Goal: Task Accomplishment & Management: Manage account settings

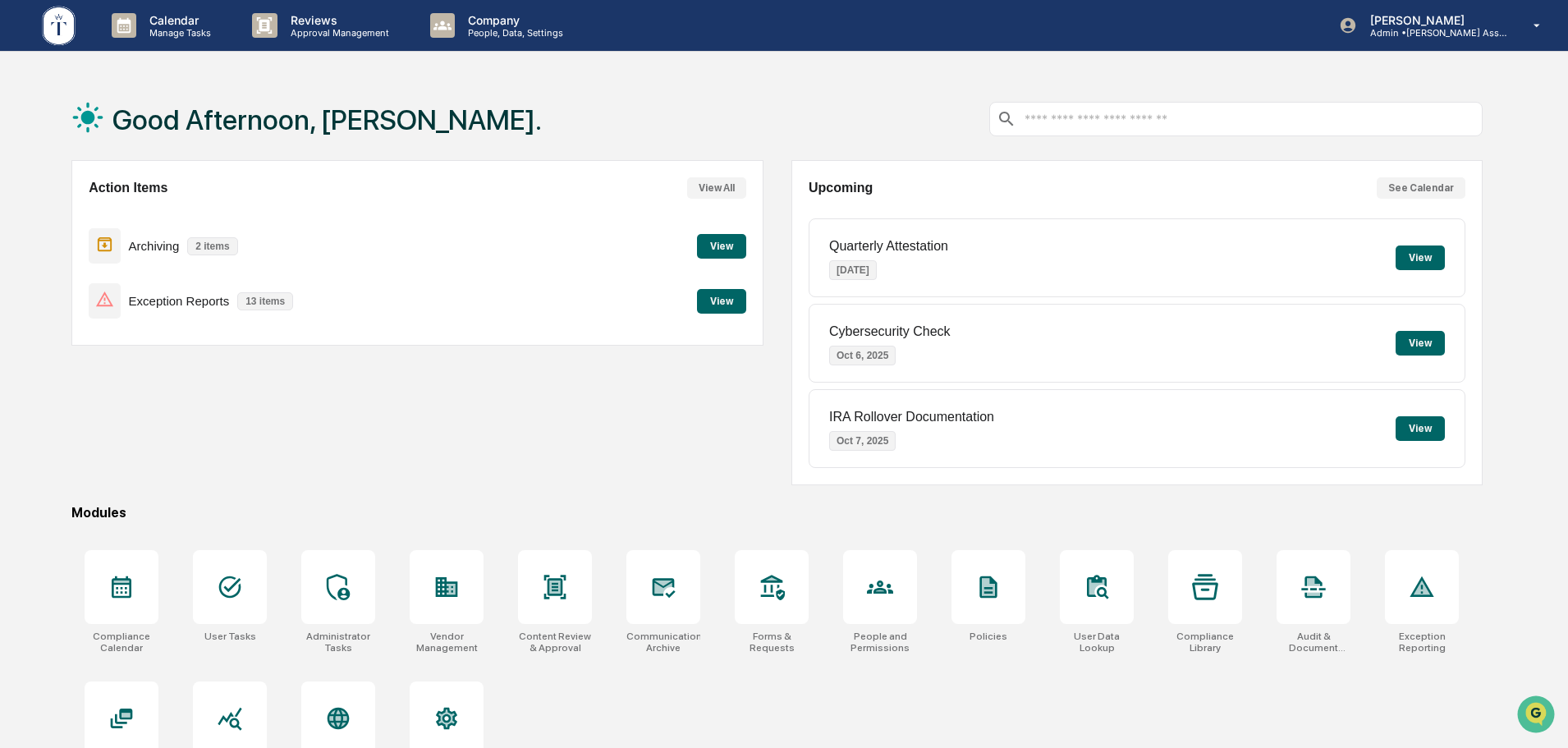
click at [712, 300] on button "View" at bounding box center [722, 301] width 49 height 24
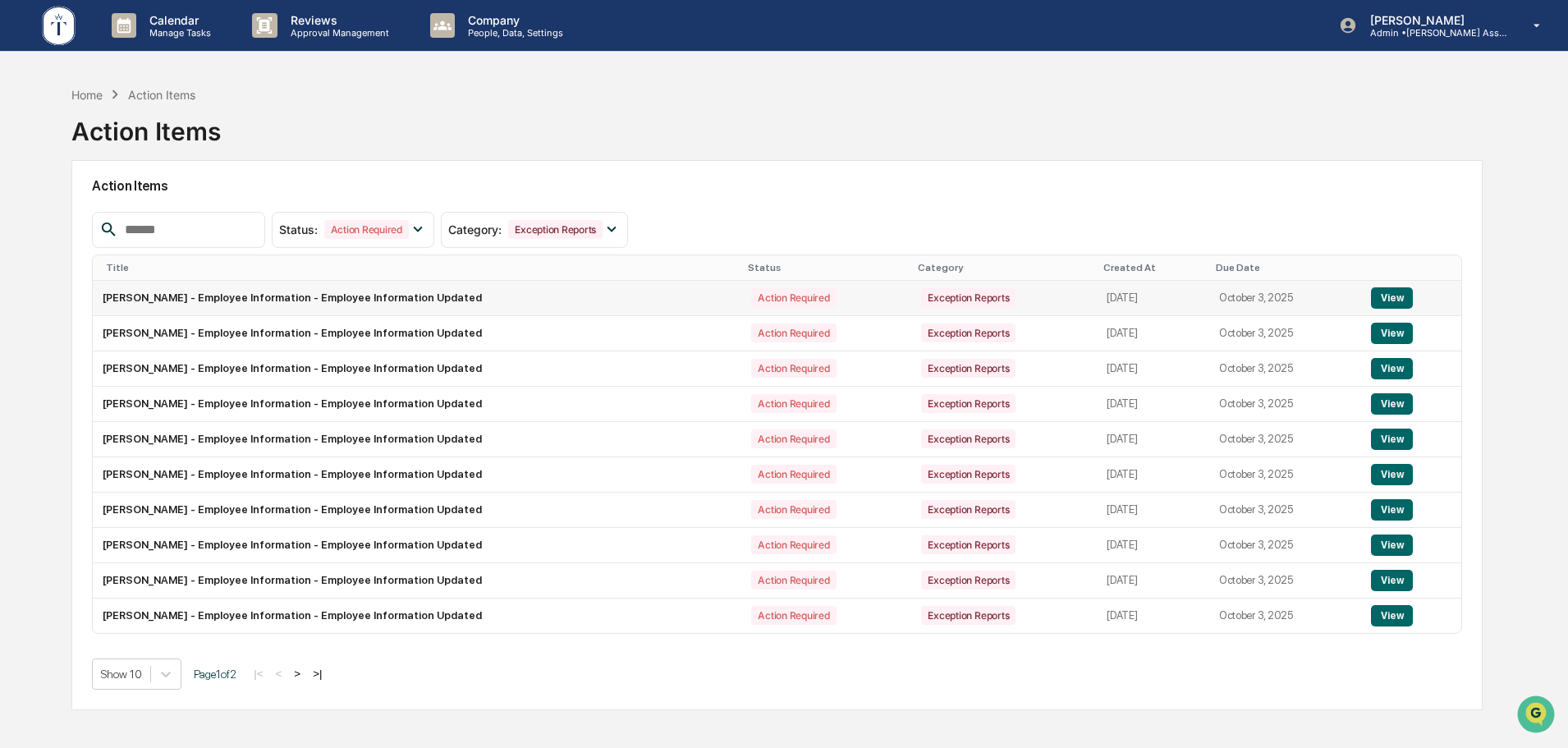
click at [1398, 297] on button "View" at bounding box center [1392, 298] width 42 height 22
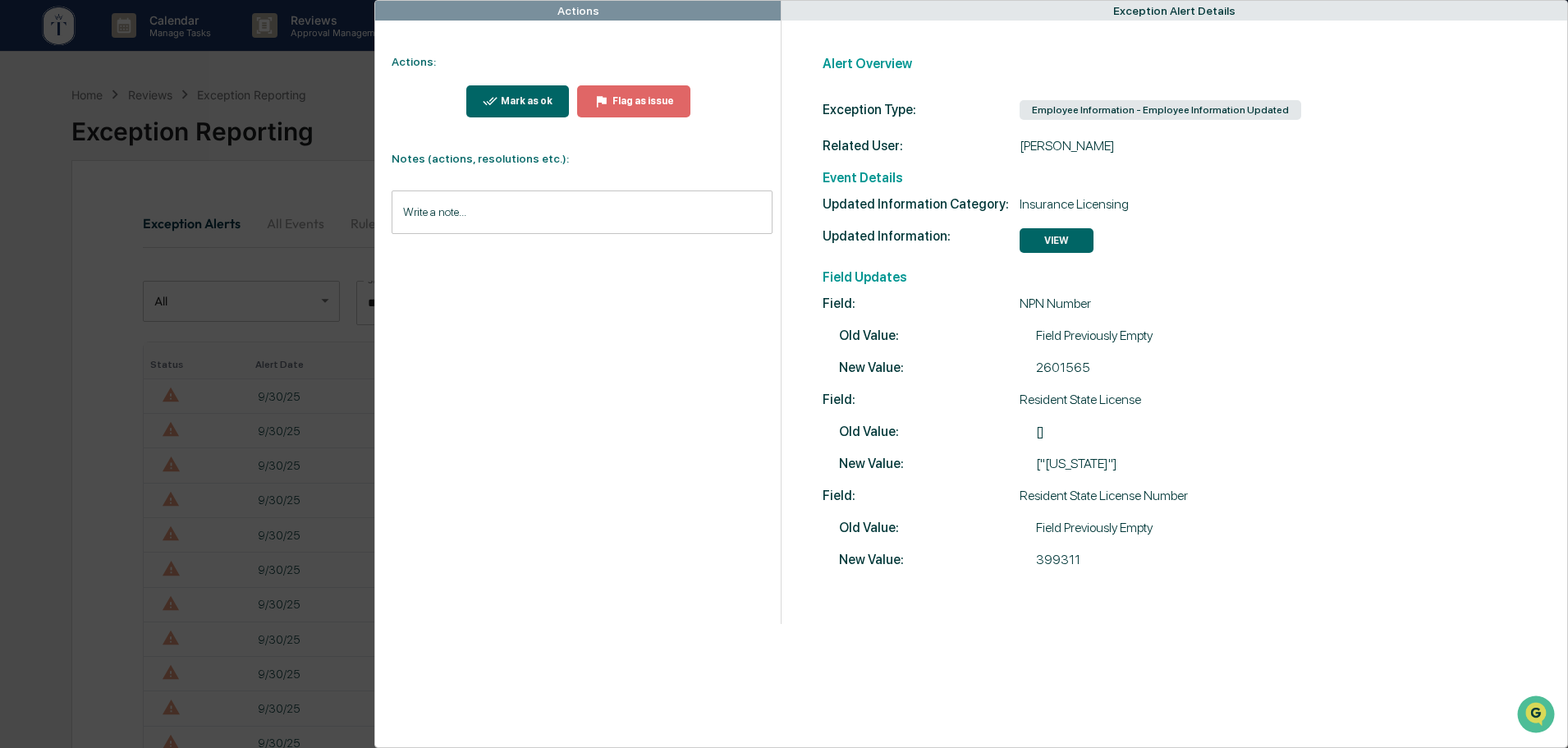
click at [507, 94] on div "Mark as ok" at bounding box center [518, 100] width 71 height 15
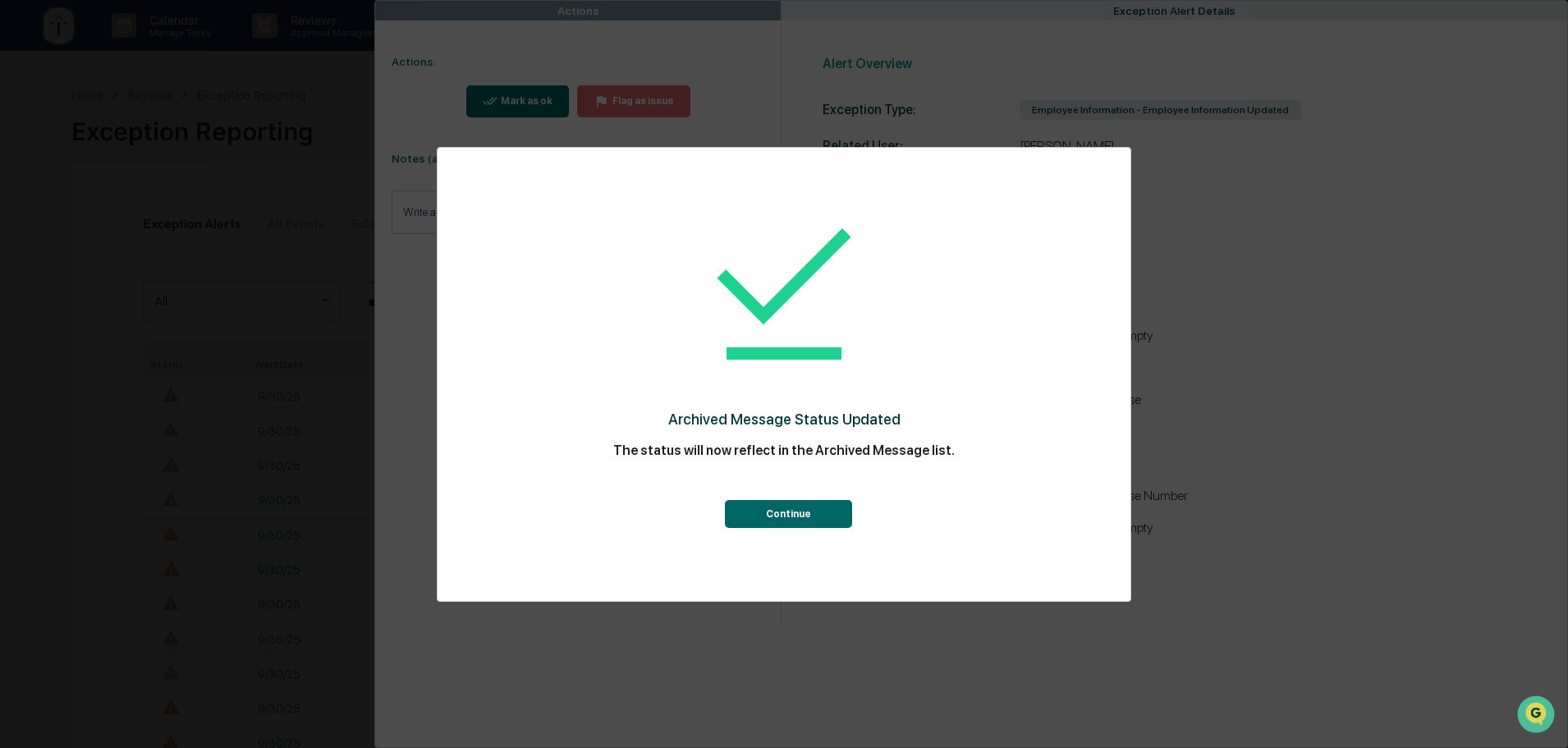
click at [781, 513] on button "Continue" at bounding box center [788, 514] width 128 height 28
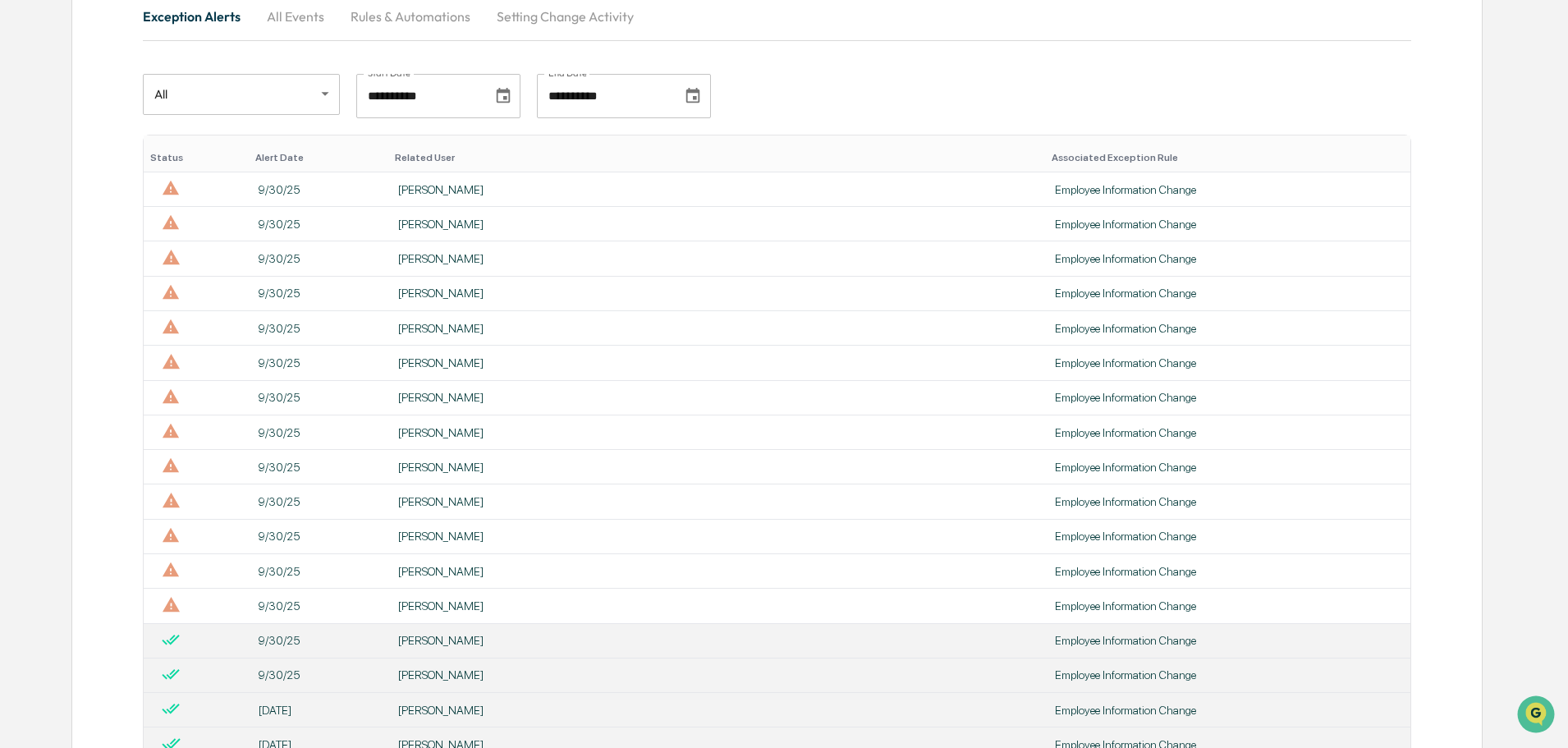
scroll to position [246, 0]
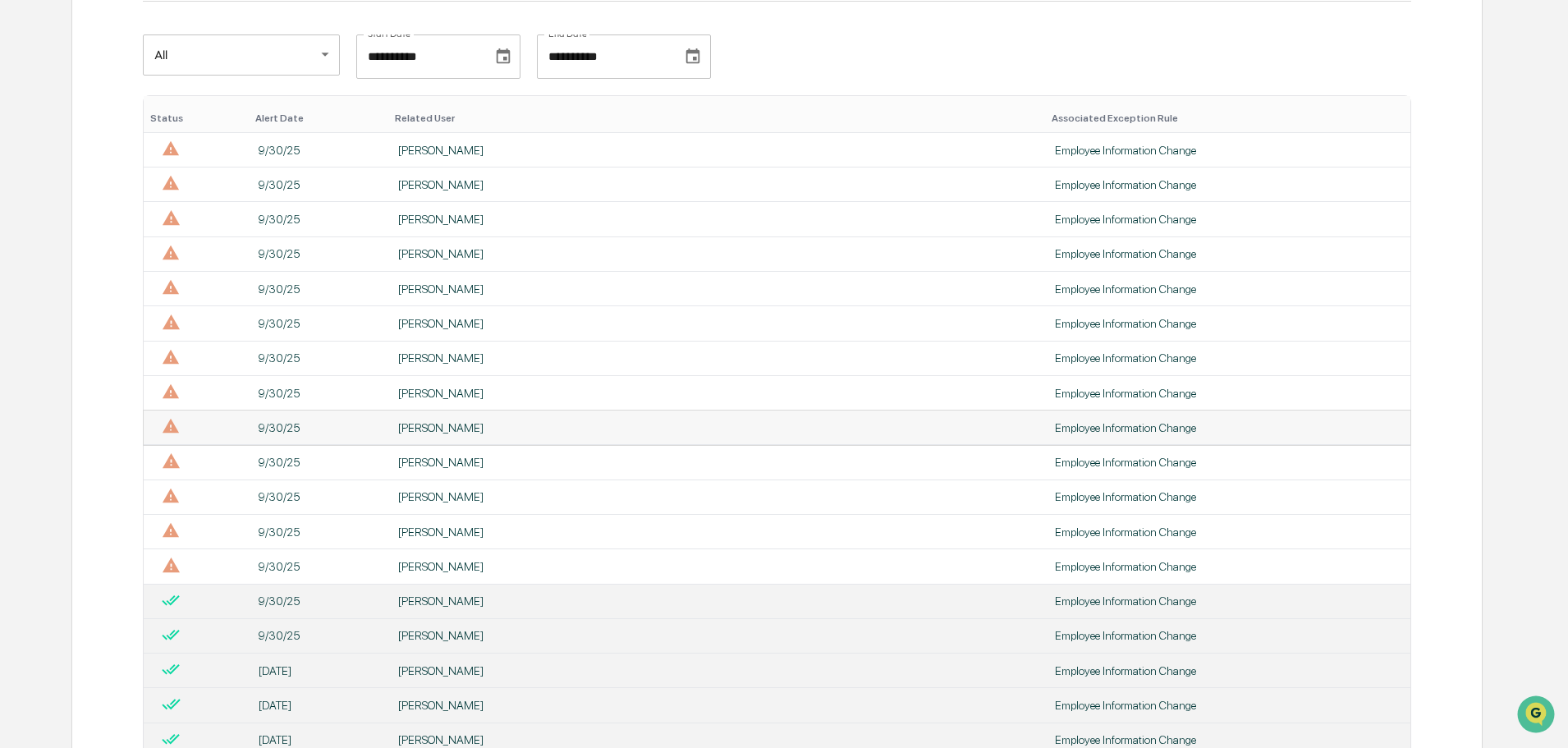
click at [560, 427] on div "[PERSON_NAME]" at bounding box center [716, 428] width 637 height 14
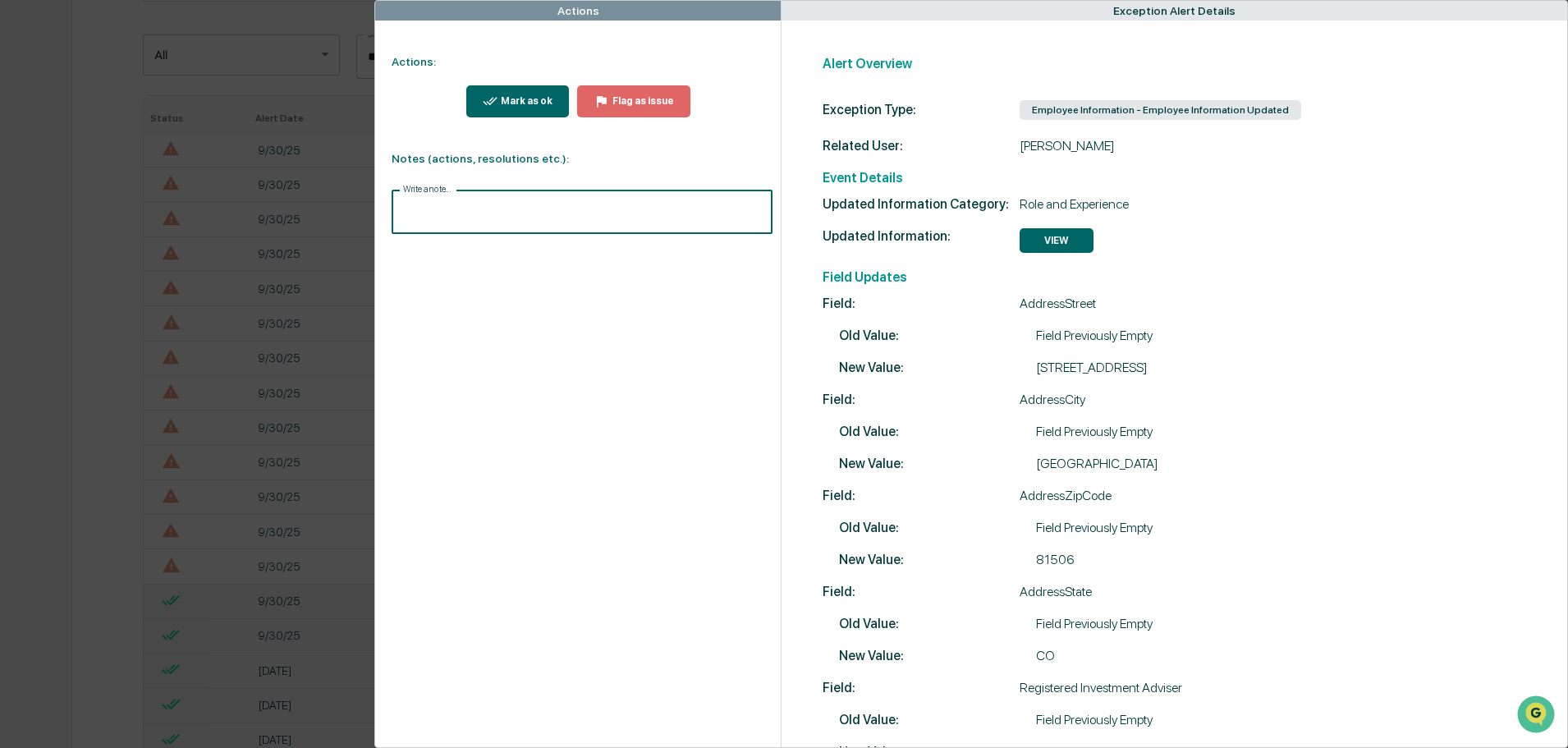
click at [429, 208] on input "Write a note..." at bounding box center [581, 213] width 381 height 43
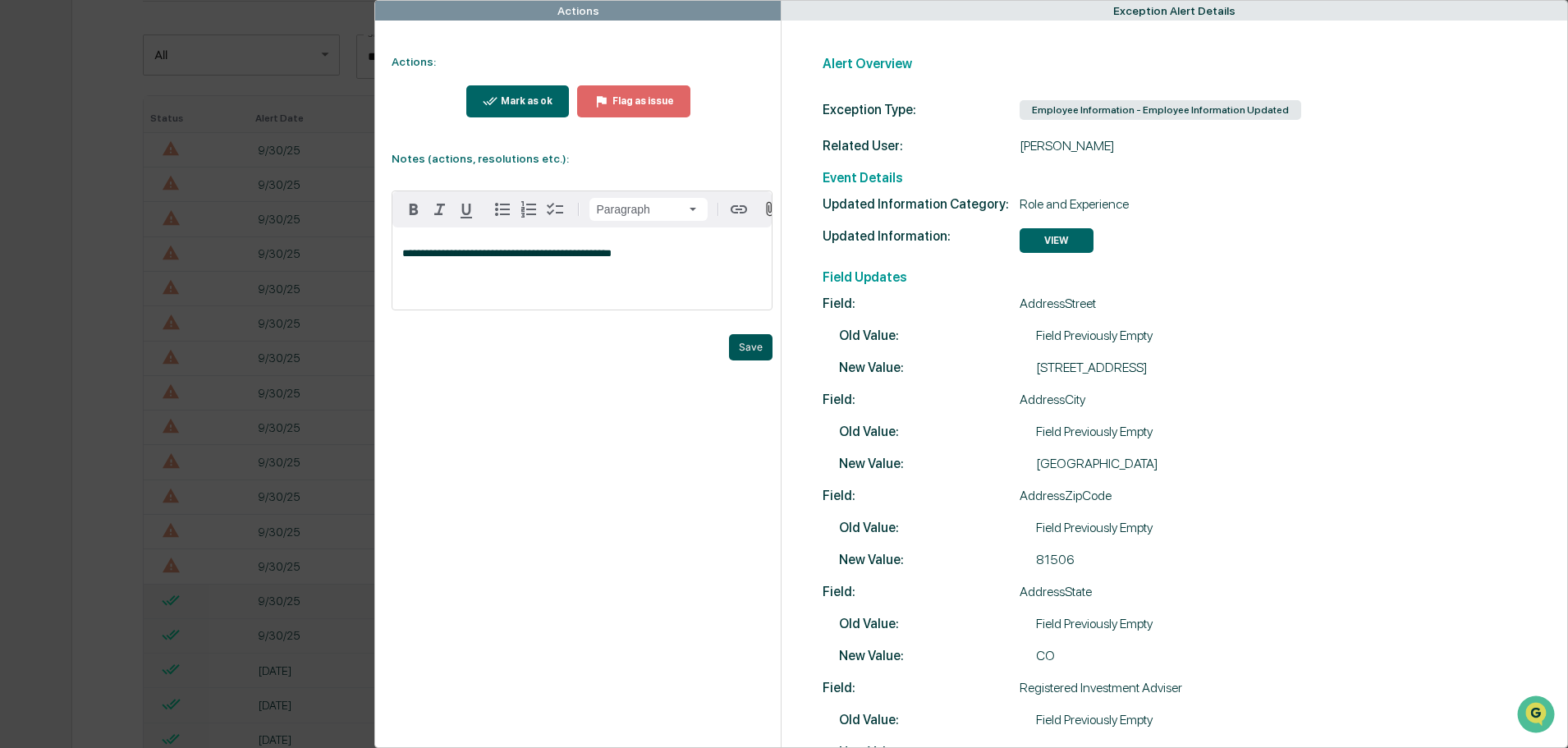
click at [751, 348] on button "Save" at bounding box center [751, 346] width 43 height 26
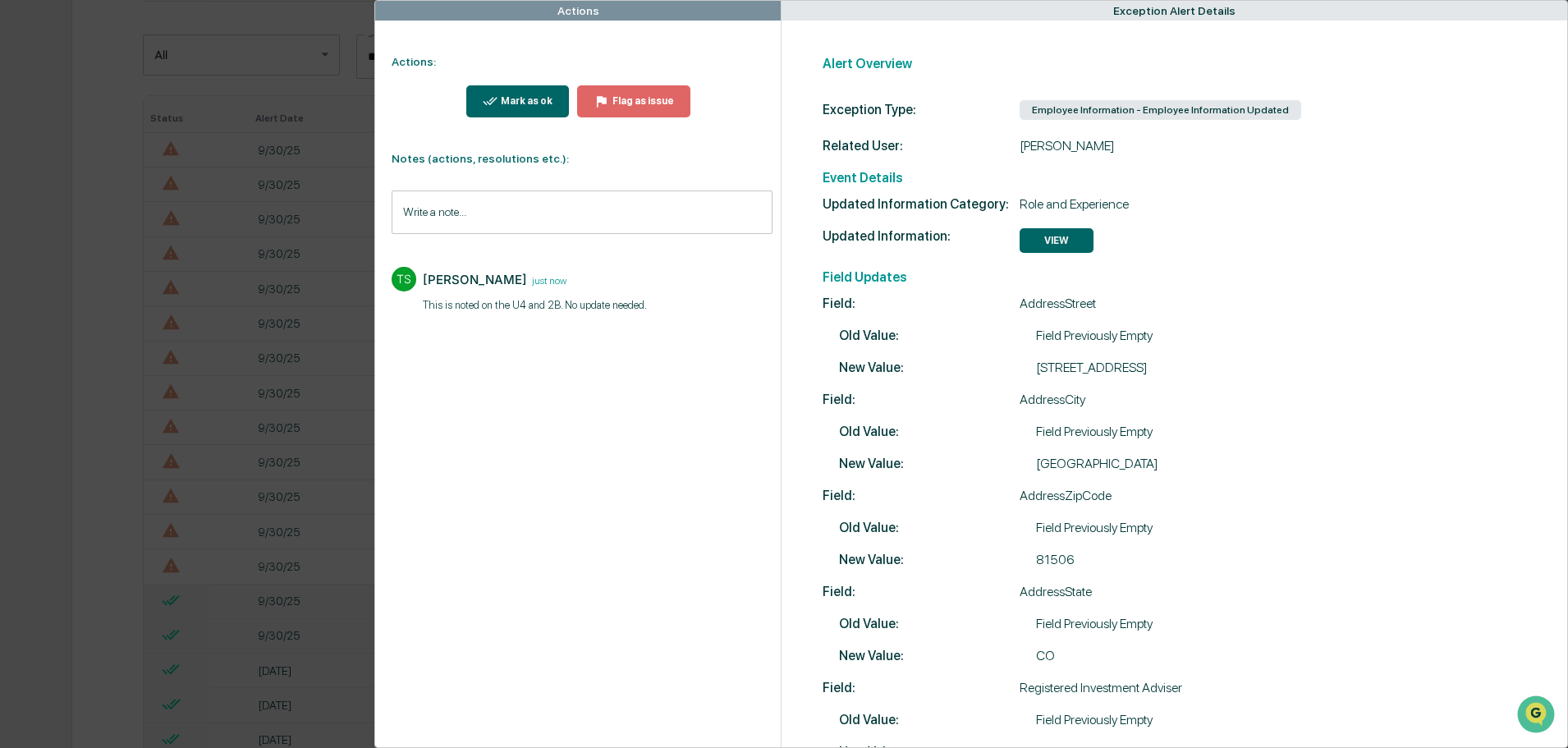
click at [488, 101] on icon "modal" at bounding box center [490, 100] width 15 height 15
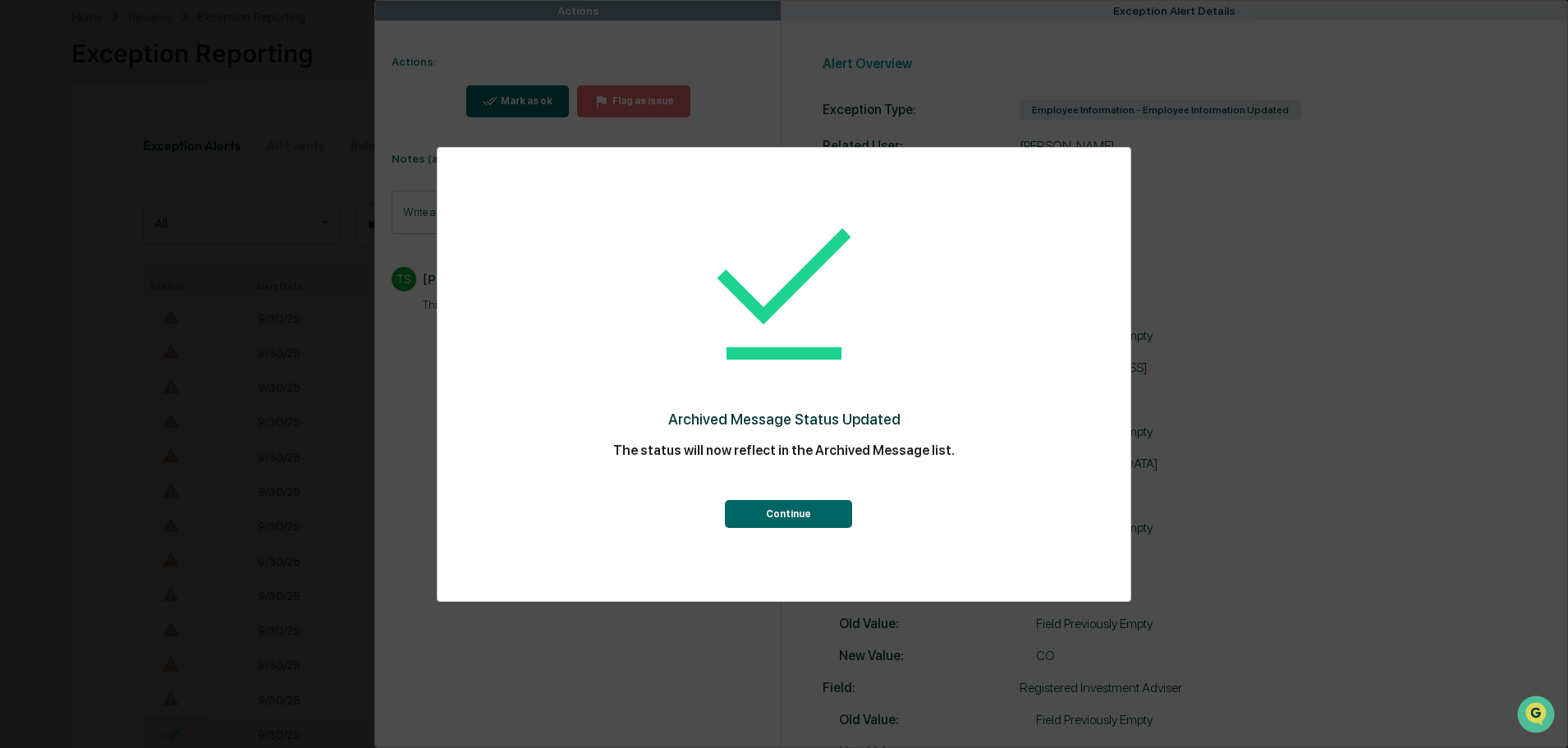
scroll to position [246, 0]
click at [780, 508] on button "Continue" at bounding box center [788, 514] width 128 height 28
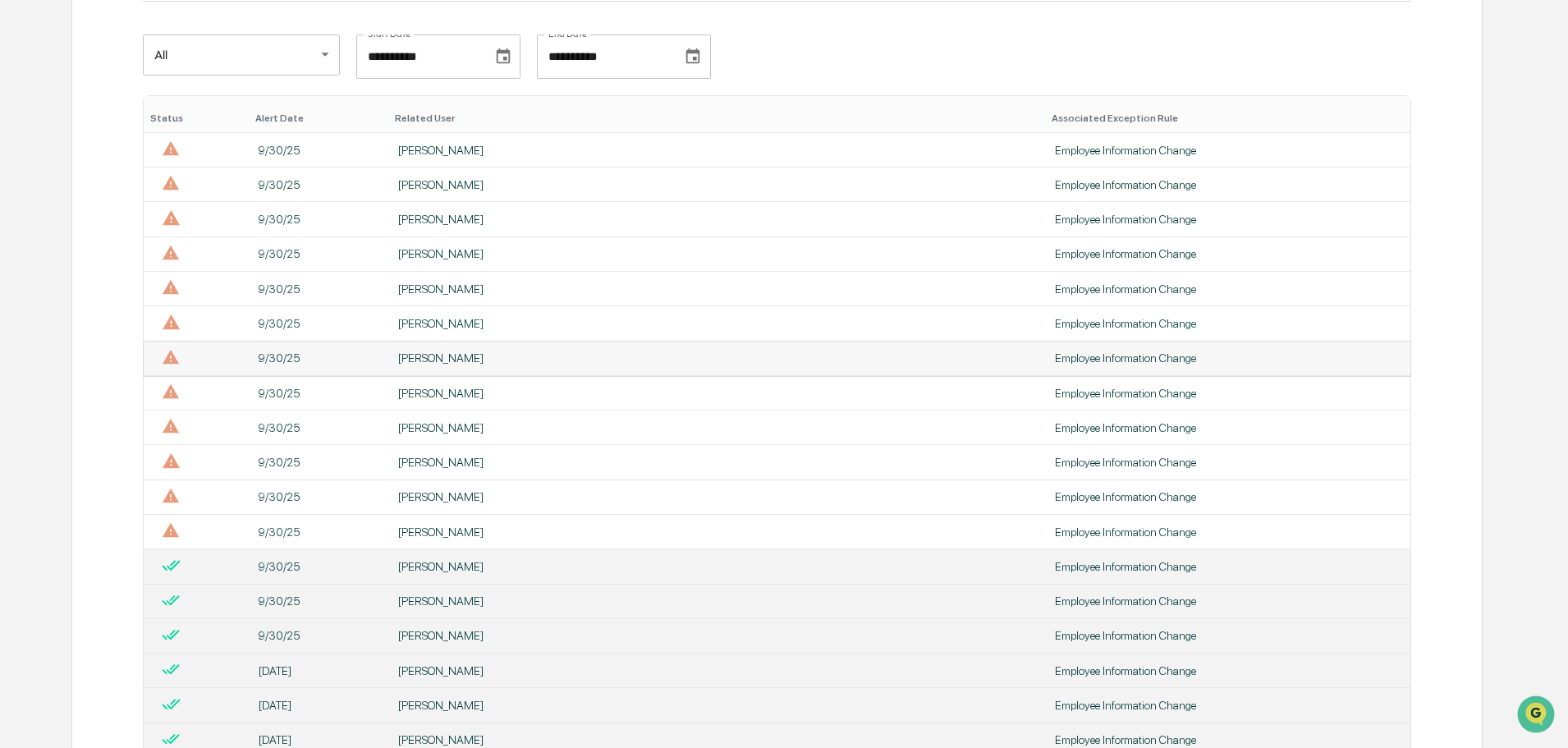
click at [535, 353] on div "[PERSON_NAME]" at bounding box center [716, 357] width 637 height 14
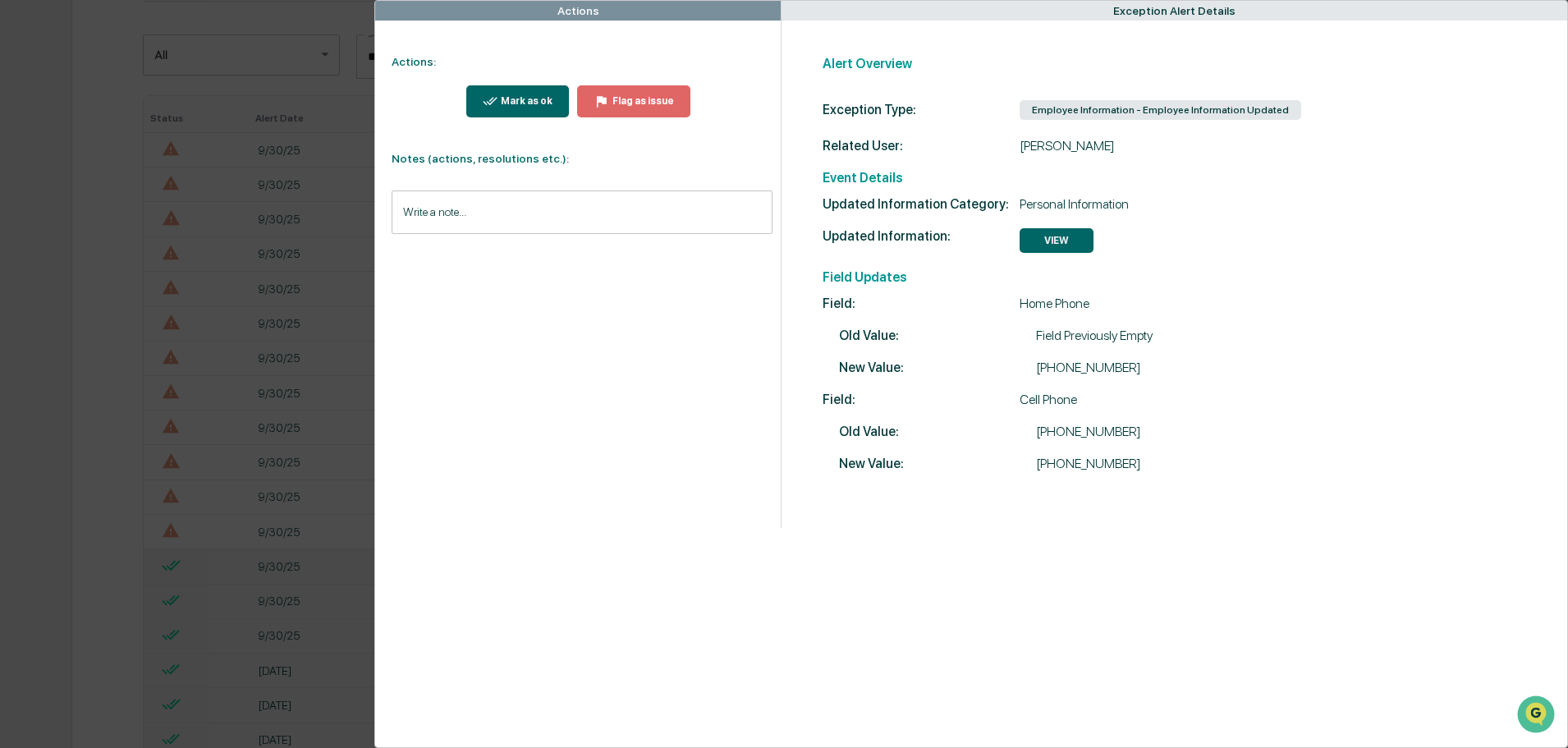
click at [513, 99] on div "Mark as ok" at bounding box center [524, 100] width 55 height 12
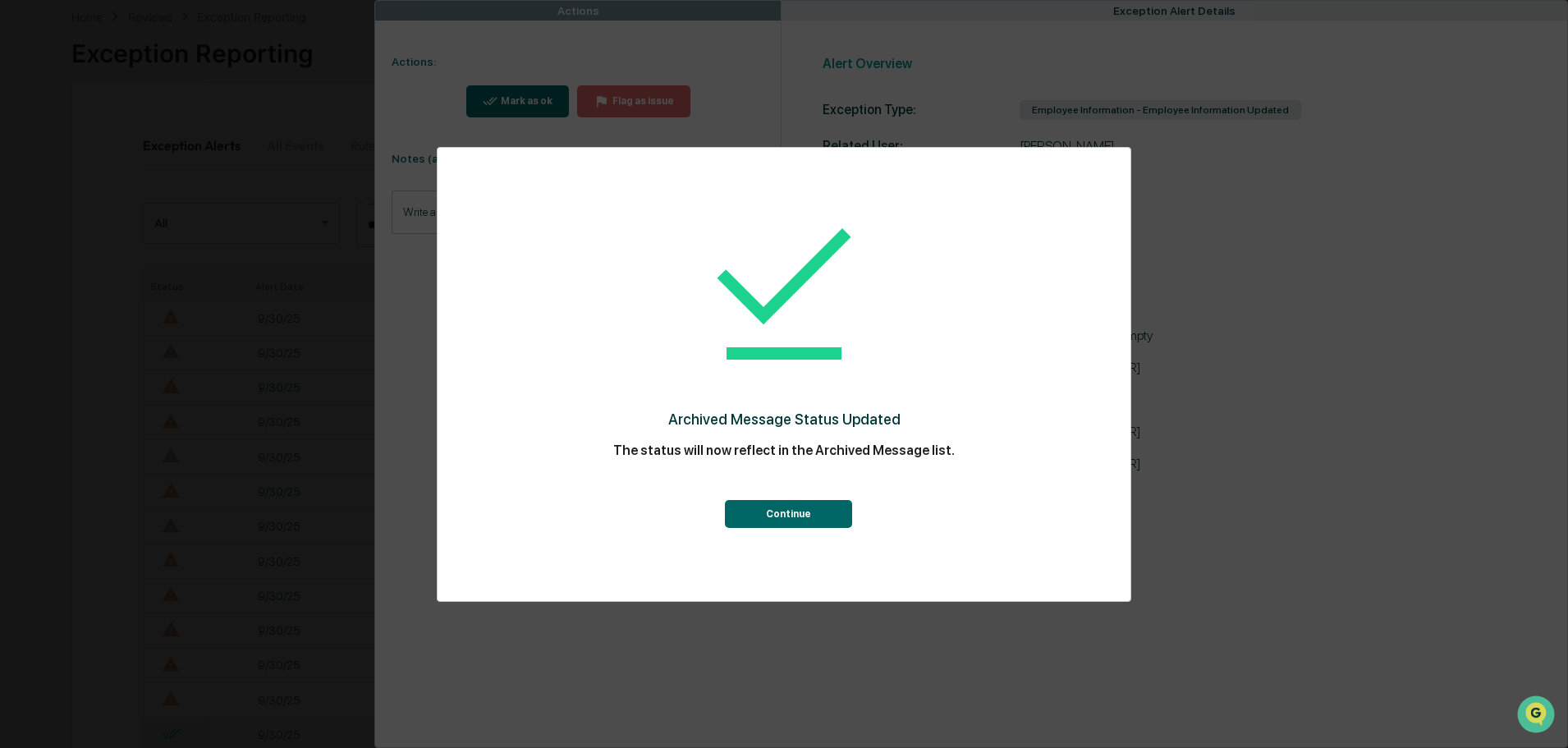
scroll to position [246, 0]
click at [796, 515] on button "Continue" at bounding box center [788, 514] width 128 height 28
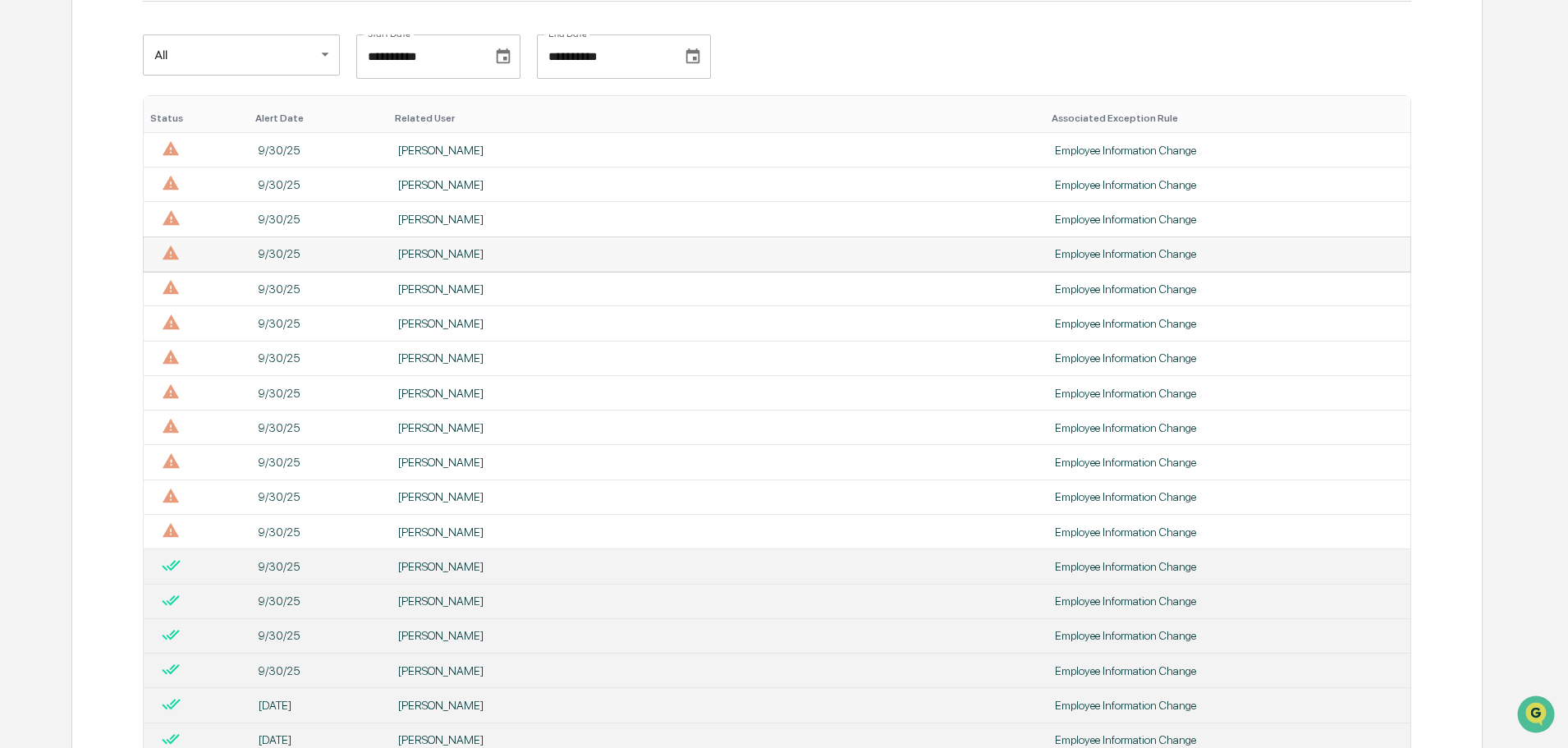
click at [540, 258] on div "[PERSON_NAME]" at bounding box center [716, 253] width 637 height 14
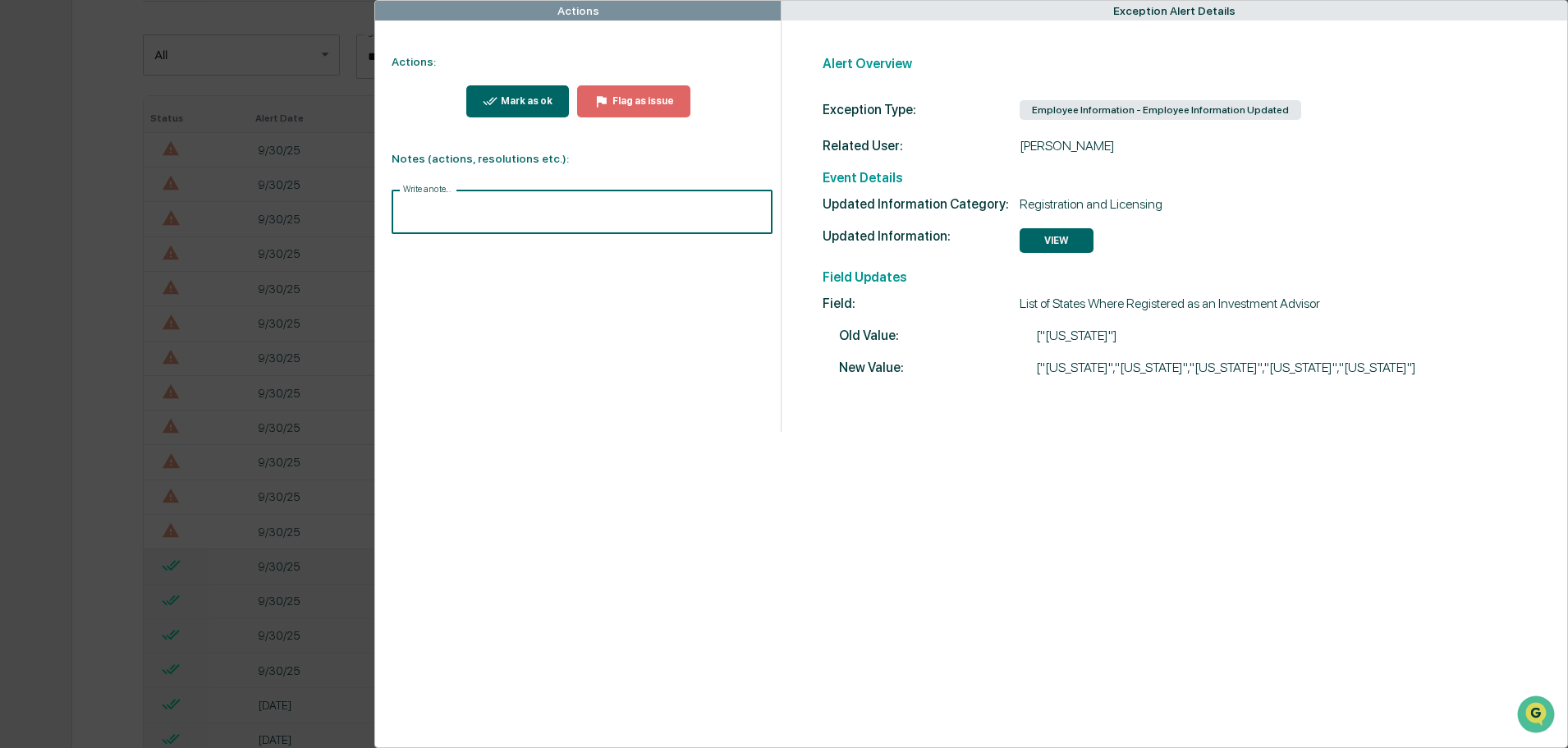
click at [413, 205] on input "Write a note..." at bounding box center [581, 213] width 381 height 43
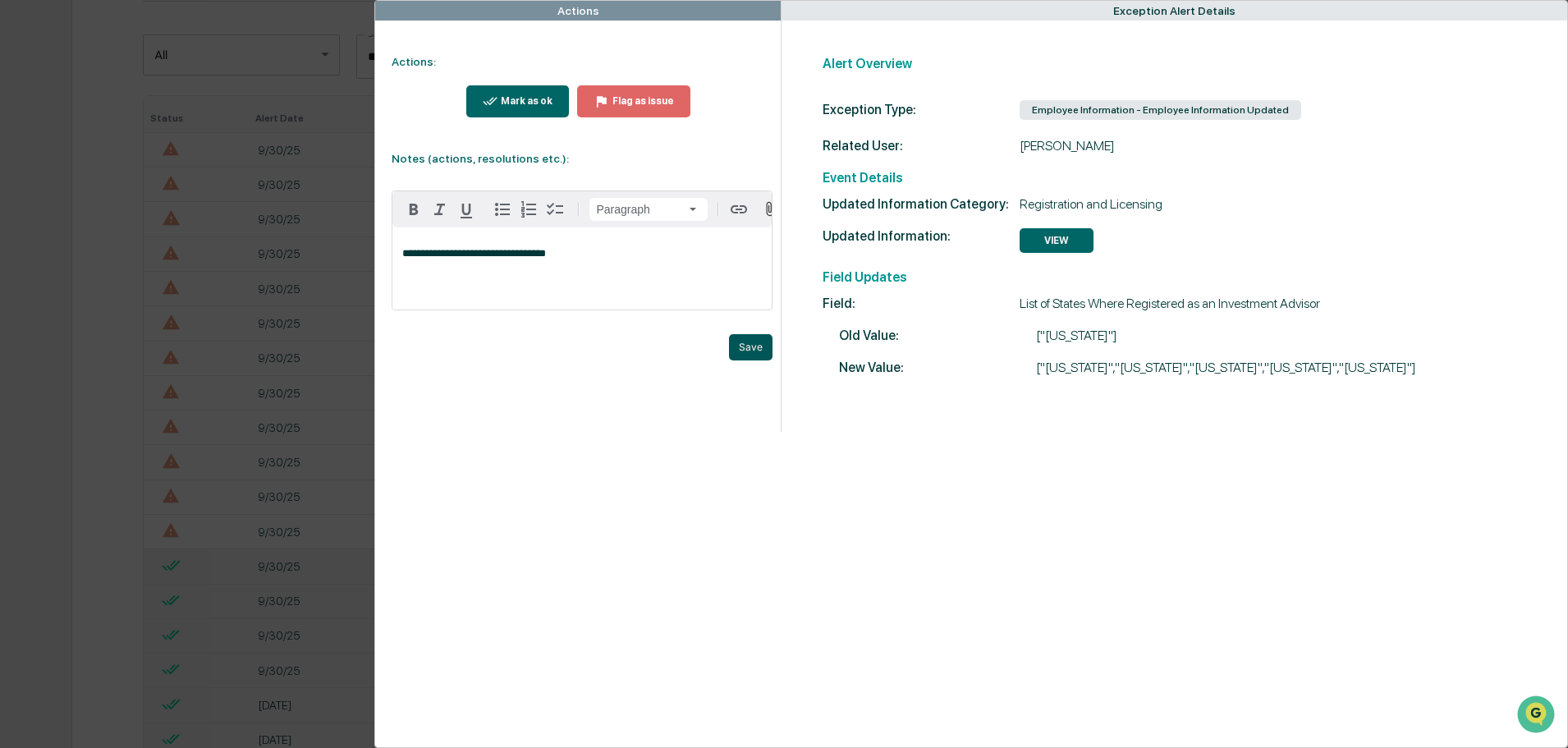
click at [741, 352] on button "Save" at bounding box center [751, 346] width 43 height 26
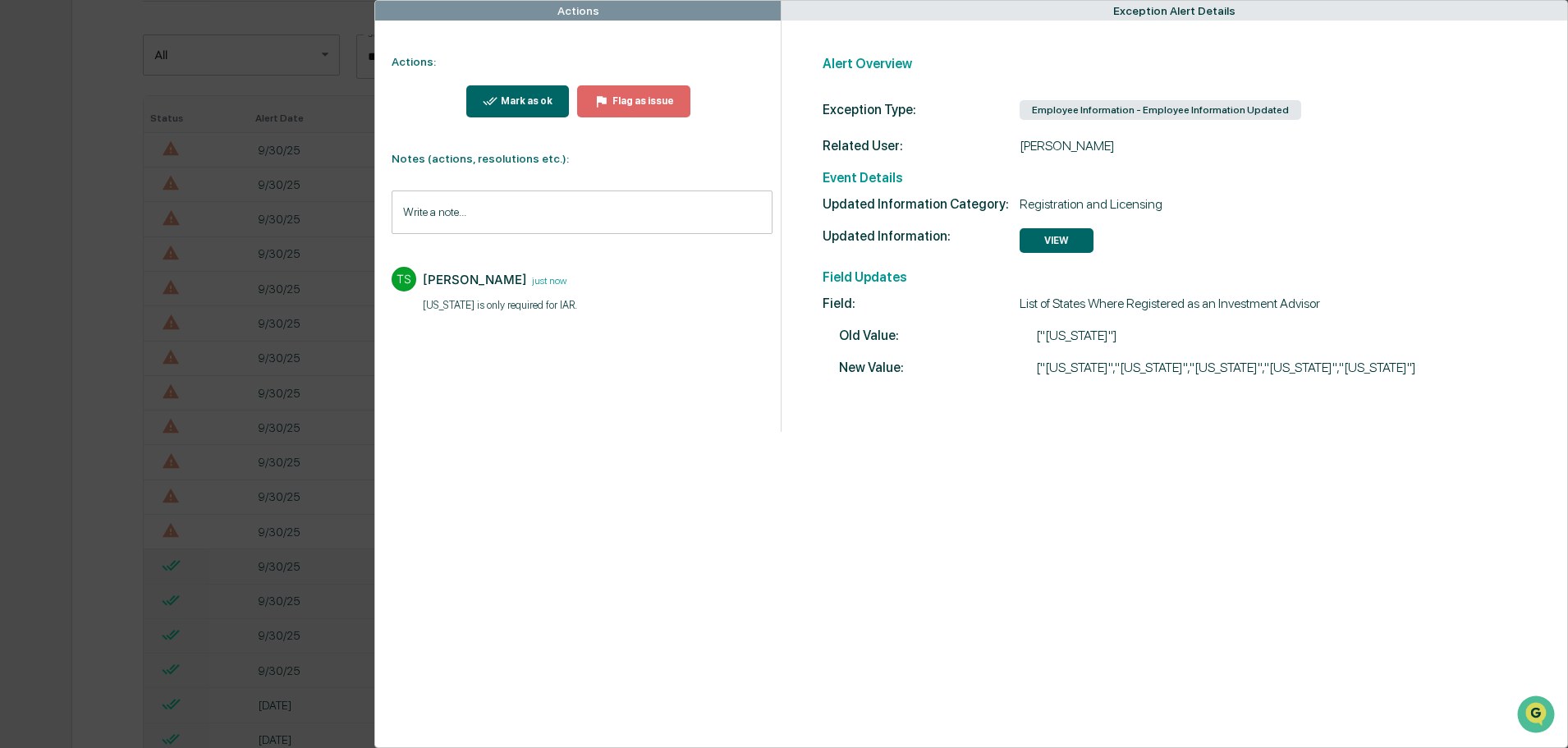
click at [518, 97] on div "Mark as ok" at bounding box center [524, 100] width 55 height 12
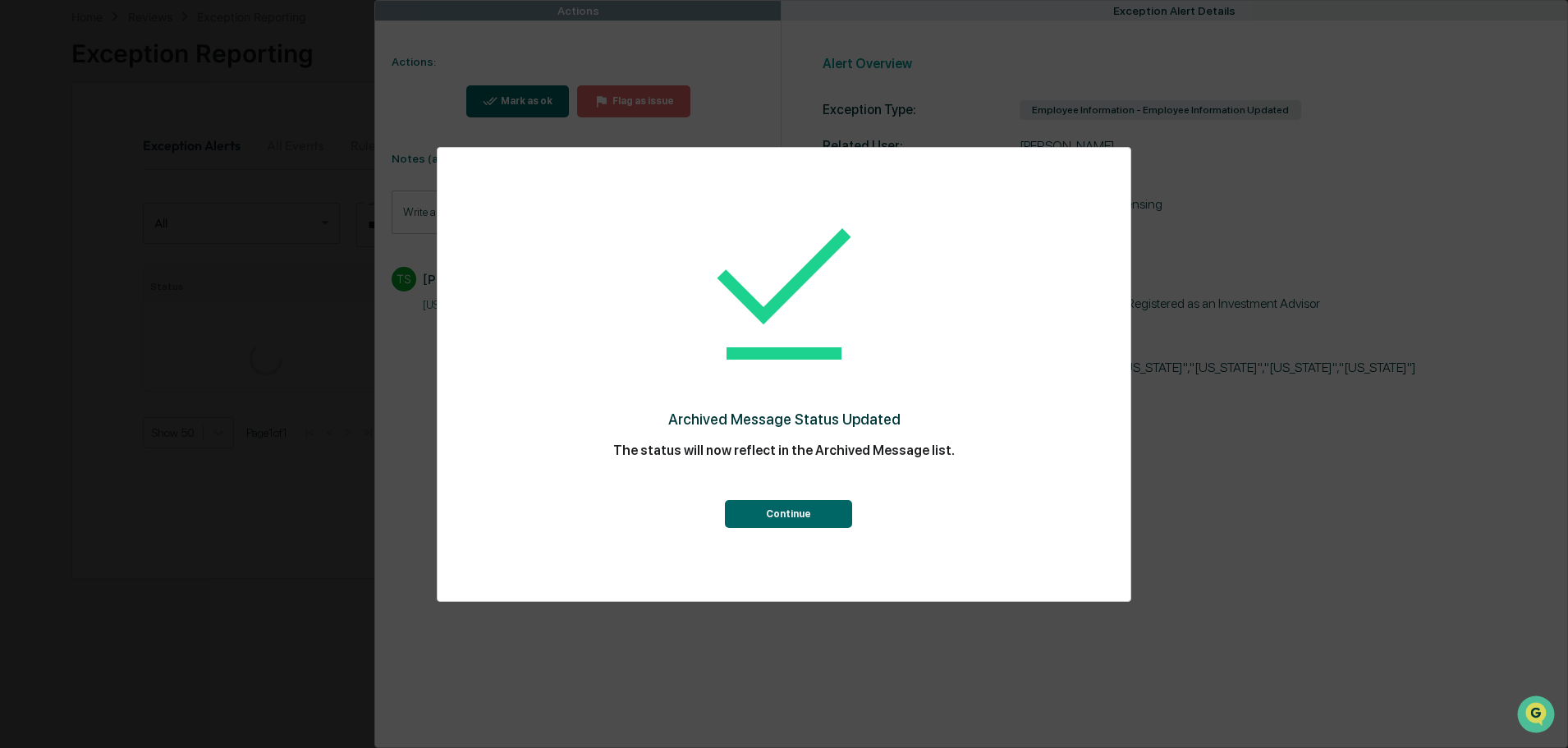
scroll to position [246, 0]
click at [798, 510] on button "Continue" at bounding box center [788, 514] width 128 height 28
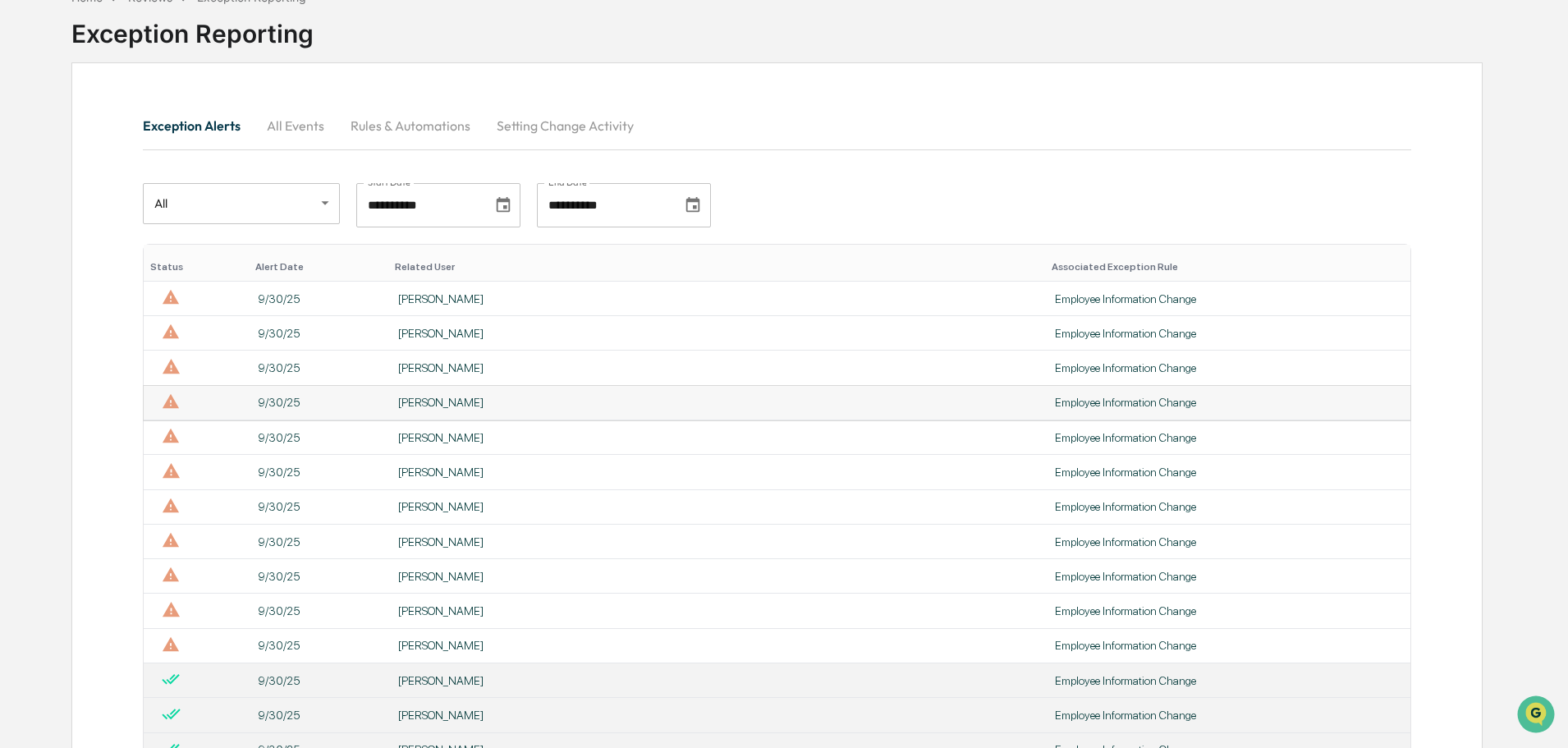
scroll to position [82, 0]
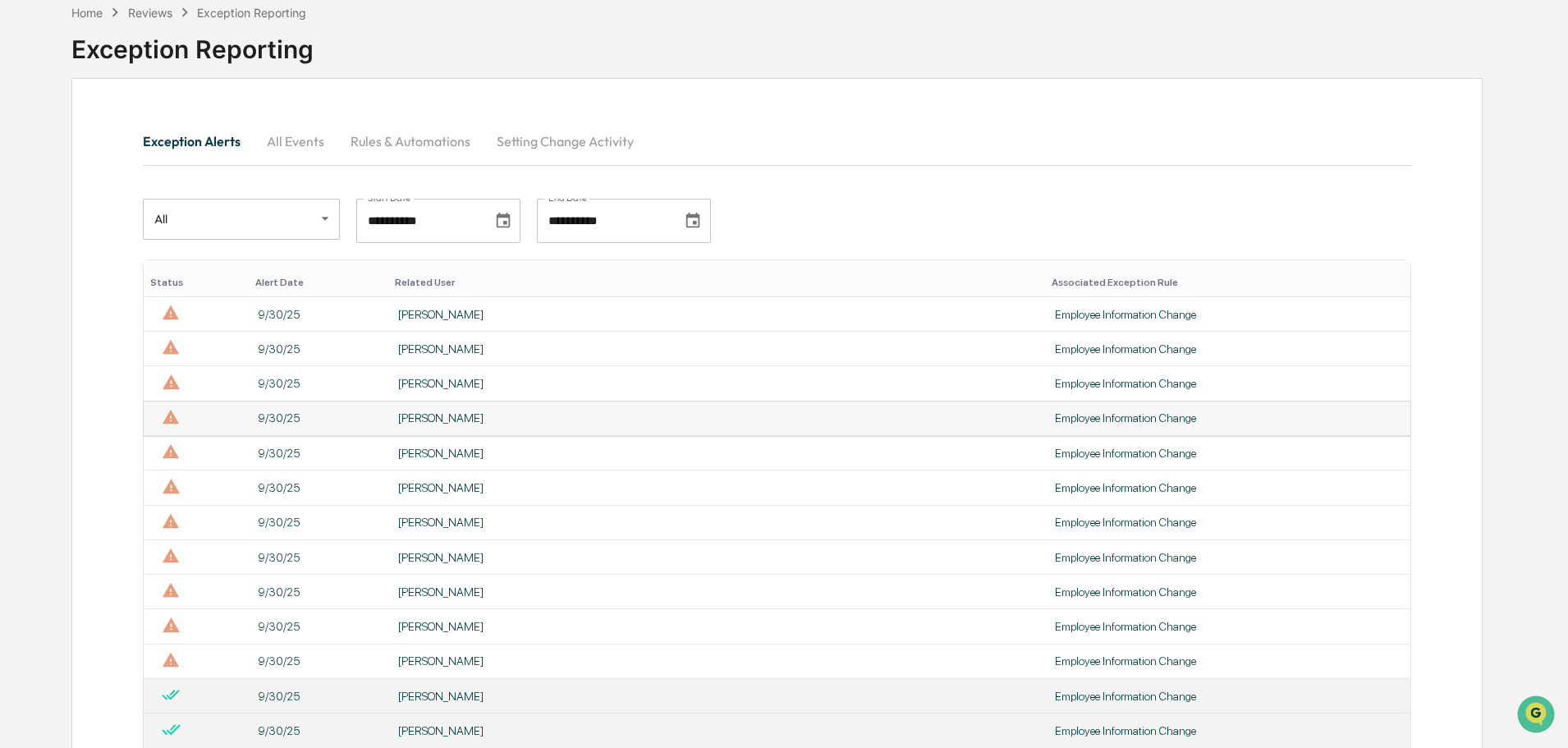
click at [1054, 415] on div "Employee Information Change" at bounding box center [1227, 418] width 345 height 14
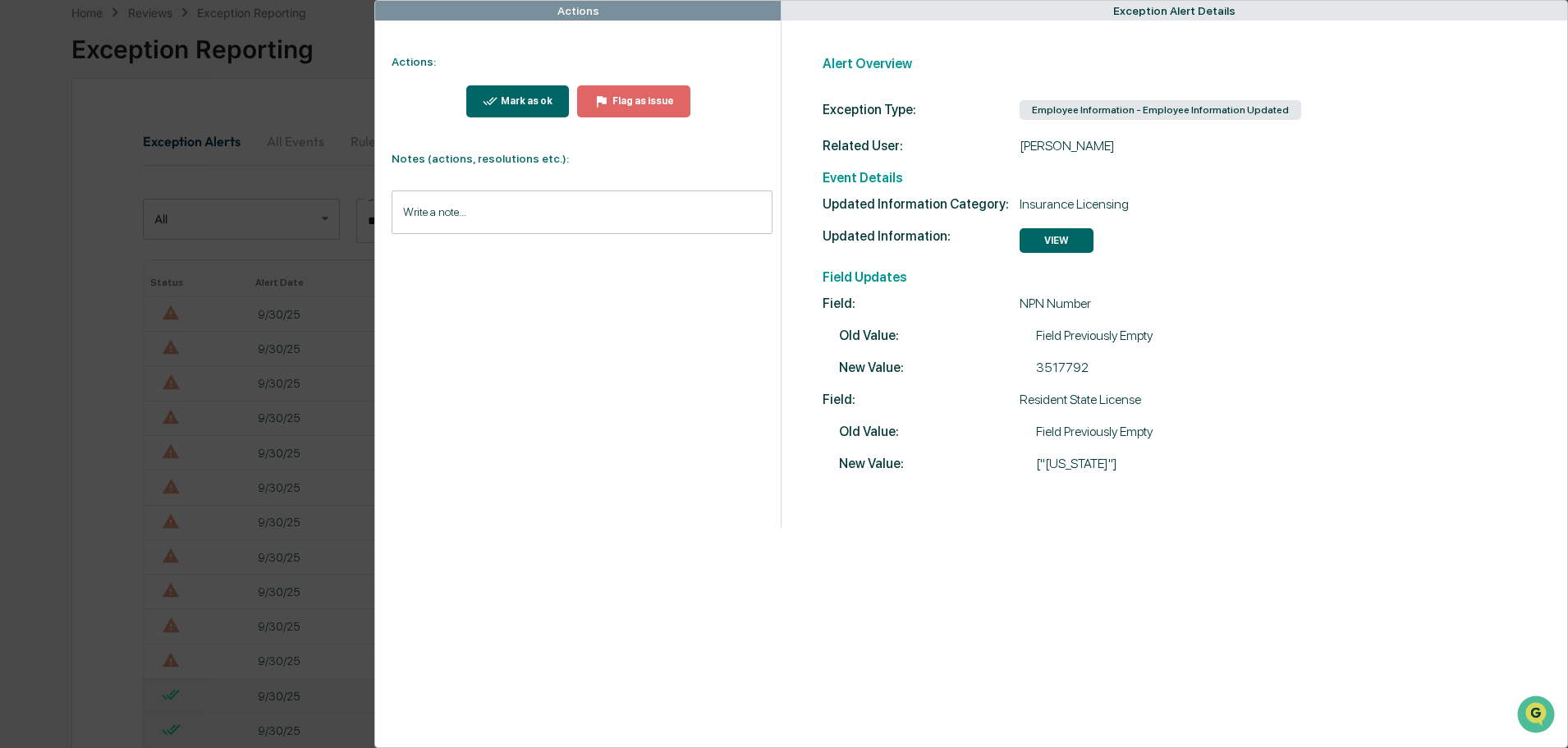
click at [515, 92] on button "Mark as ok" at bounding box center [518, 100] width 103 height 32
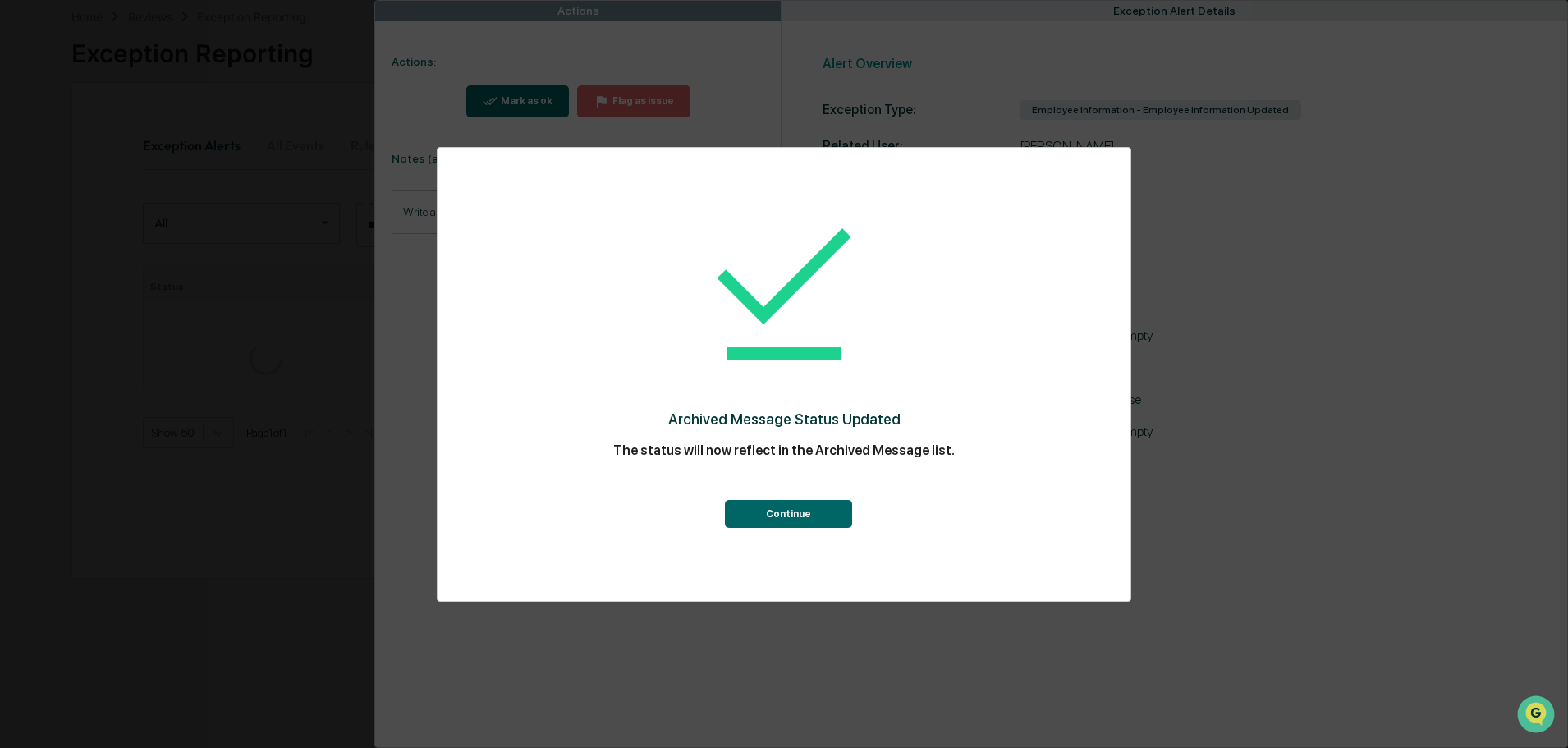
scroll to position [82, 0]
click at [782, 515] on button "Continue" at bounding box center [788, 514] width 128 height 28
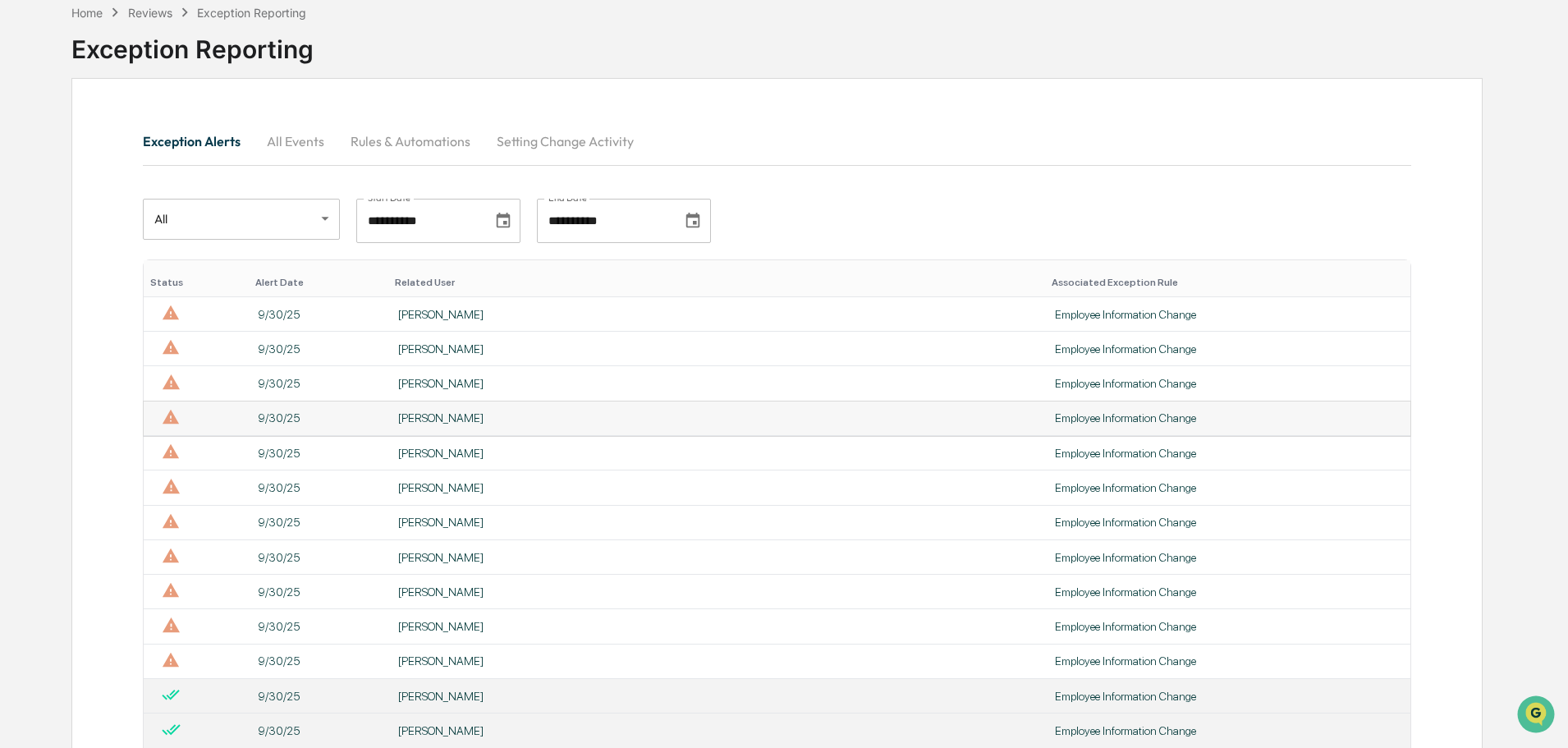
click at [563, 416] on div "[PERSON_NAME]" at bounding box center [716, 418] width 637 height 14
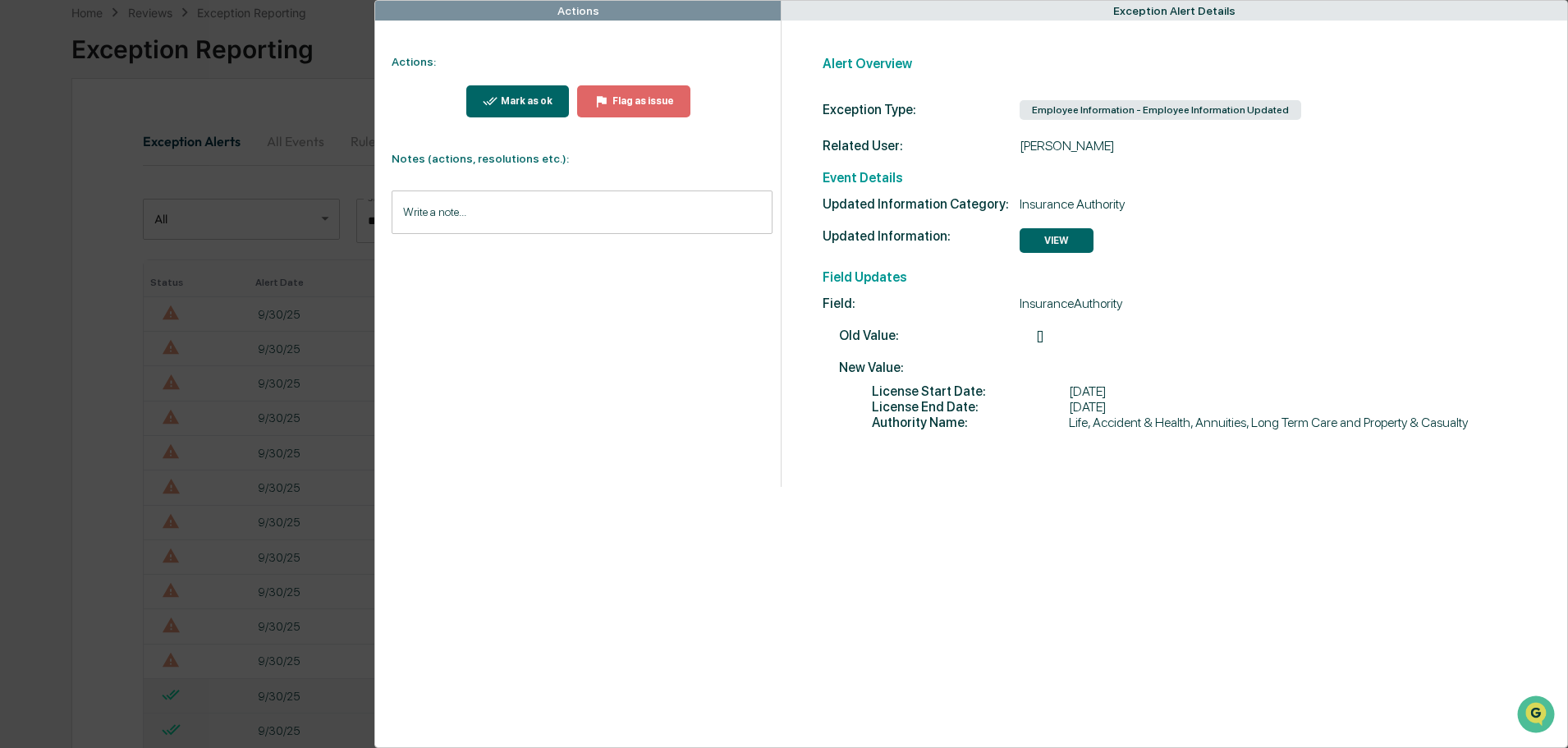
click at [514, 99] on div "Mark as ok" at bounding box center [524, 100] width 55 height 12
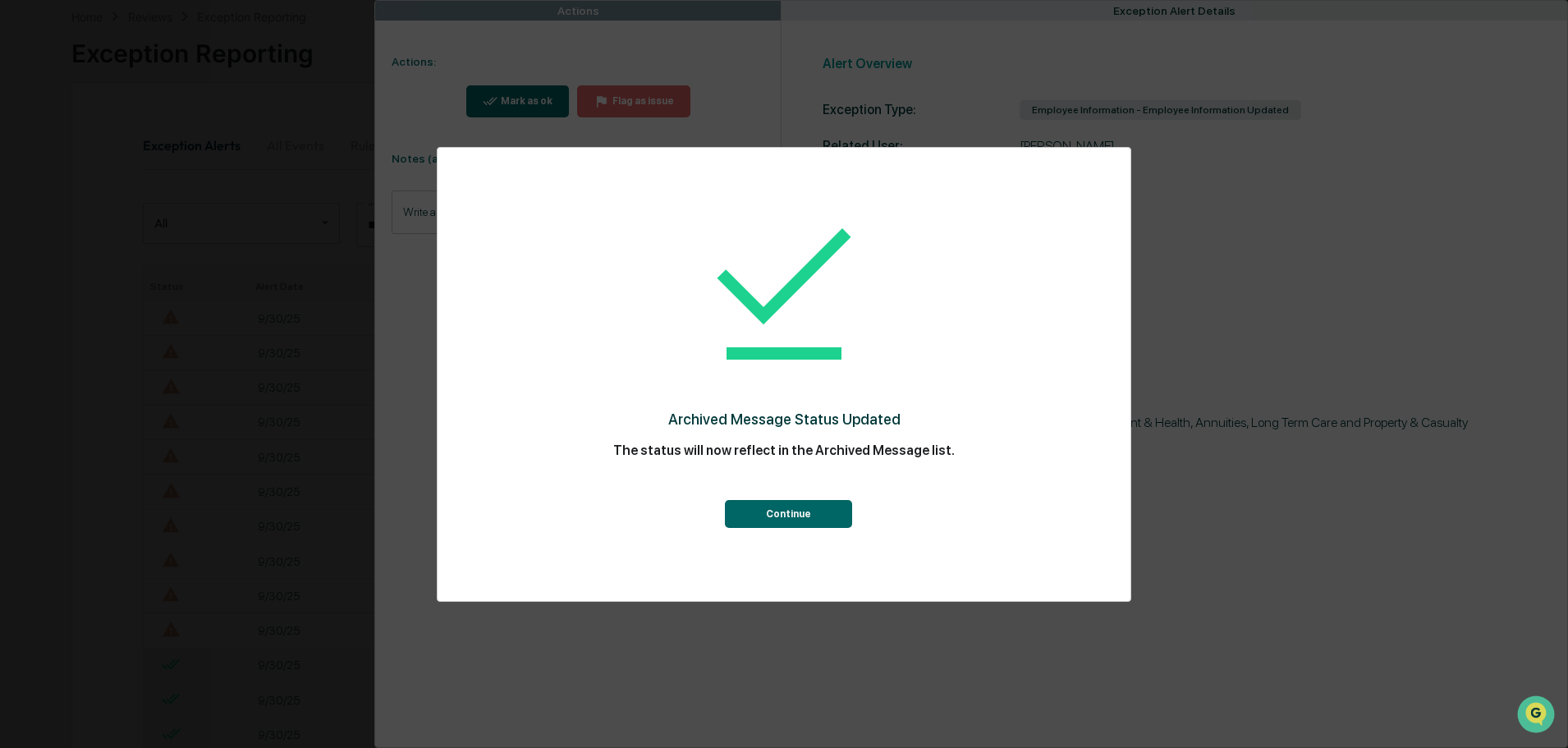
scroll to position [82, 0]
click at [779, 513] on button "Continue" at bounding box center [788, 514] width 128 height 28
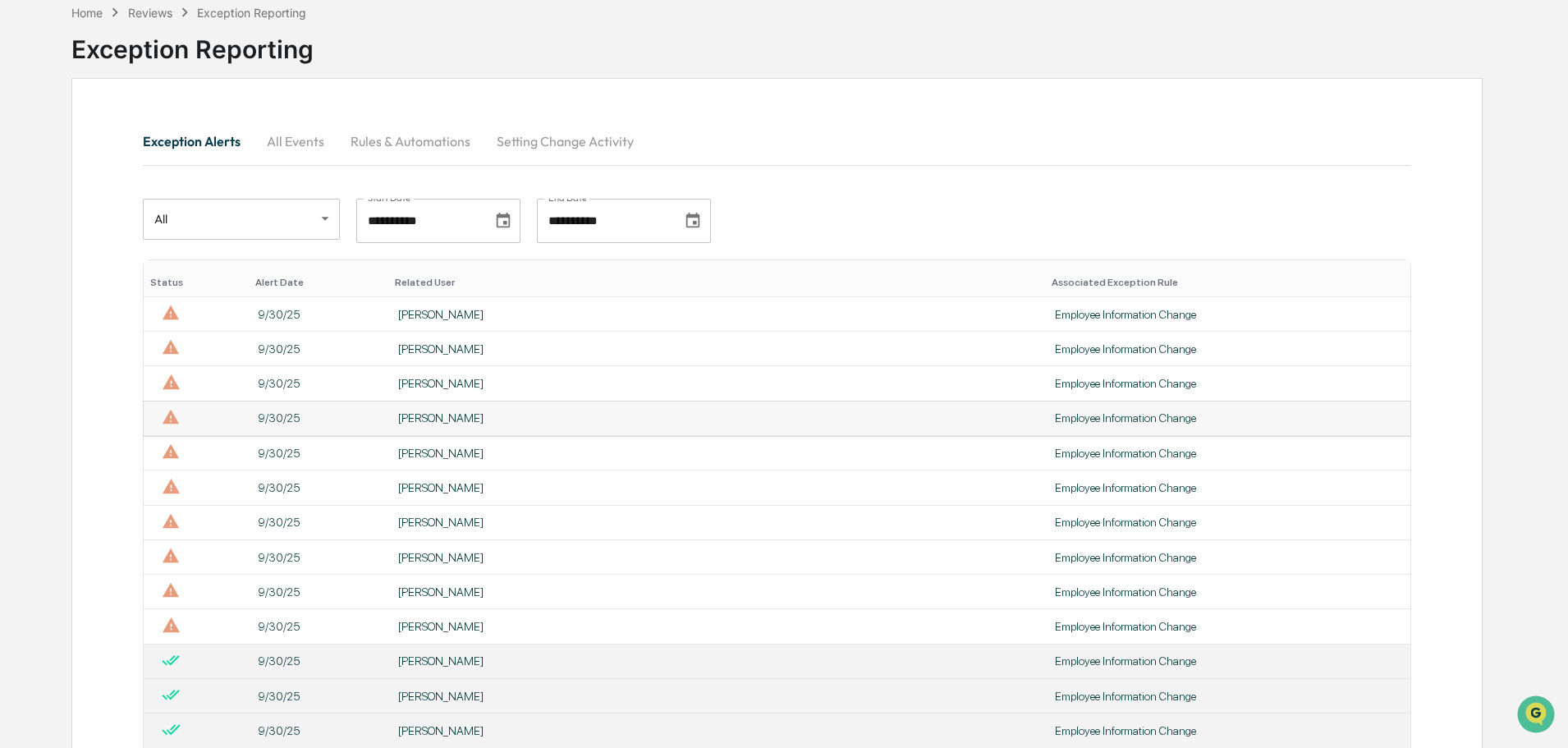
click at [539, 413] on div "[PERSON_NAME]" at bounding box center [716, 418] width 637 height 14
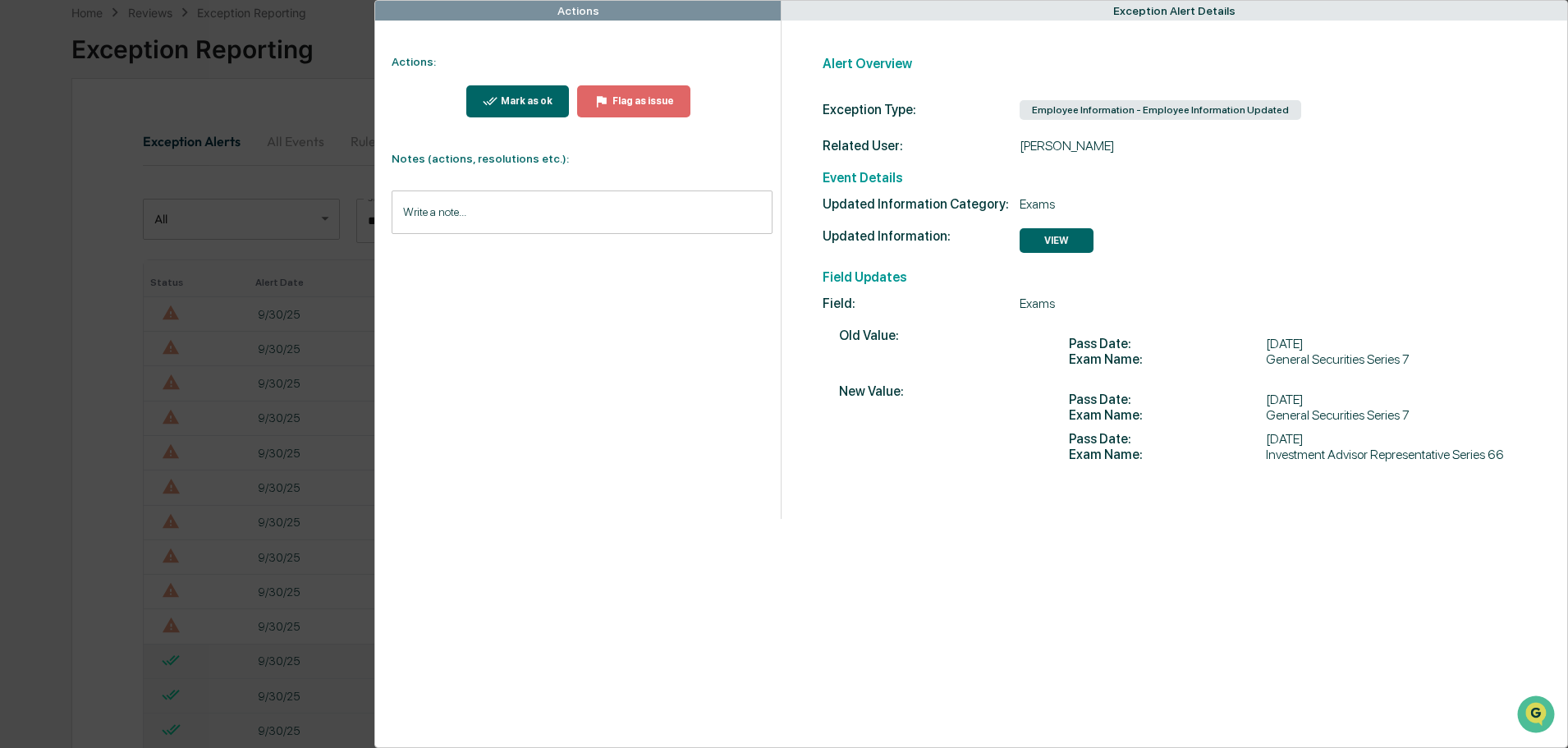
click at [526, 92] on button "Mark as ok" at bounding box center [518, 100] width 103 height 32
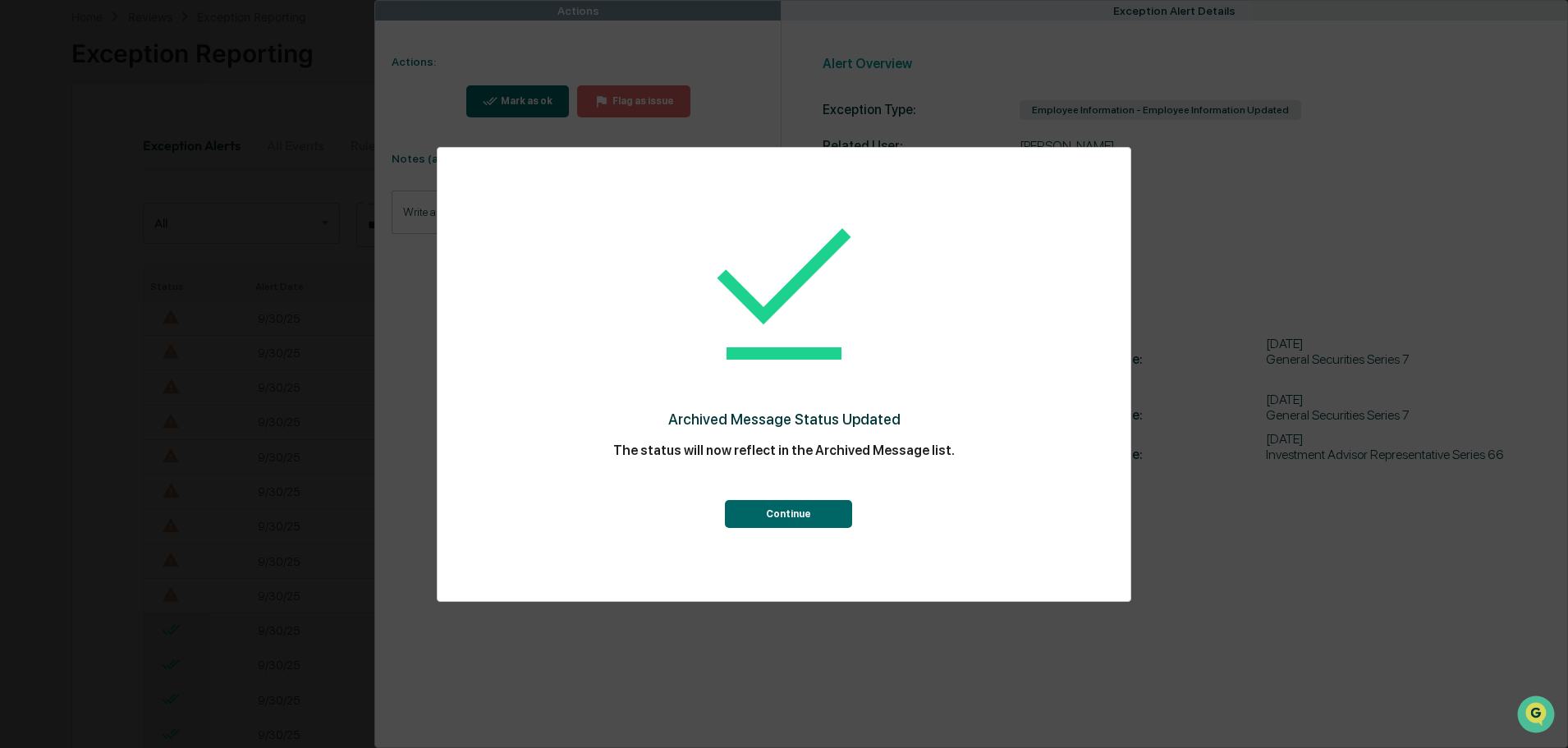
scroll to position [82, 0]
click at [788, 516] on button "Continue" at bounding box center [788, 514] width 128 height 28
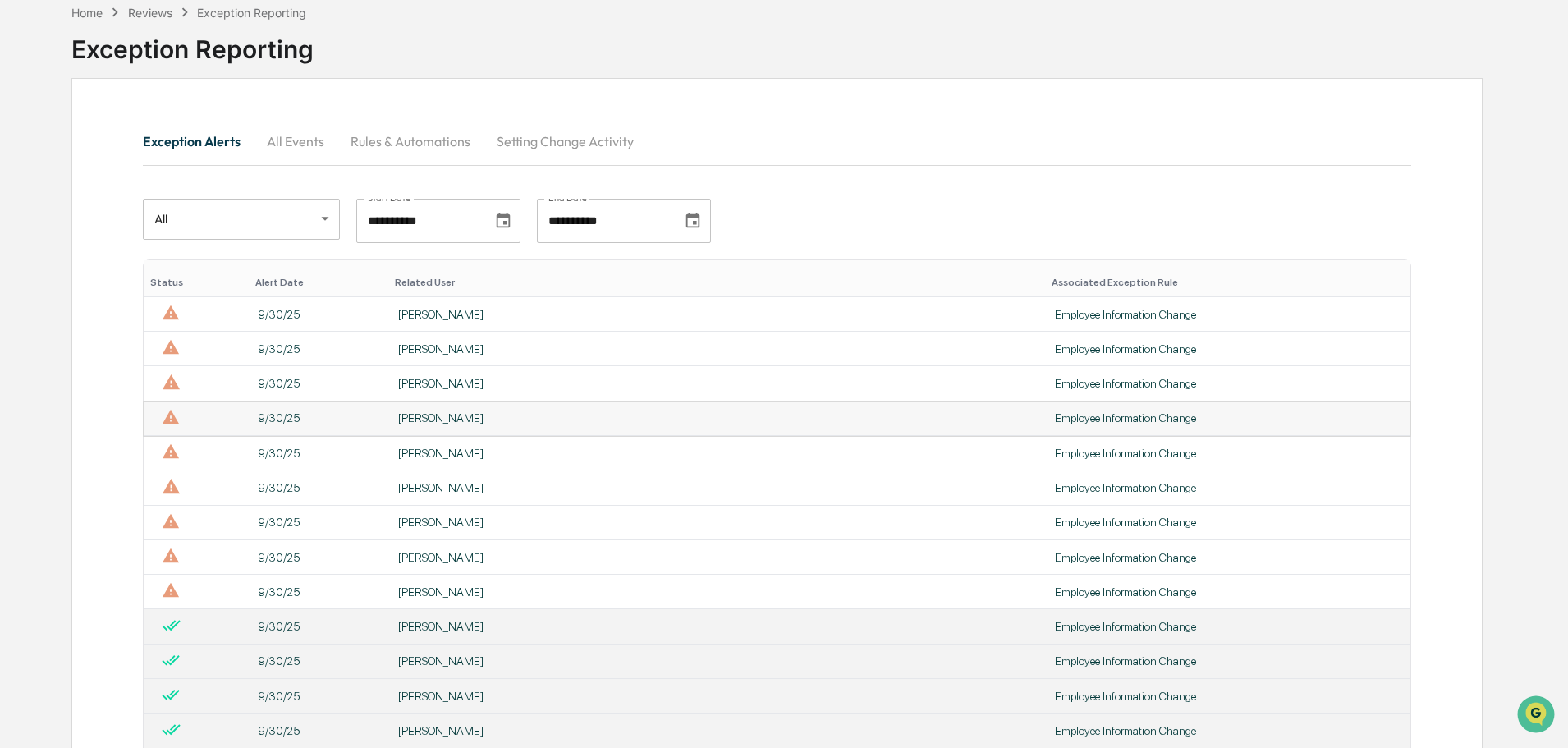
click at [566, 420] on div "[PERSON_NAME]" at bounding box center [716, 418] width 637 height 14
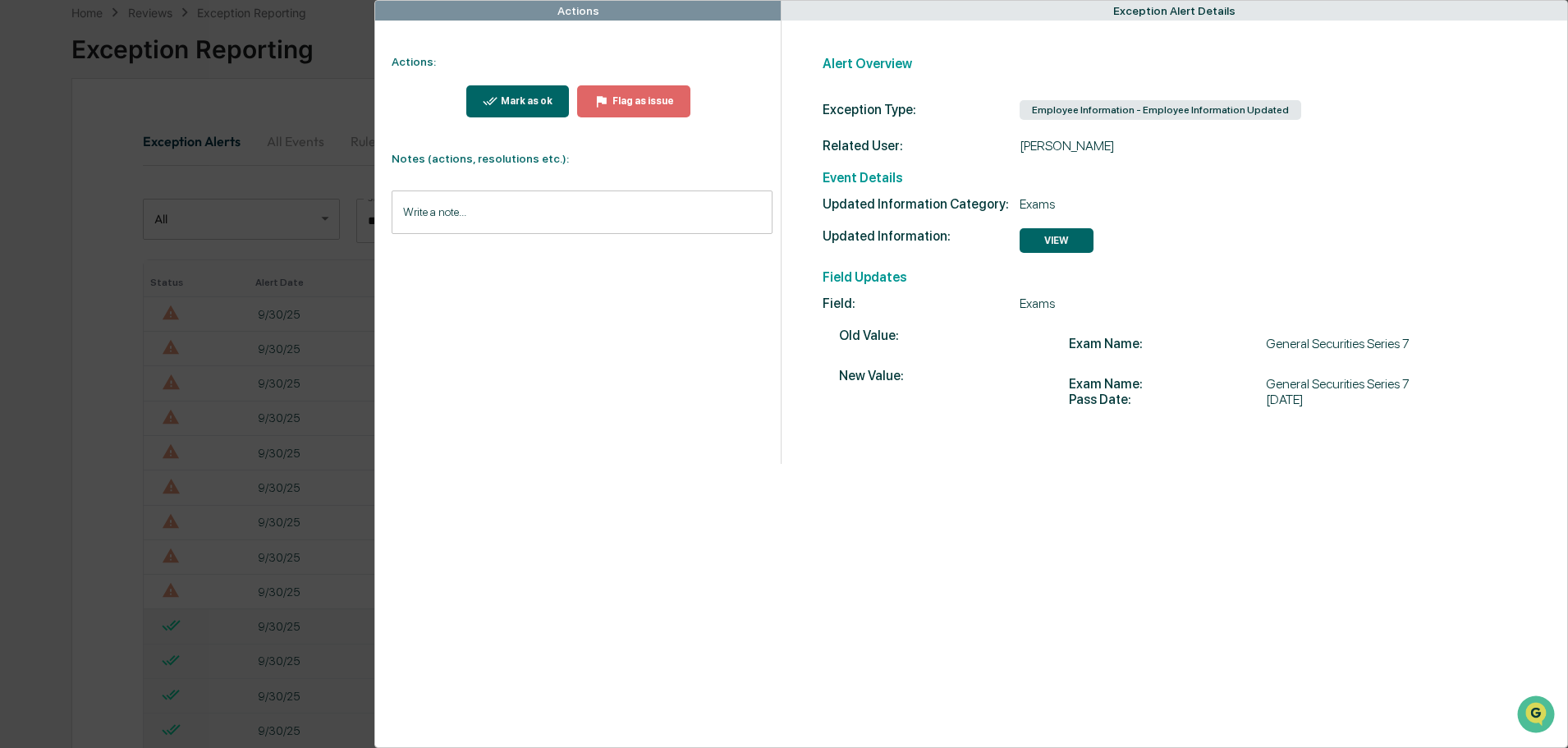
click at [518, 98] on div "Mark as ok" at bounding box center [524, 100] width 55 height 12
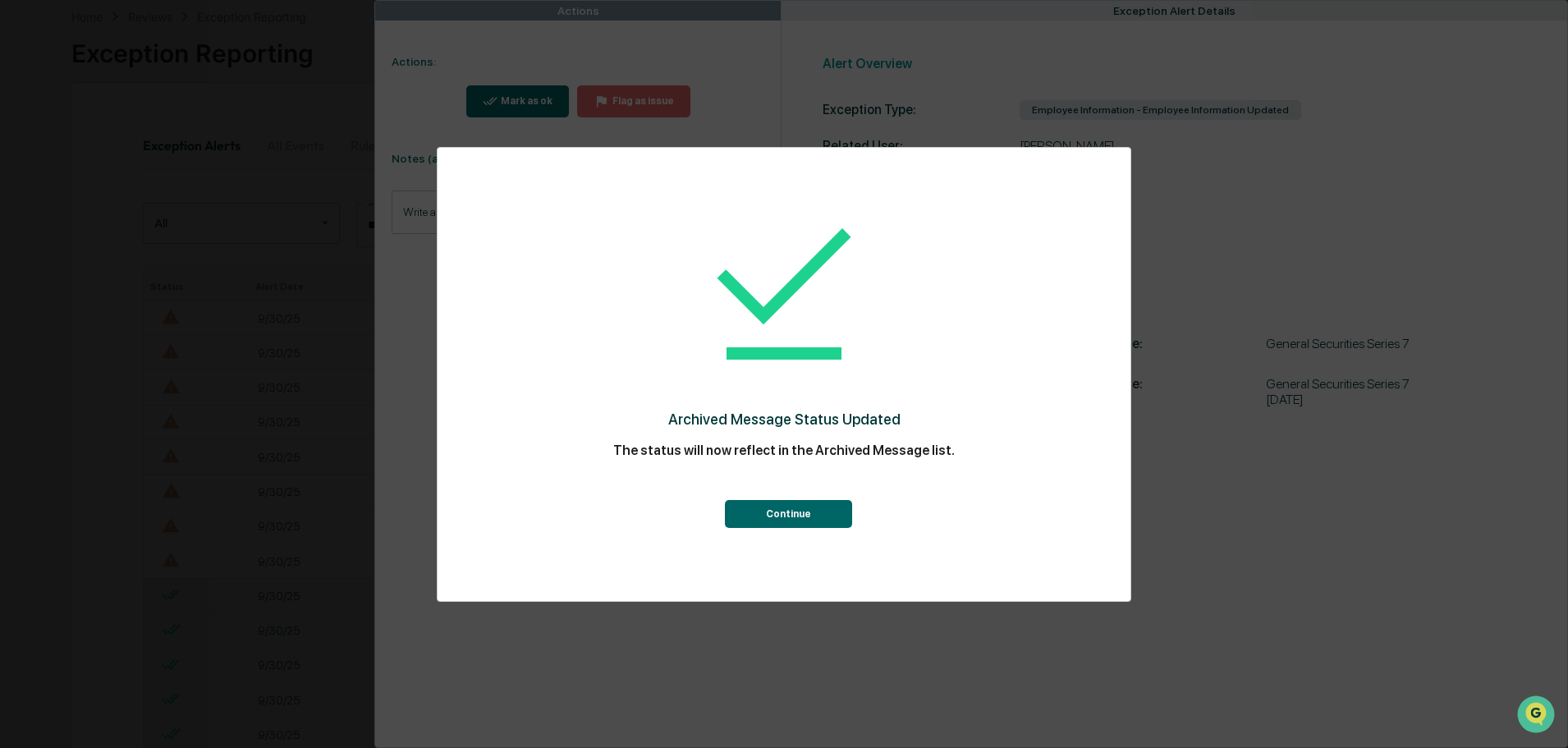
scroll to position [82, 0]
click at [776, 514] on button "Continue" at bounding box center [788, 514] width 128 height 28
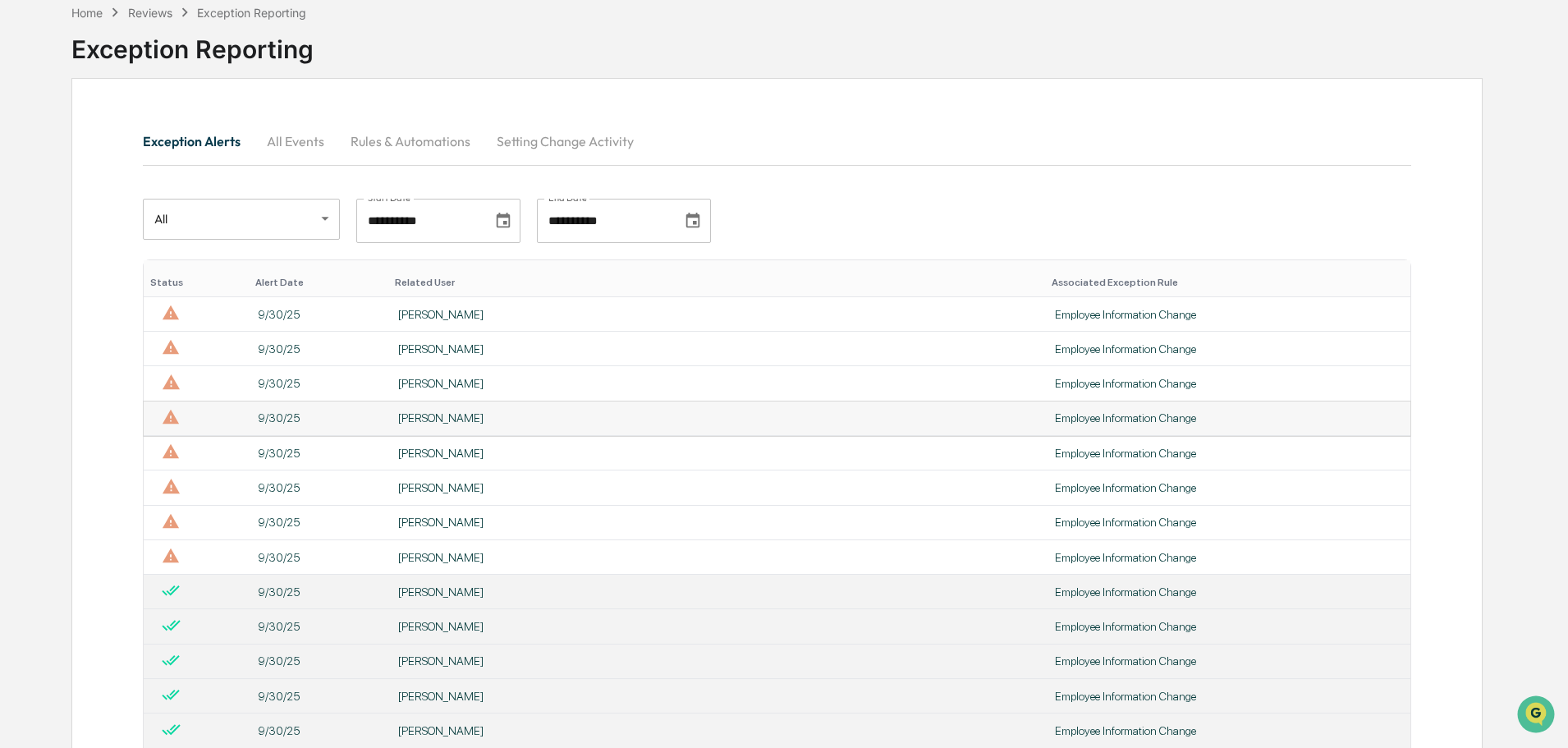
click at [537, 417] on div "[PERSON_NAME]" at bounding box center [716, 418] width 637 height 14
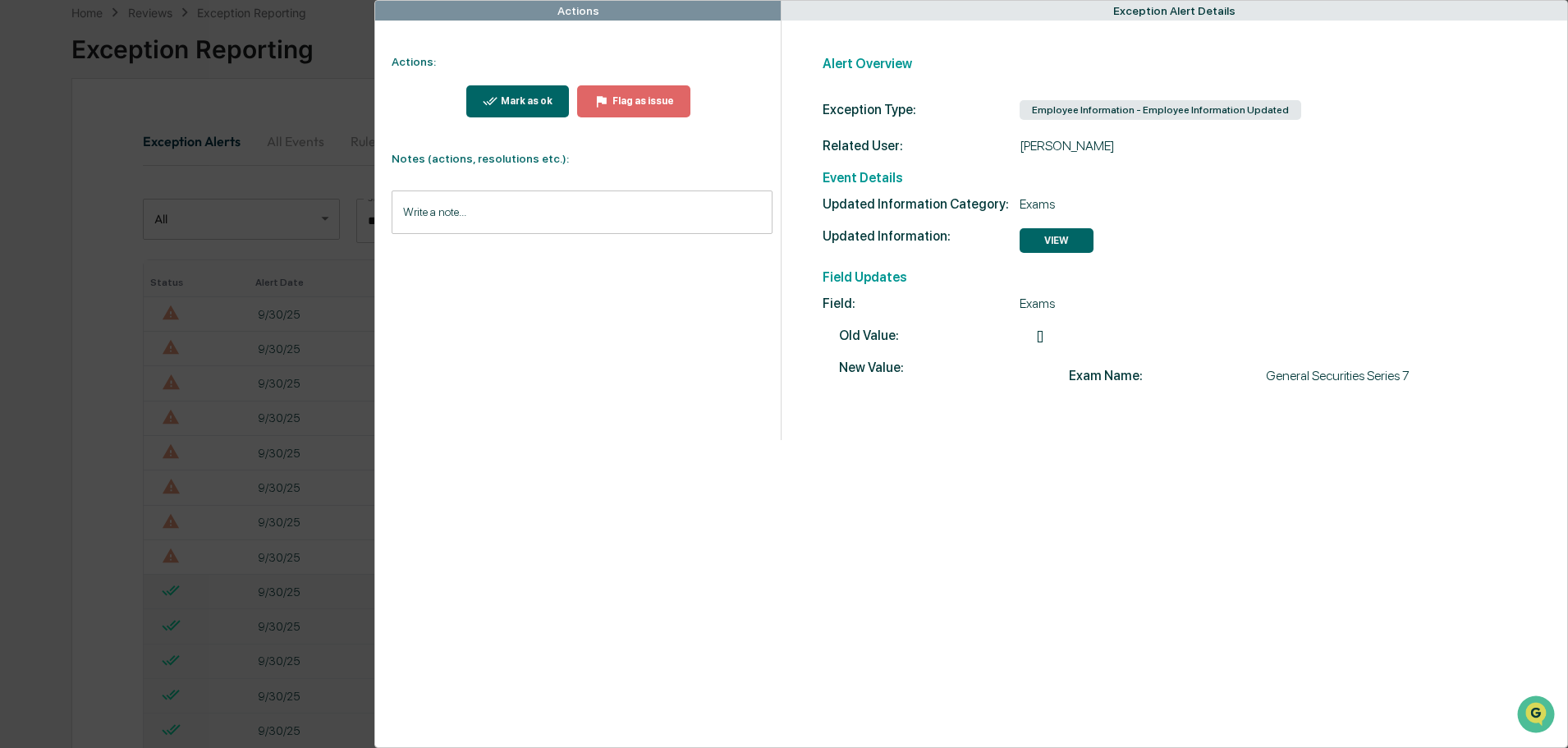
click at [555, 99] on button "Mark as ok" at bounding box center [518, 100] width 103 height 32
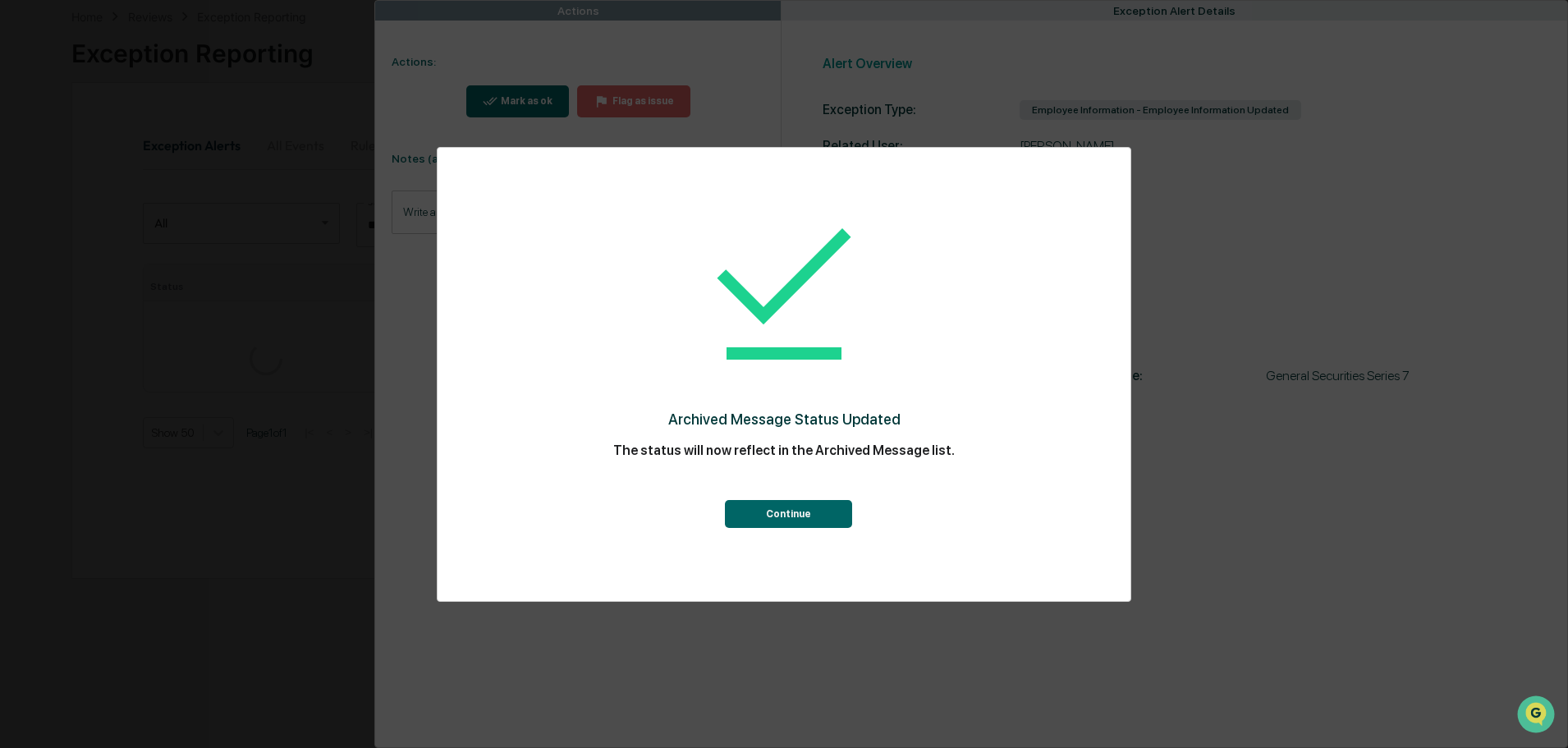
scroll to position [82, 0]
click at [774, 508] on button "Continue" at bounding box center [788, 514] width 128 height 28
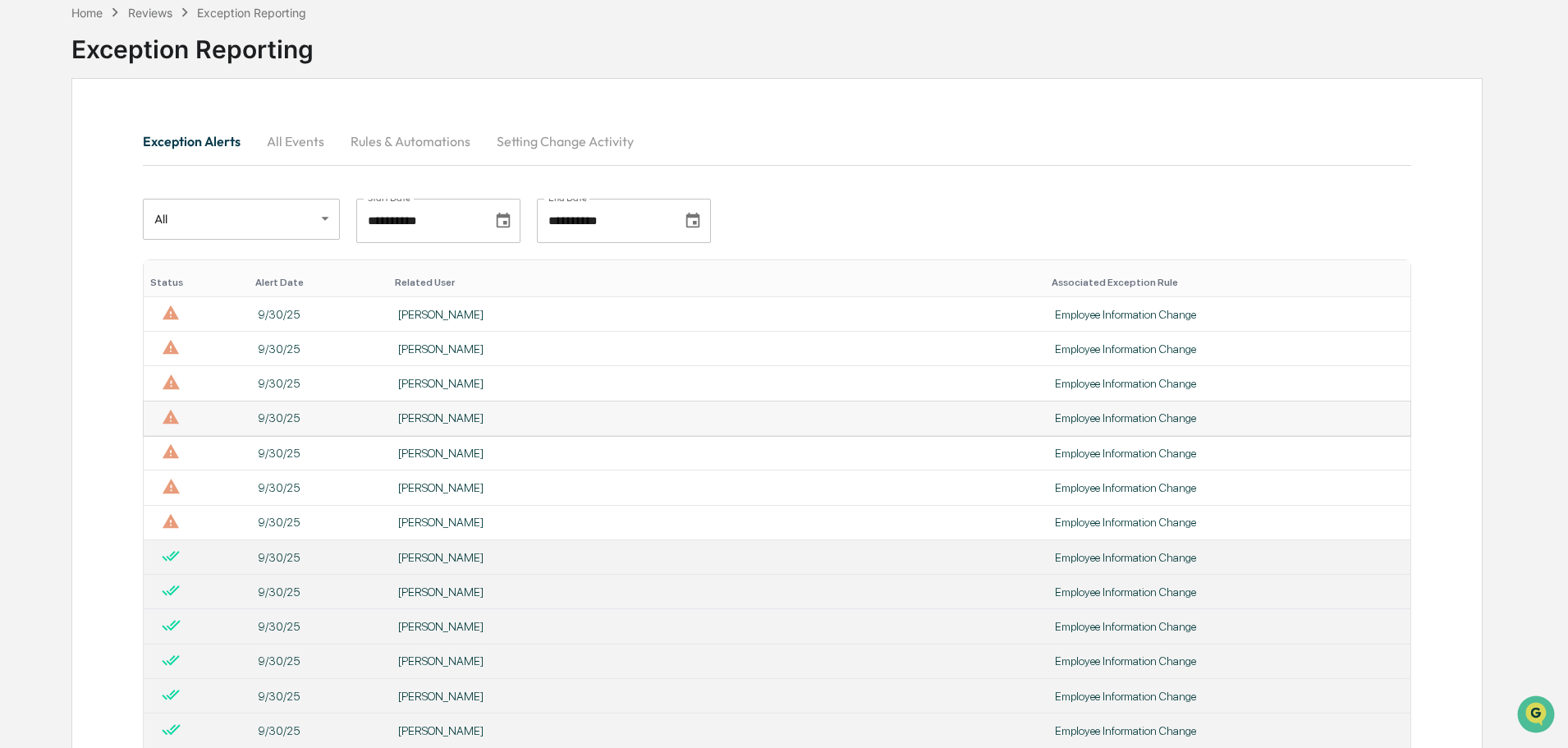
click at [535, 419] on div "[PERSON_NAME]" at bounding box center [716, 418] width 637 height 14
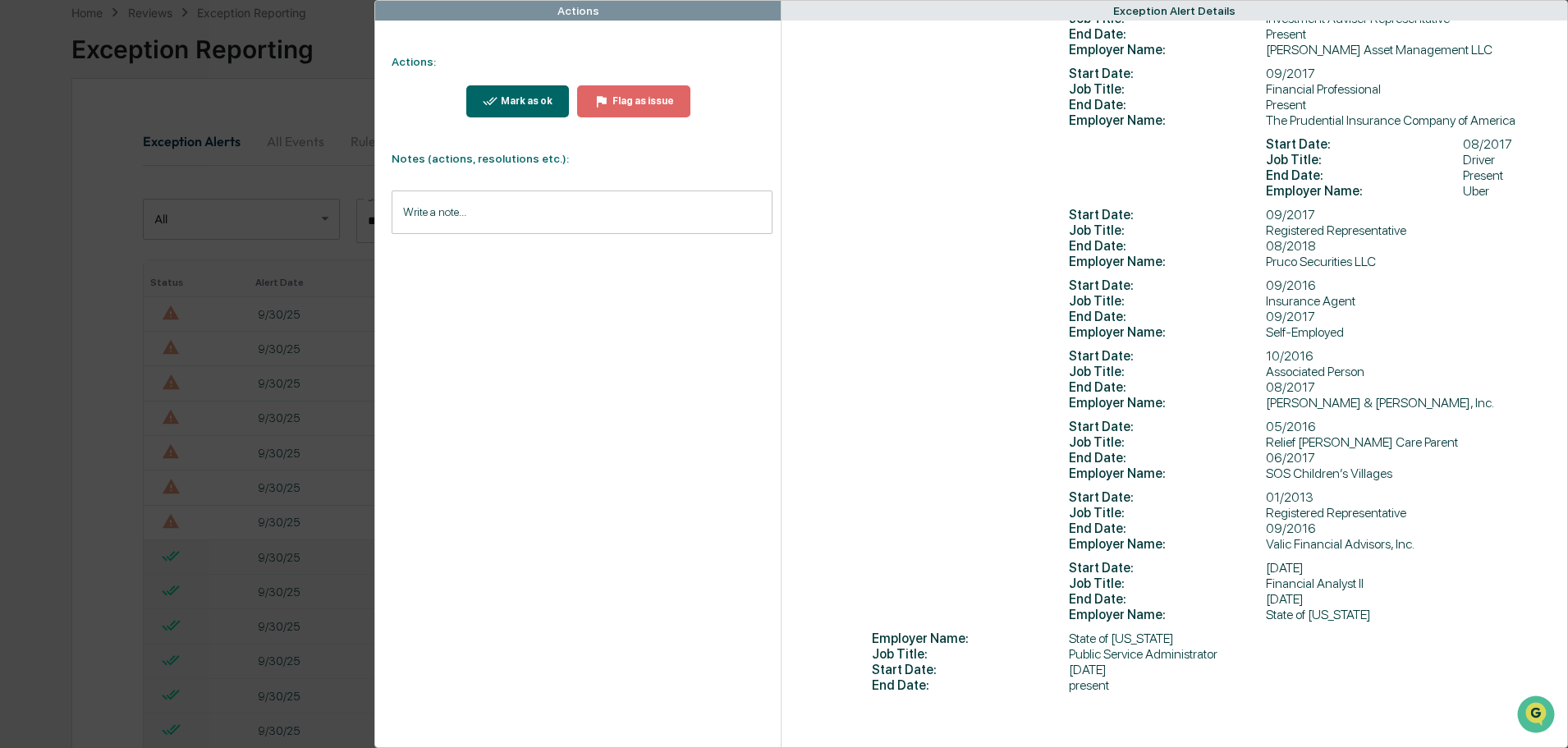
scroll to position [1003, 0]
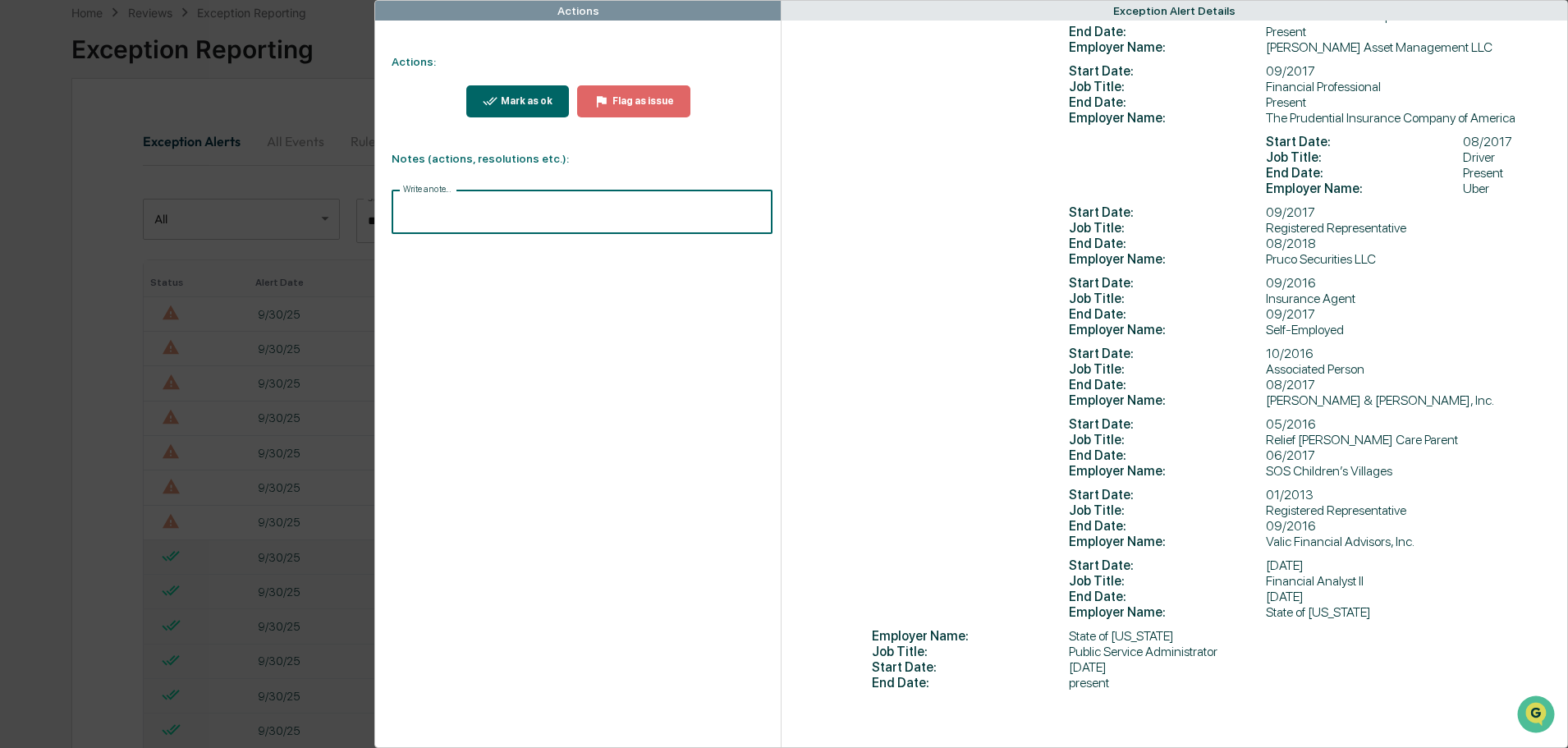
click at [431, 210] on input "Write a note..." at bounding box center [581, 213] width 381 height 43
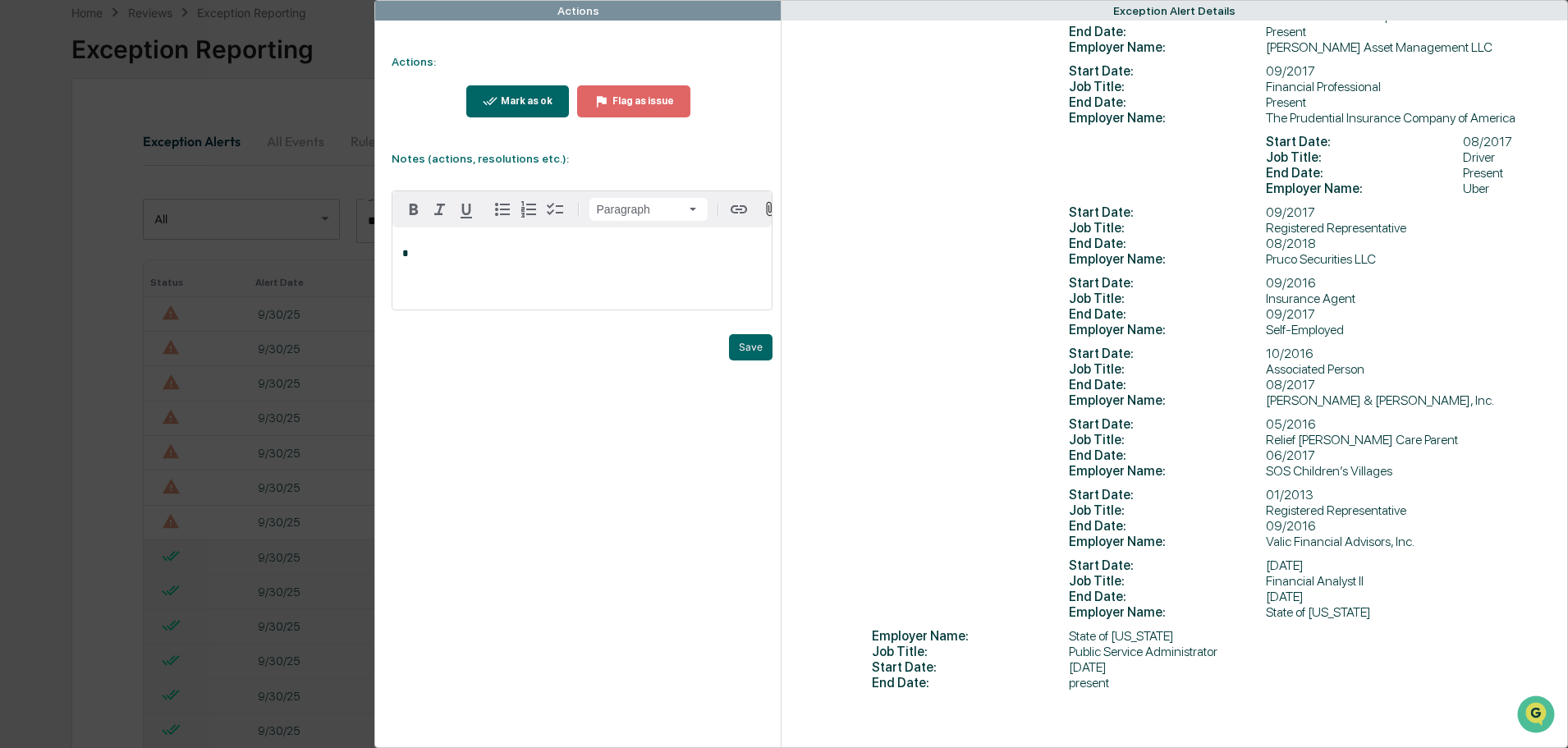
click at [425, 254] on div "*" at bounding box center [581, 268] width 379 height 82
click at [738, 355] on button "Save" at bounding box center [751, 346] width 43 height 26
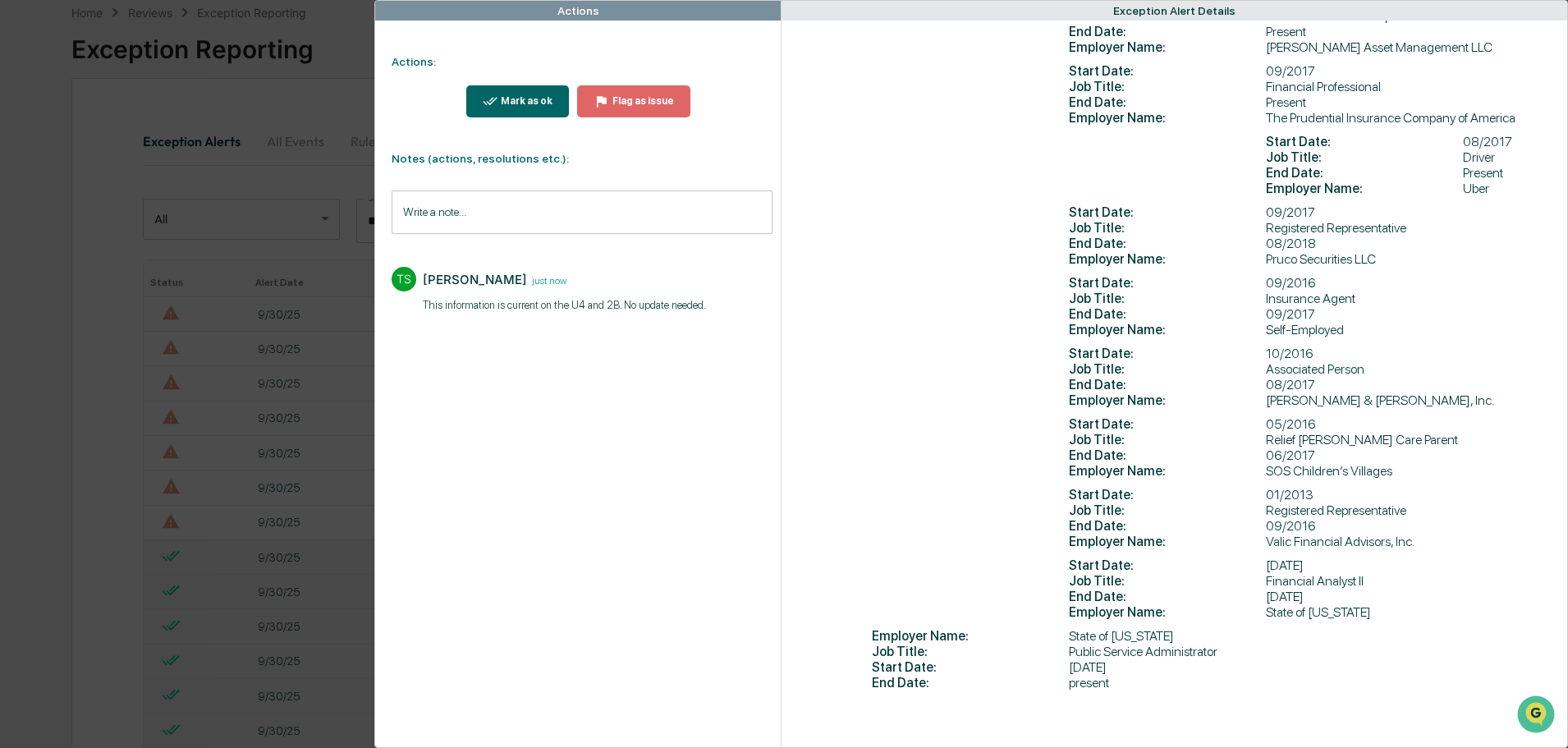
click at [507, 96] on div "Mark as ok" at bounding box center [524, 100] width 55 height 12
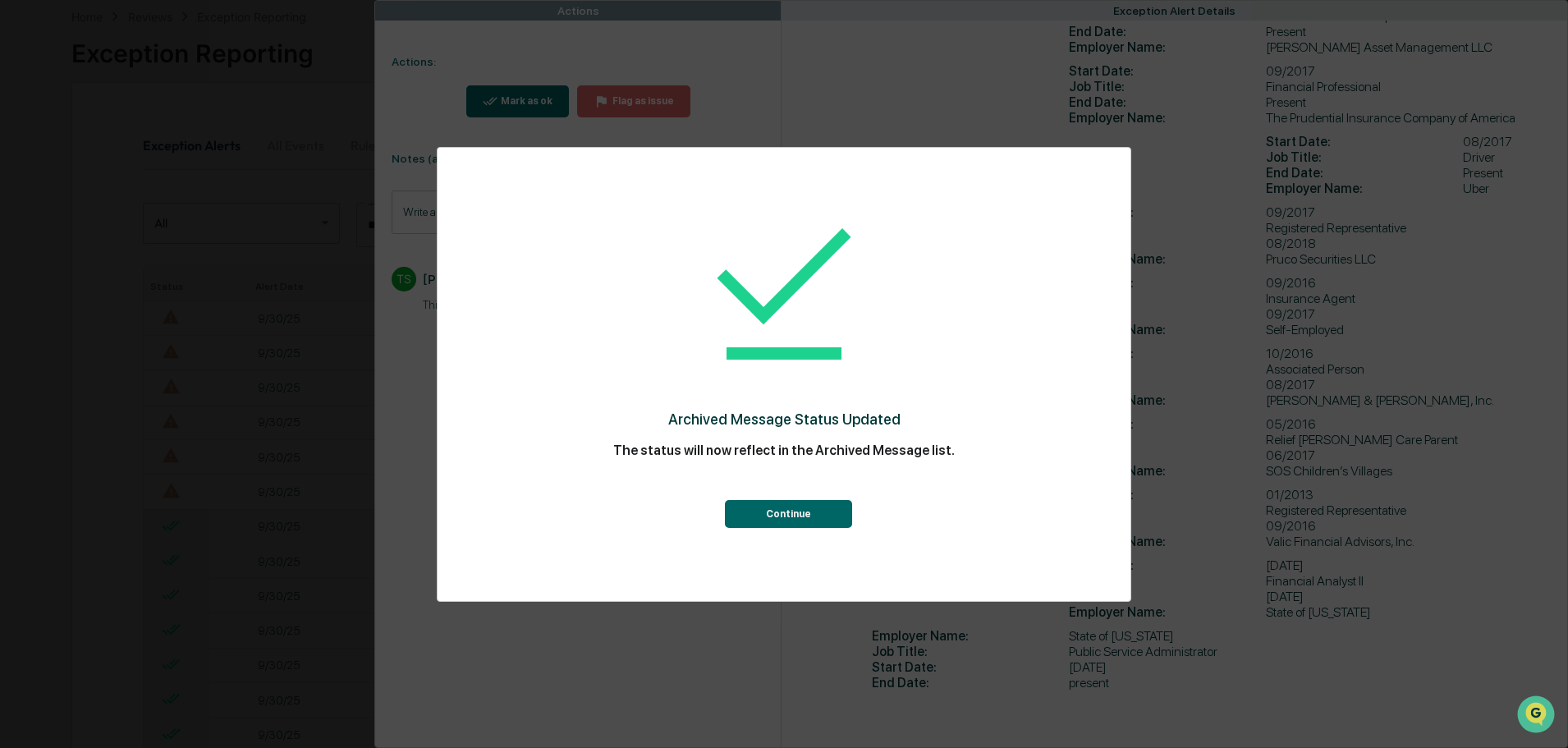
scroll to position [82, 0]
click at [794, 512] on button "Continue" at bounding box center [788, 514] width 128 height 28
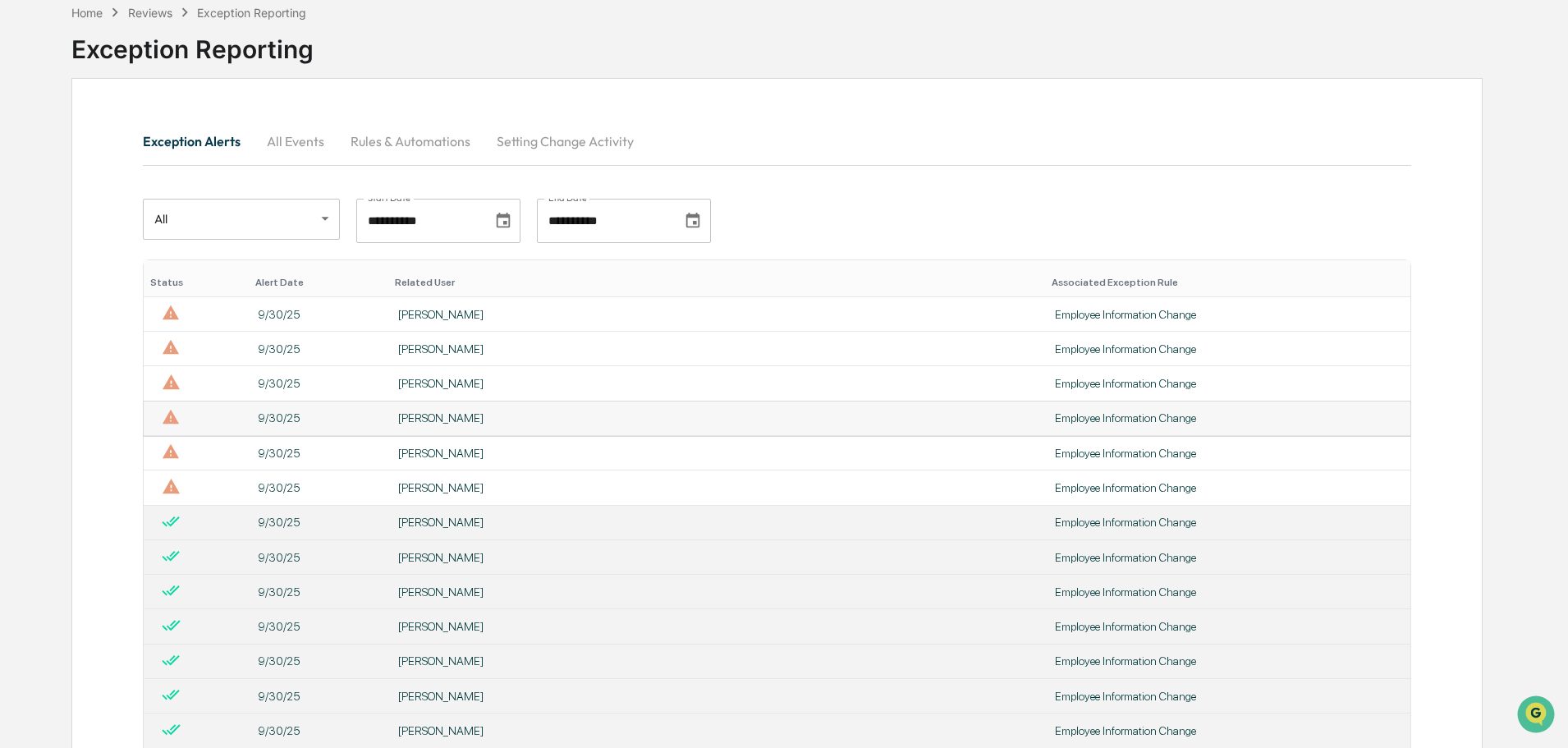
click at [515, 413] on div "[PERSON_NAME]" at bounding box center [716, 418] width 637 height 14
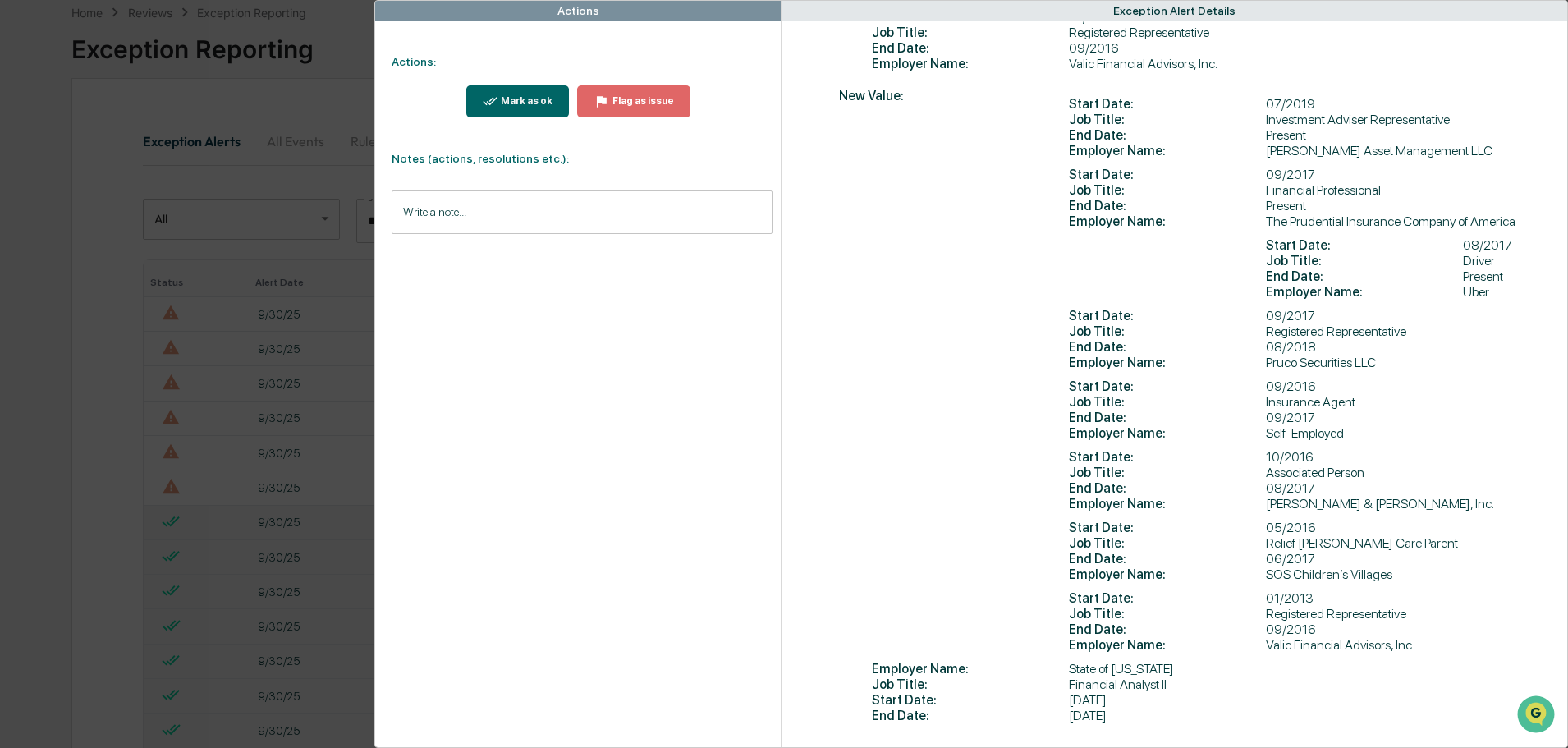
scroll to position [862, 0]
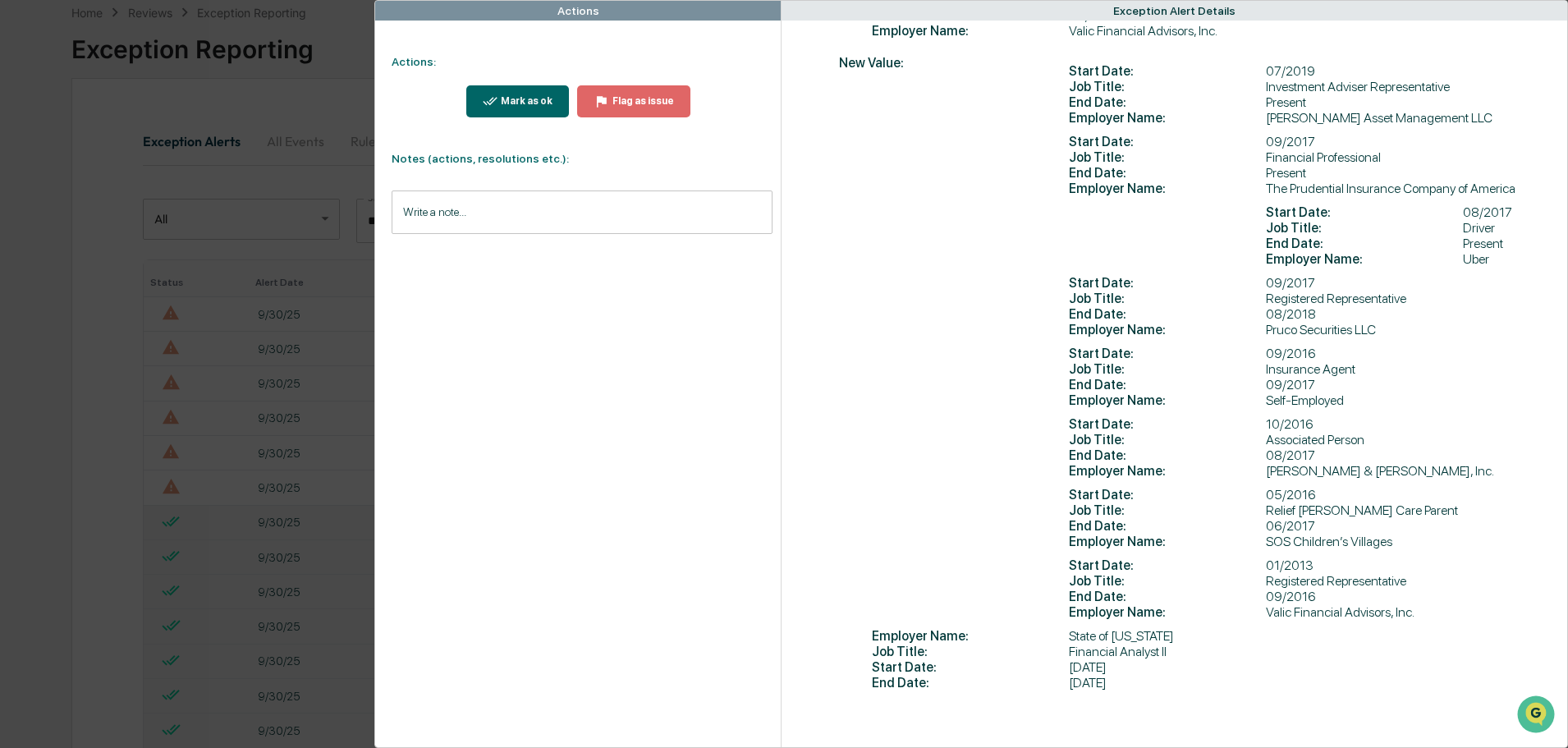
click at [420, 210] on input "Write a note..." at bounding box center [581, 213] width 381 height 43
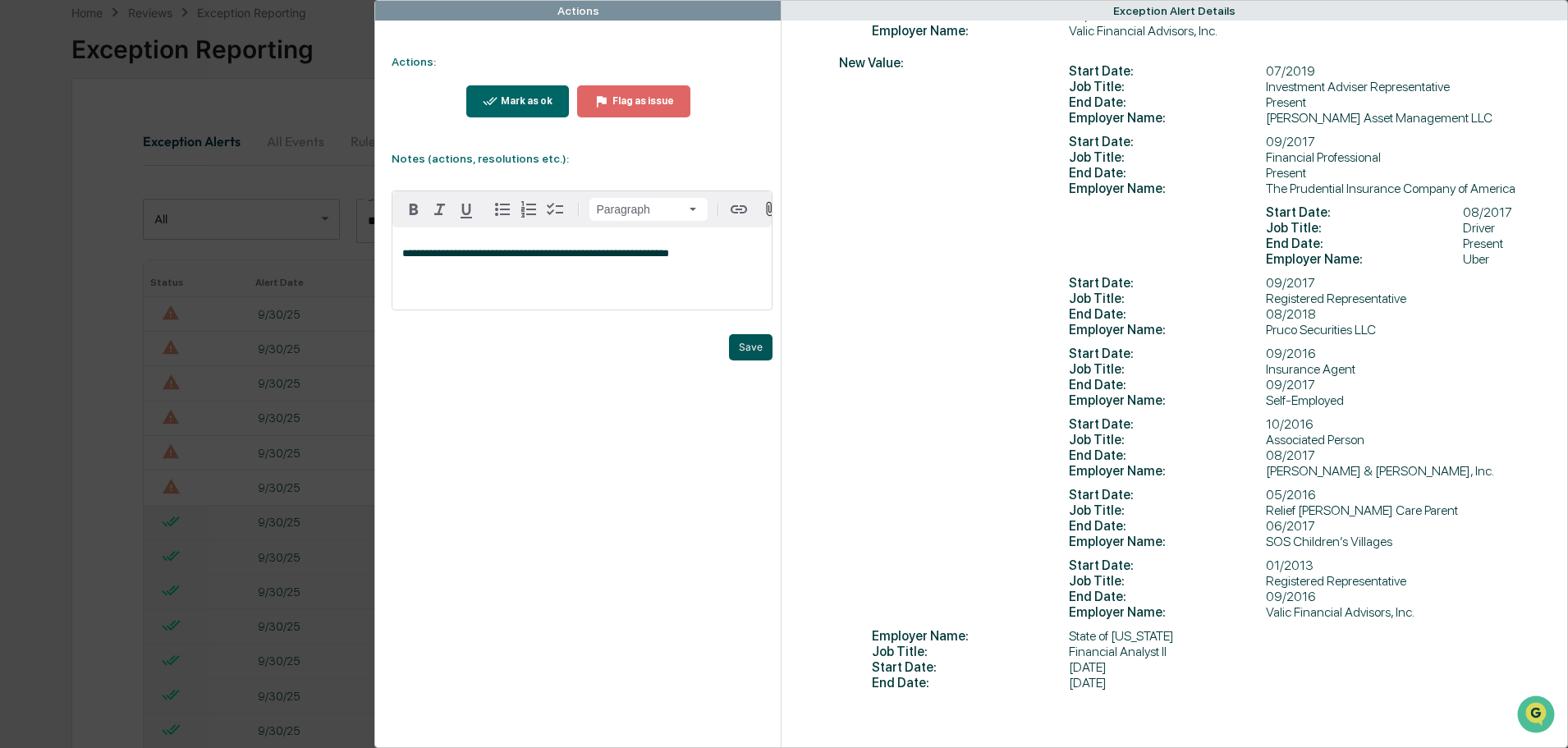
click at [742, 349] on button "Save" at bounding box center [751, 346] width 43 height 26
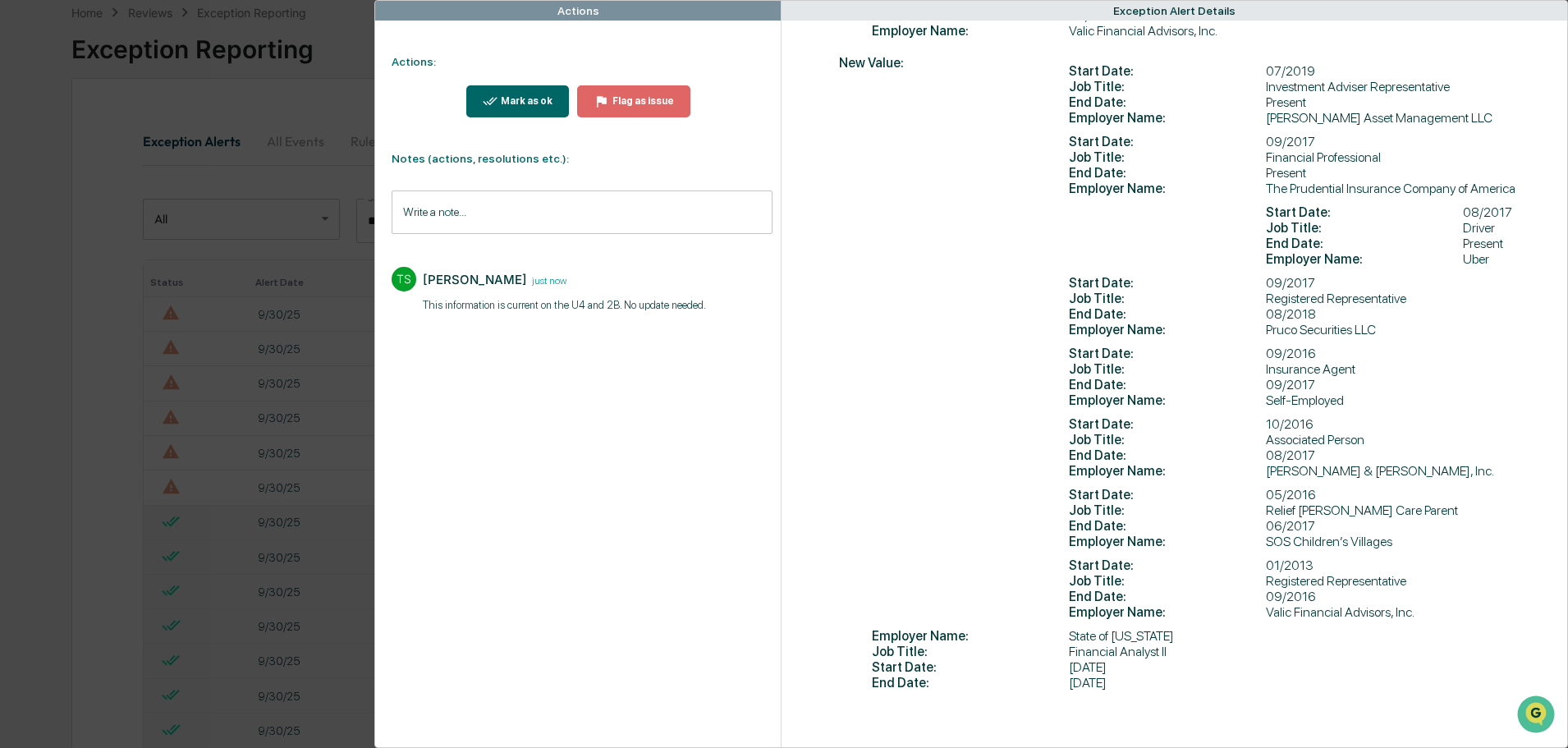
click at [514, 97] on div "Mark as ok" at bounding box center [524, 100] width 55 height 12
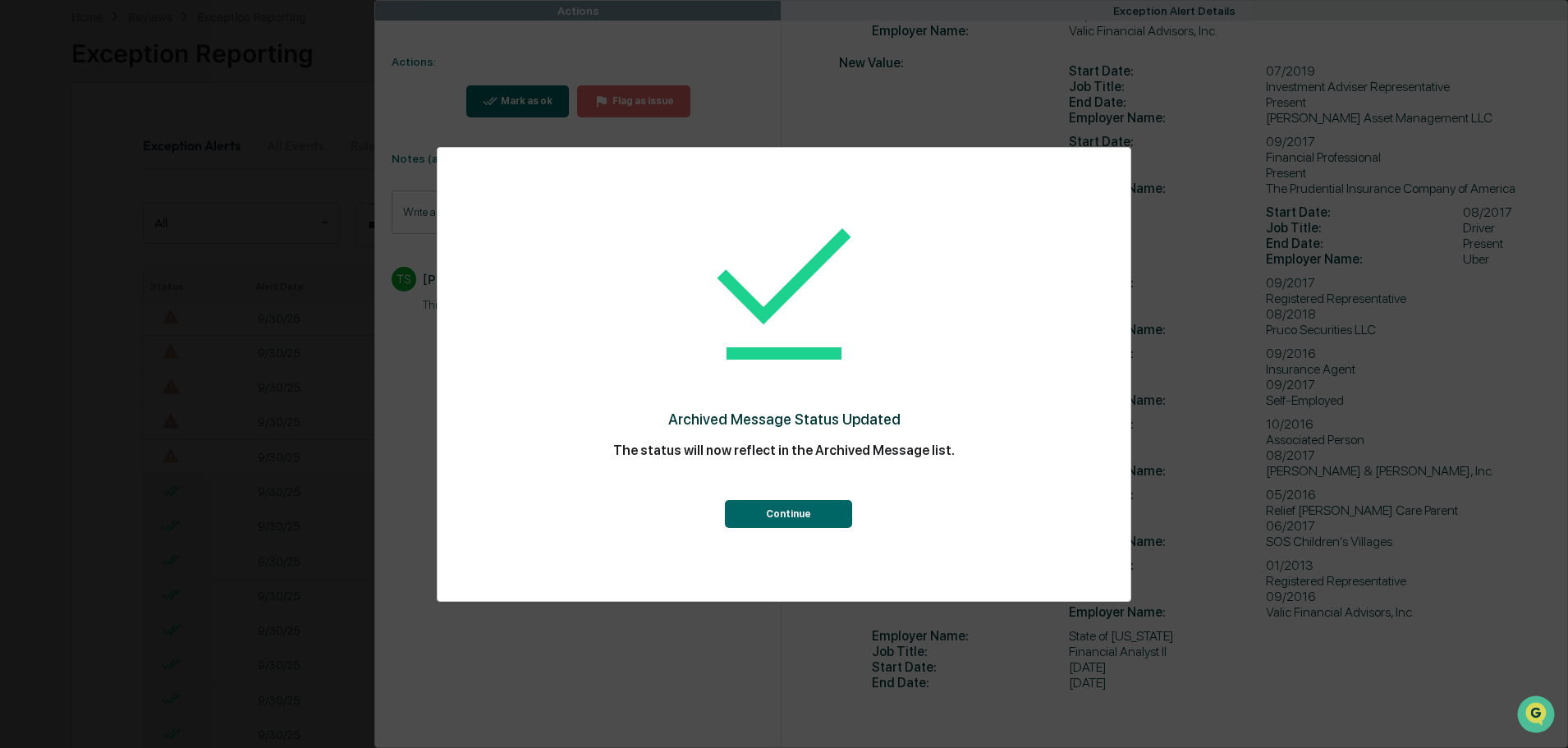
scroll to position [82, 0]
click at [790, 509] on button "Continue" at bounding box center [788, 514] width 128 height 28
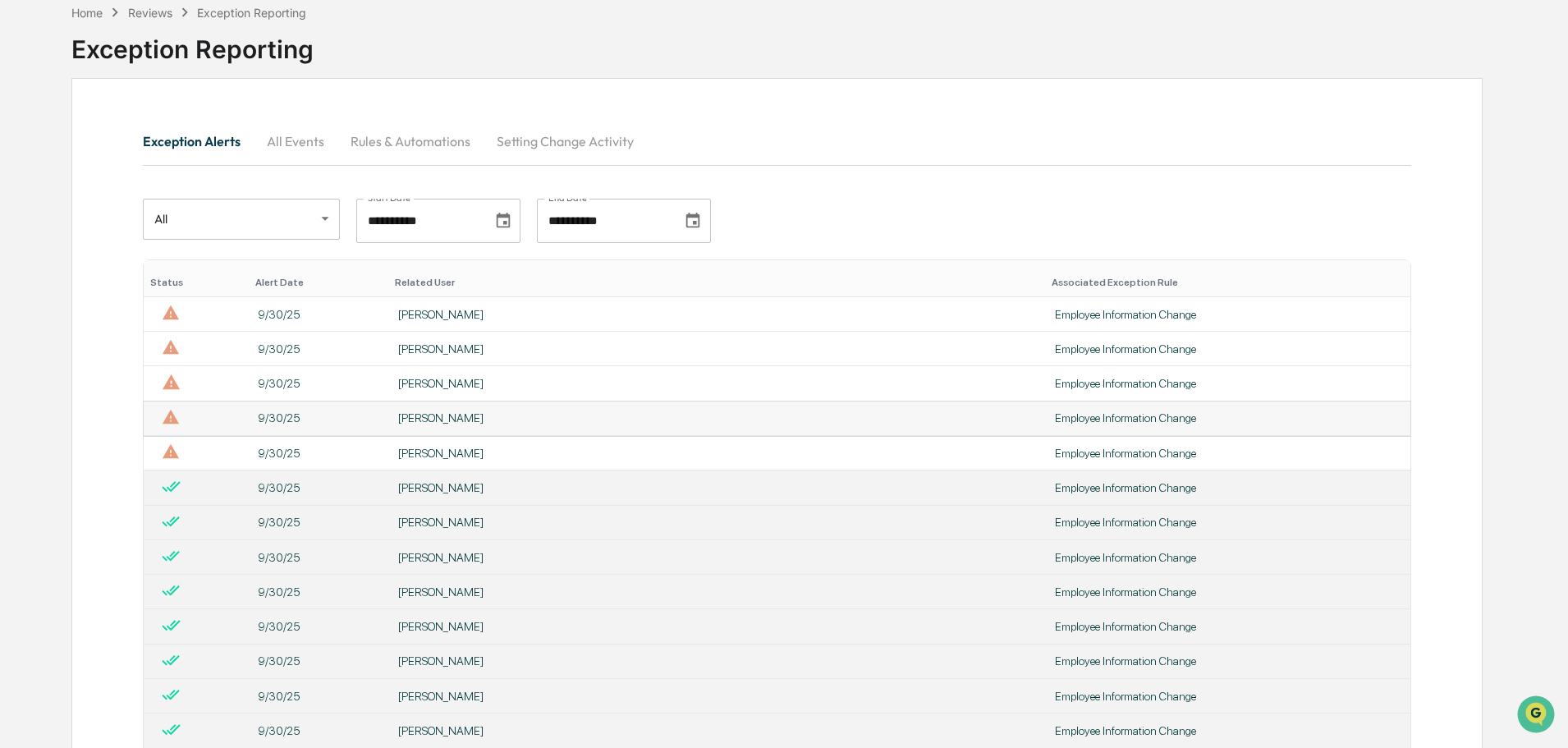
click at [544, 422] on div "[PERSON_NAME]" at bounding box center [716, 418] width 637 height 14
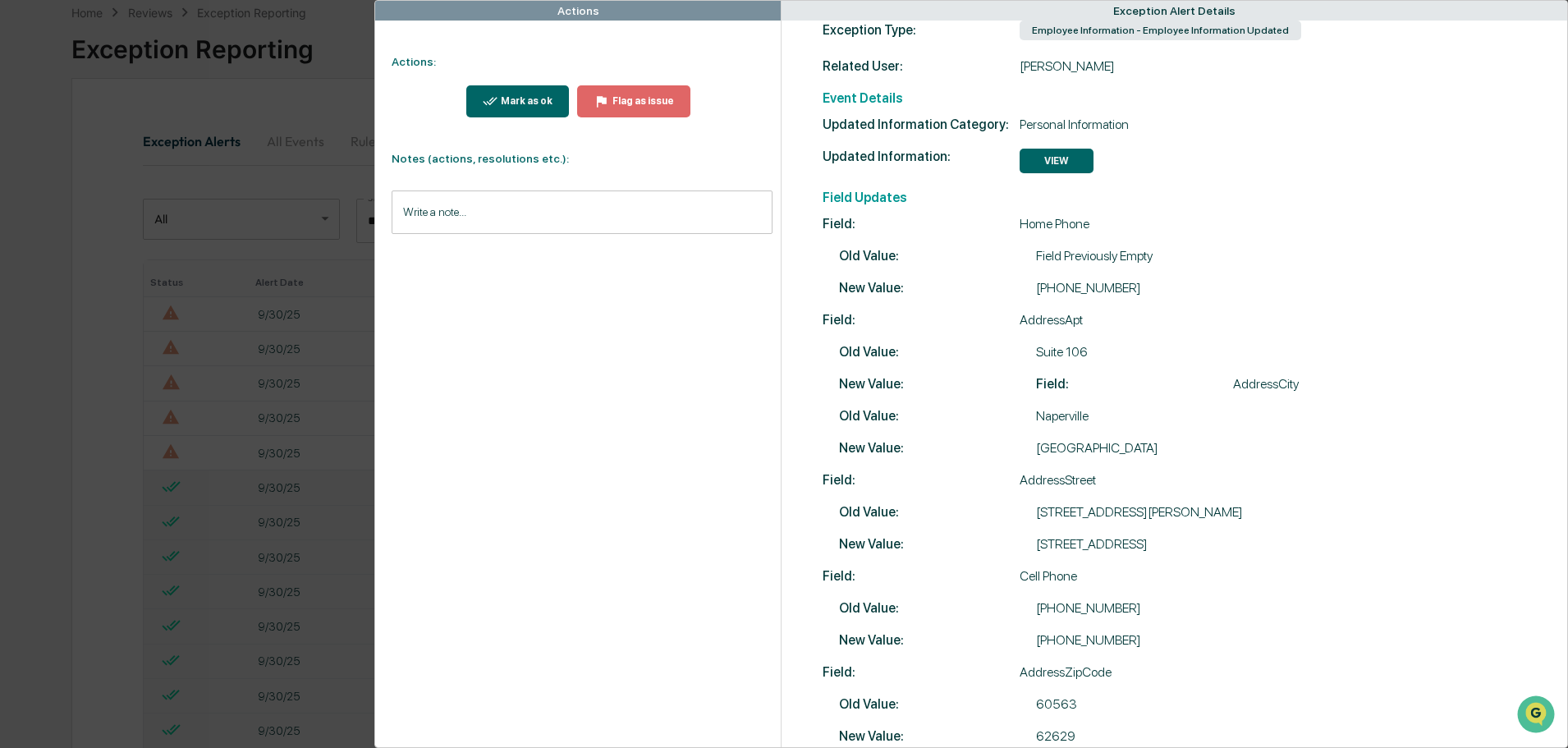
scroll to position [73, 0]
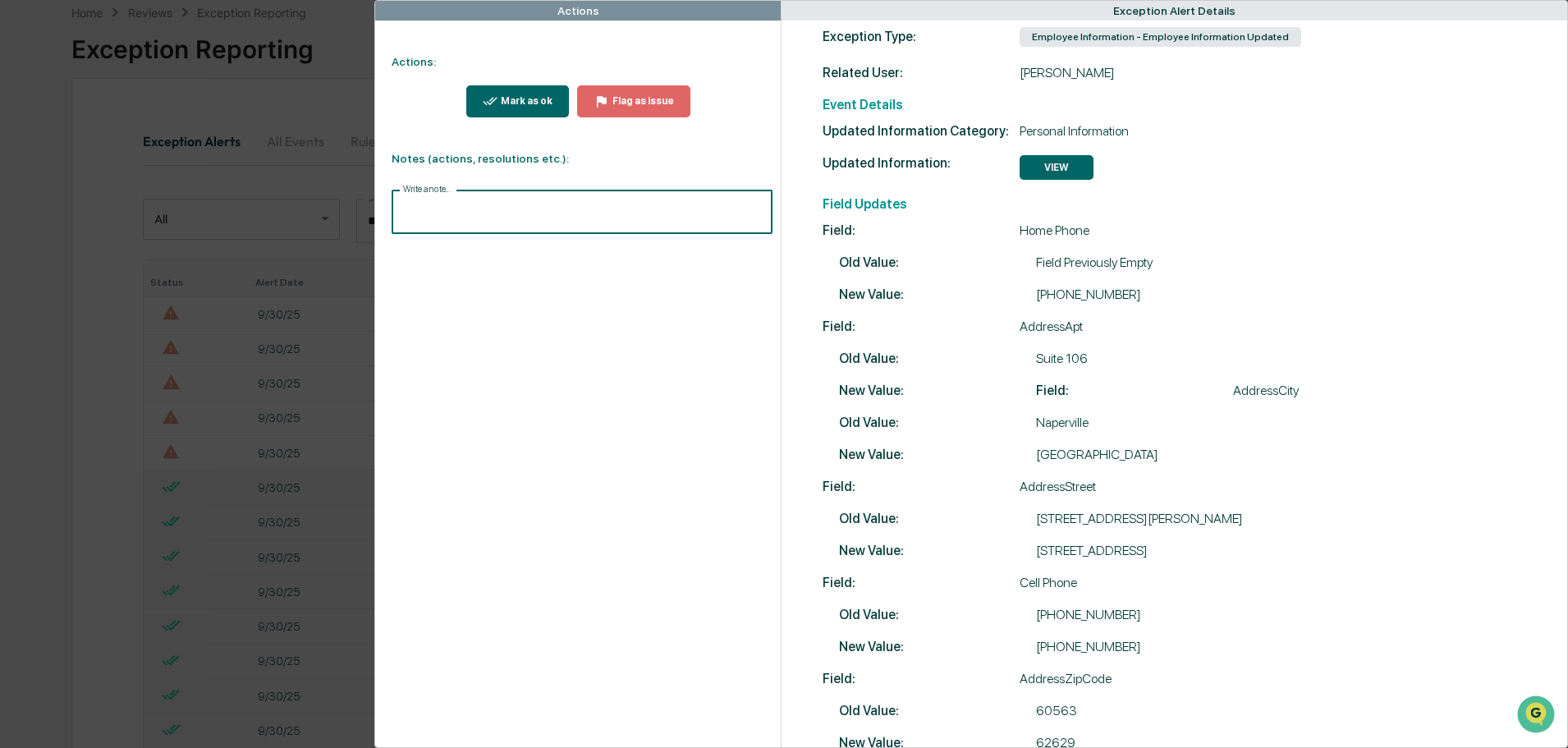
click at [409, 209] on input "Write a note..." at bounding box center [581, 213] width 381 height 43
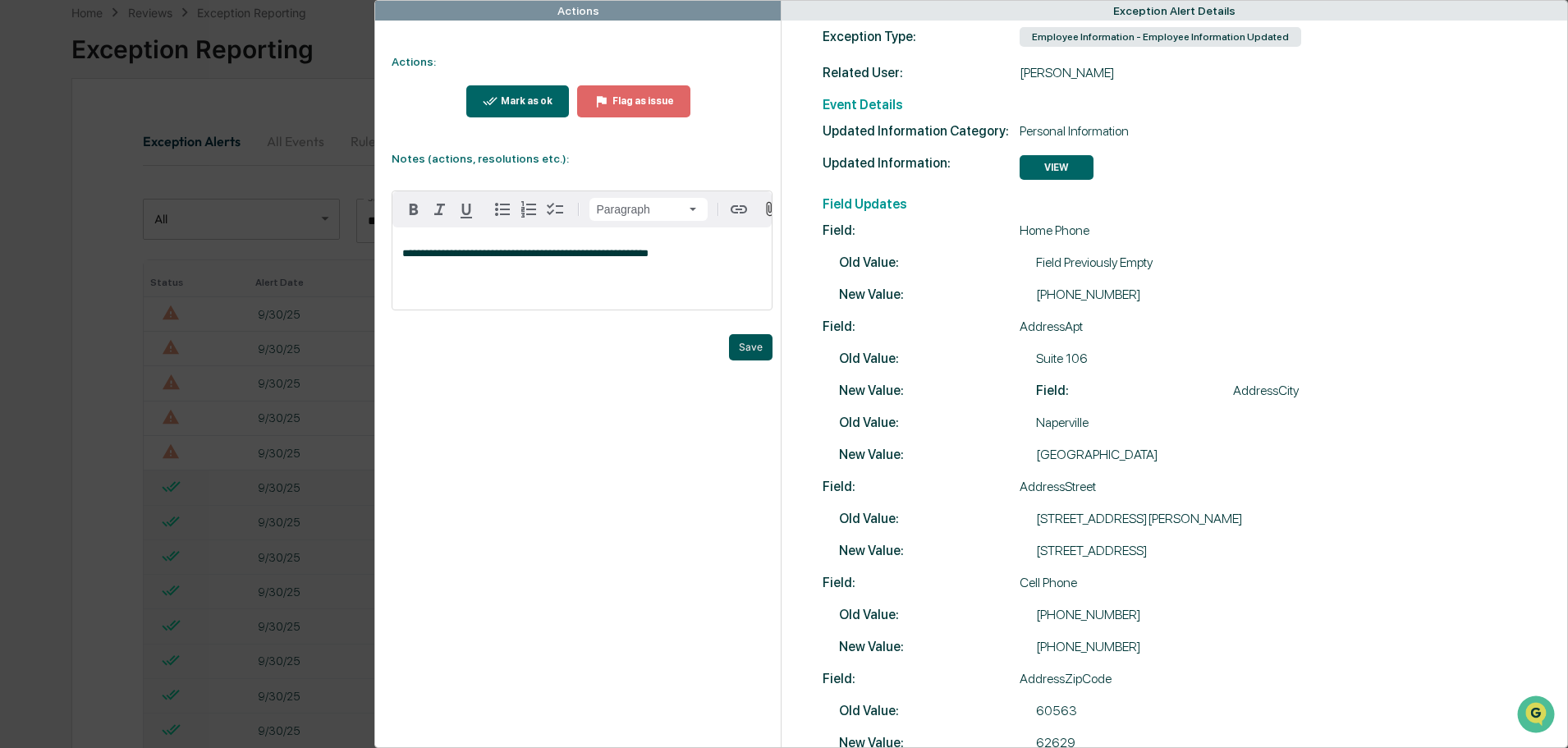
click at [747, 360] on button "Save" at bounding box center [751, 346] width 43 height 26
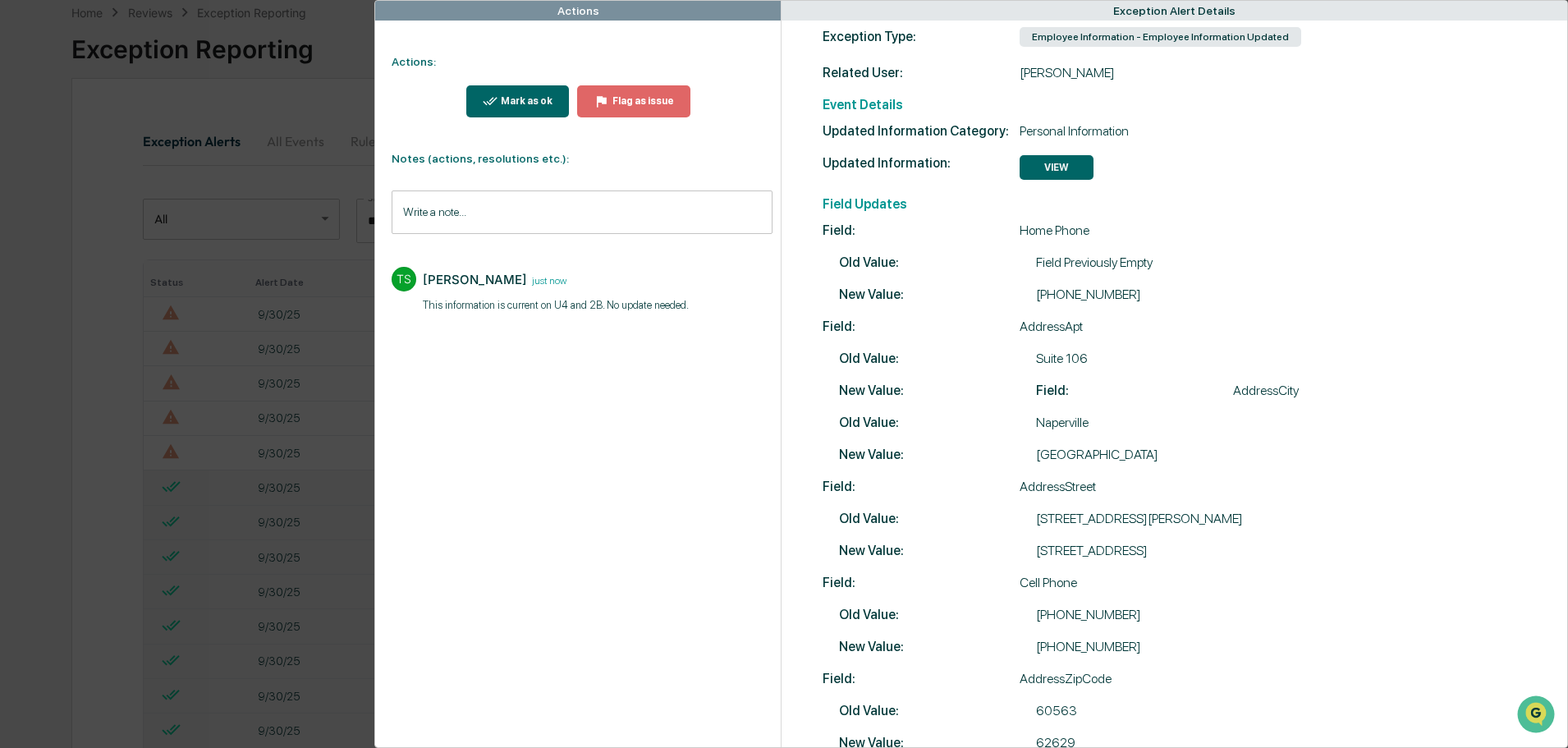
click at [516, 103] on div "Mark as ok" at bounding box center [524, 100] width 55 height 12
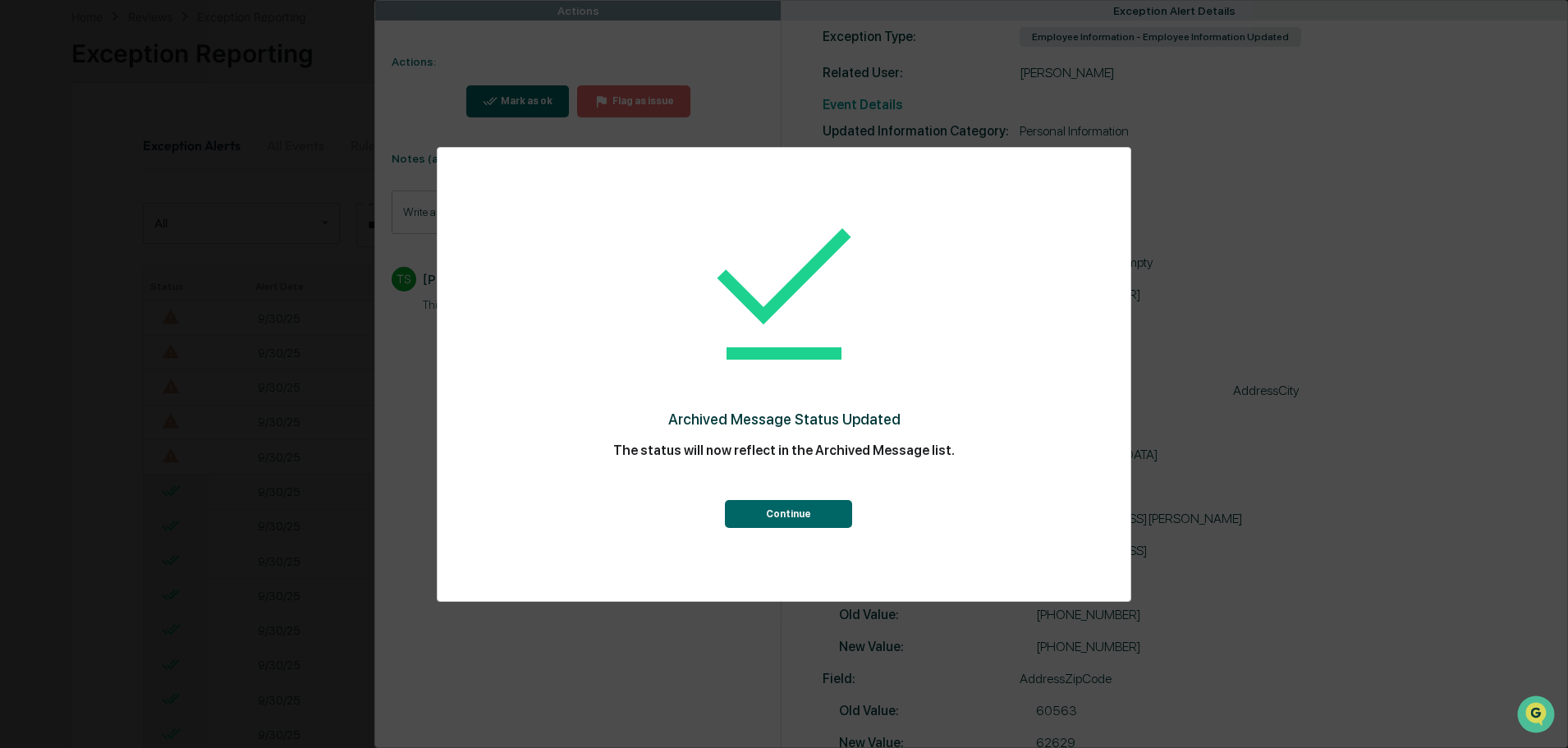
scroll to position [82, 0]
click at [806, 511] on button "Continue" at bounding box center [788, 514] width 128 height 28
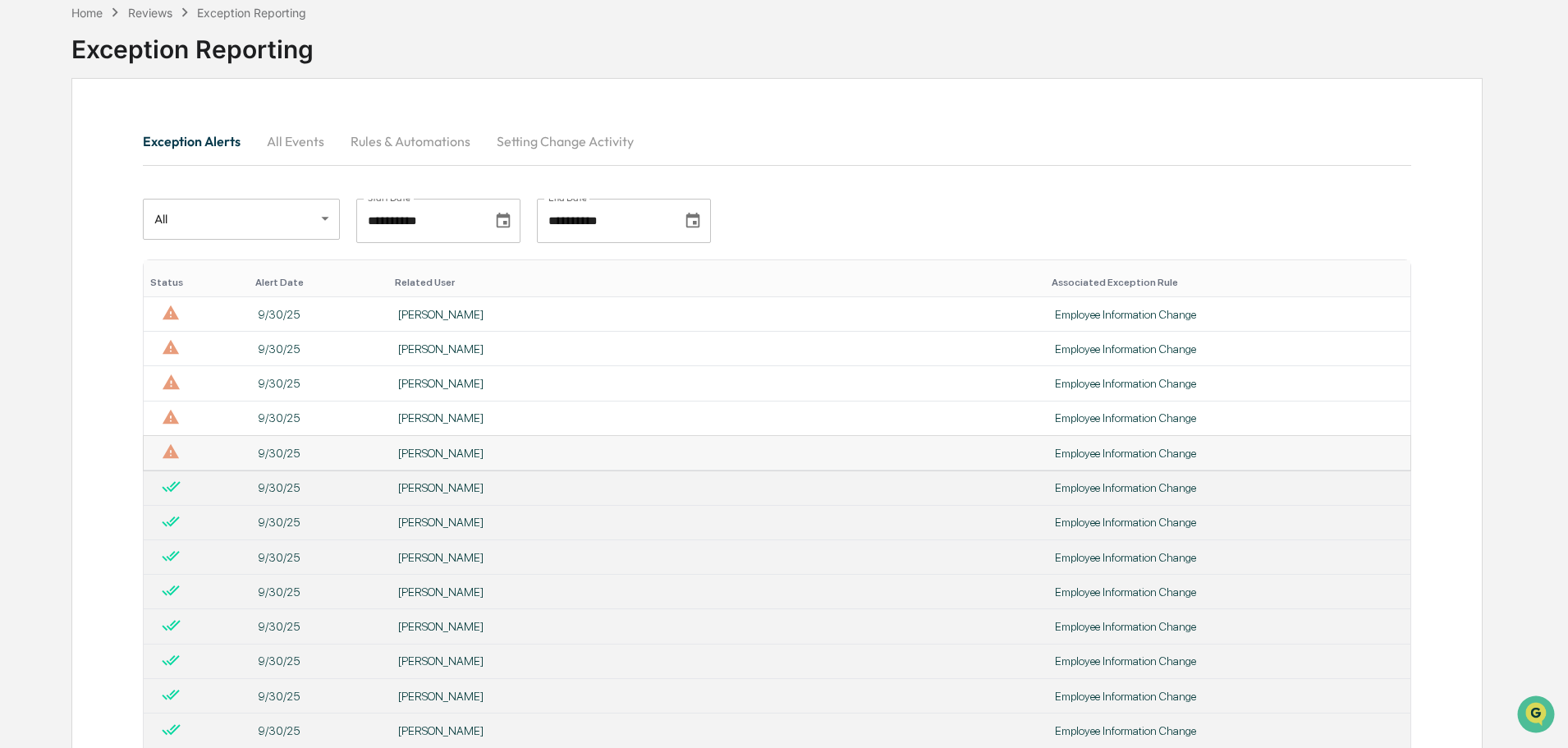
click at [534, 456] on div "[PERSON_NAME]" at bounding box center [716, 453] width 637 height 14
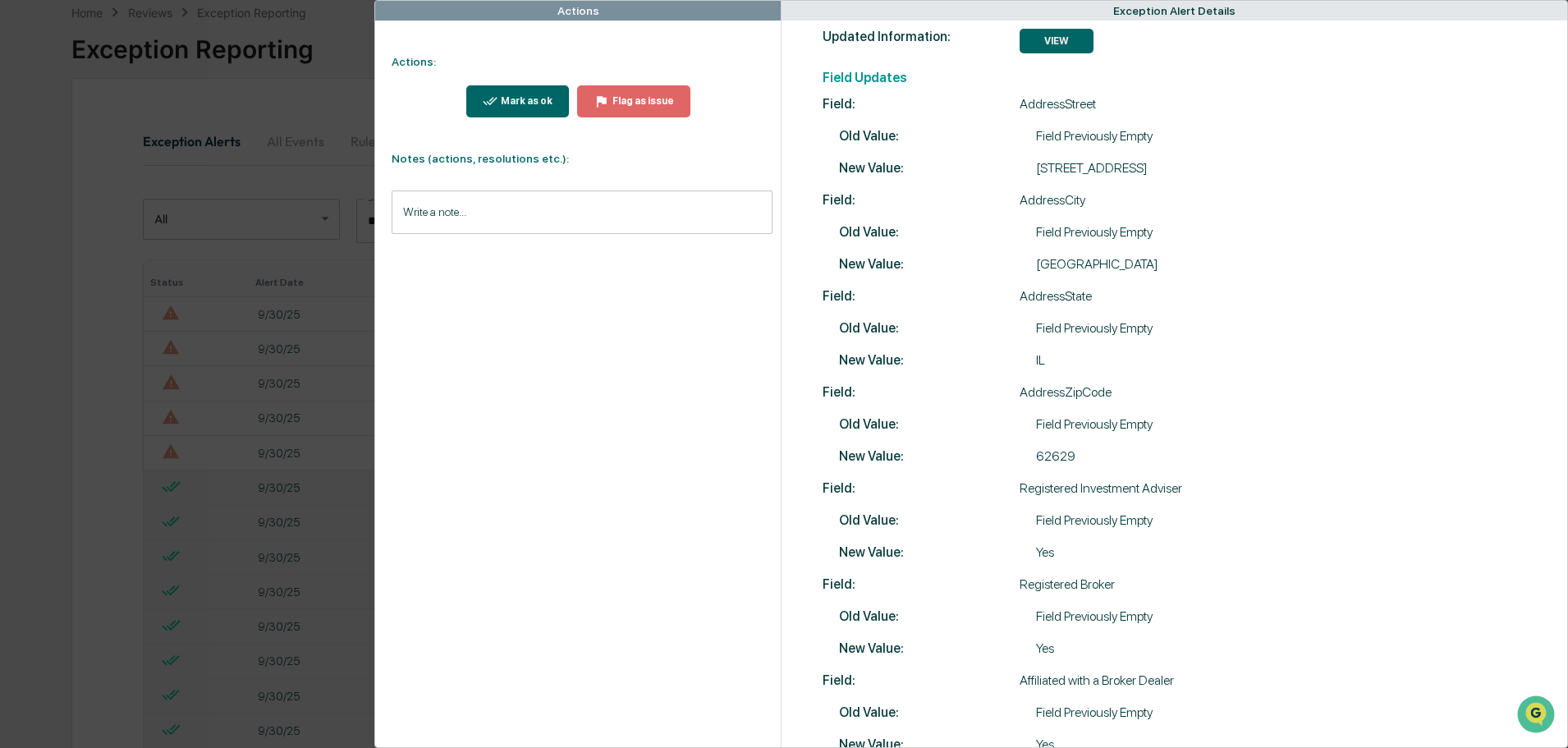
scroll to position [246, 0]
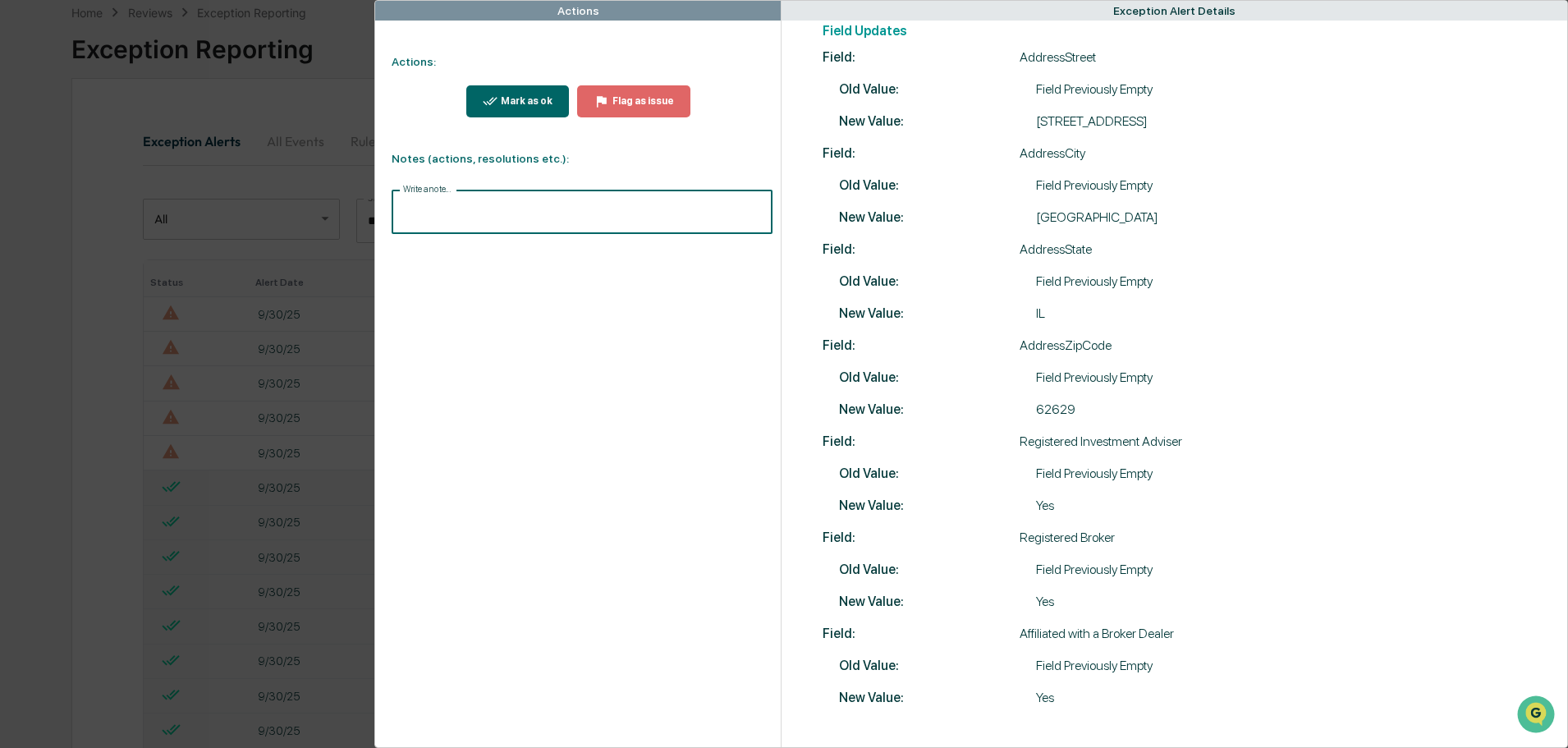
click at [403, 204] on input "Write a note..." at bounding box center [581, 213] width 381 height 43
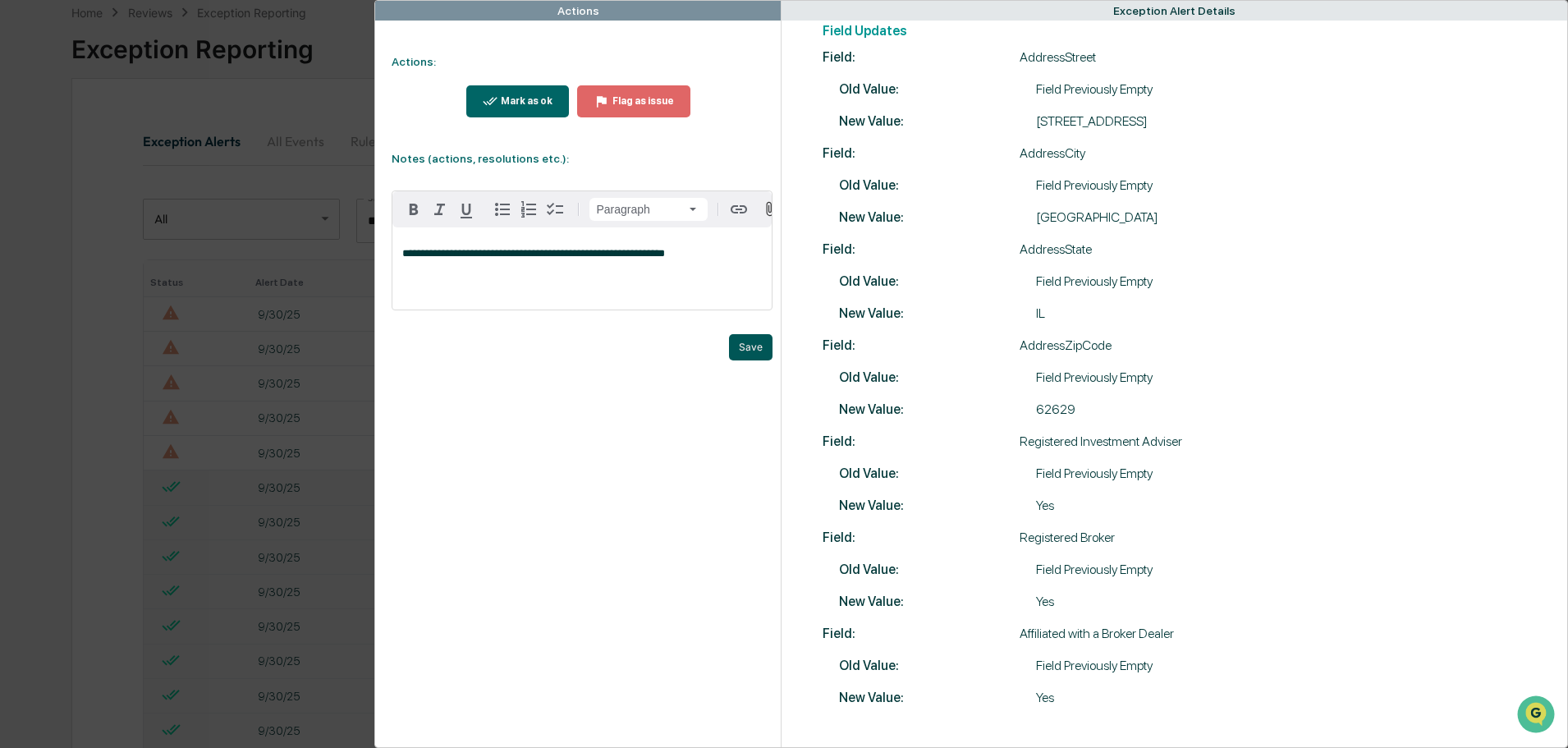
click at [751, 355] on button "Save" at bounding box center [751, 346] width 43 height 26
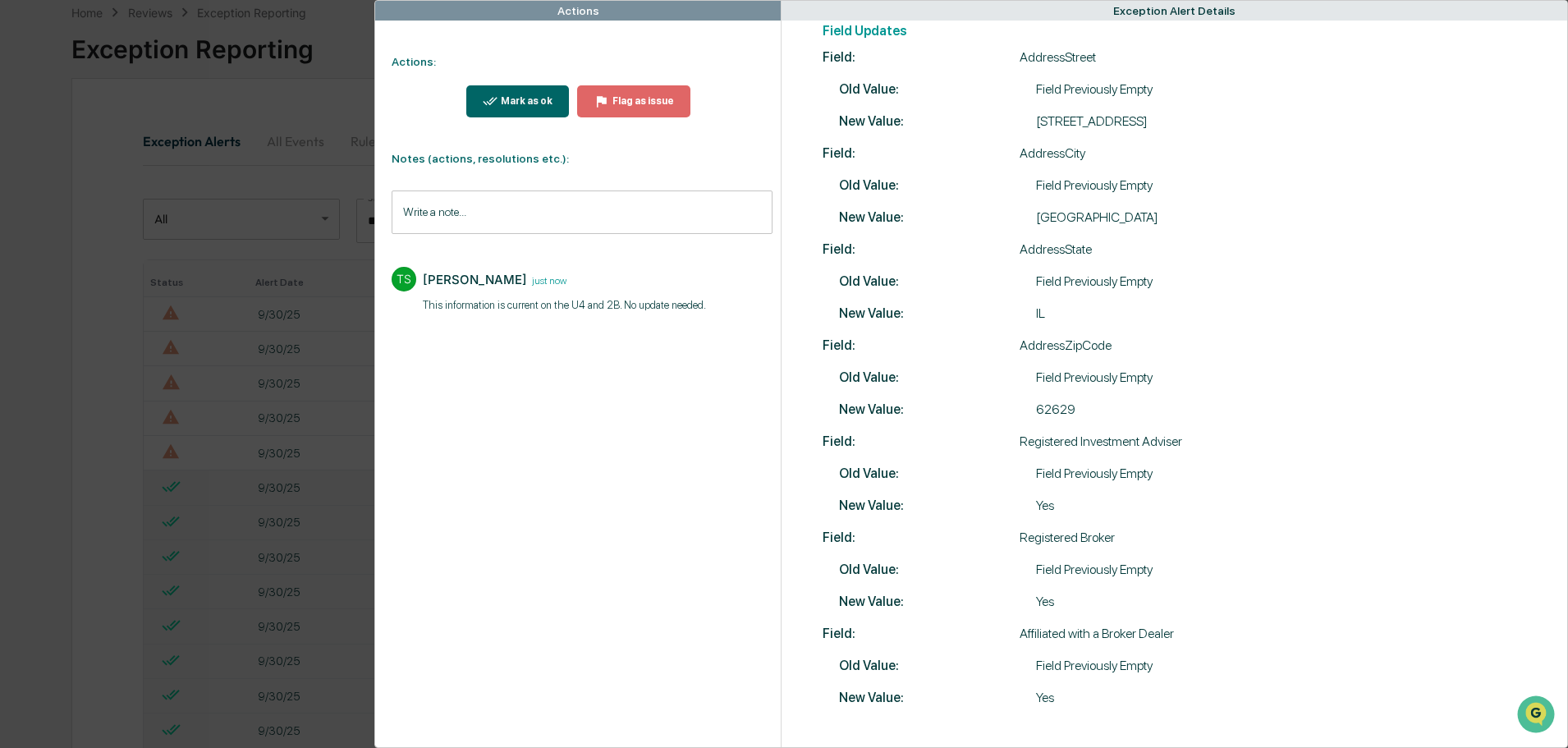
click at [515, 94] on div "Mark as ok" at bounding box center [518, 100] width 71 height 15
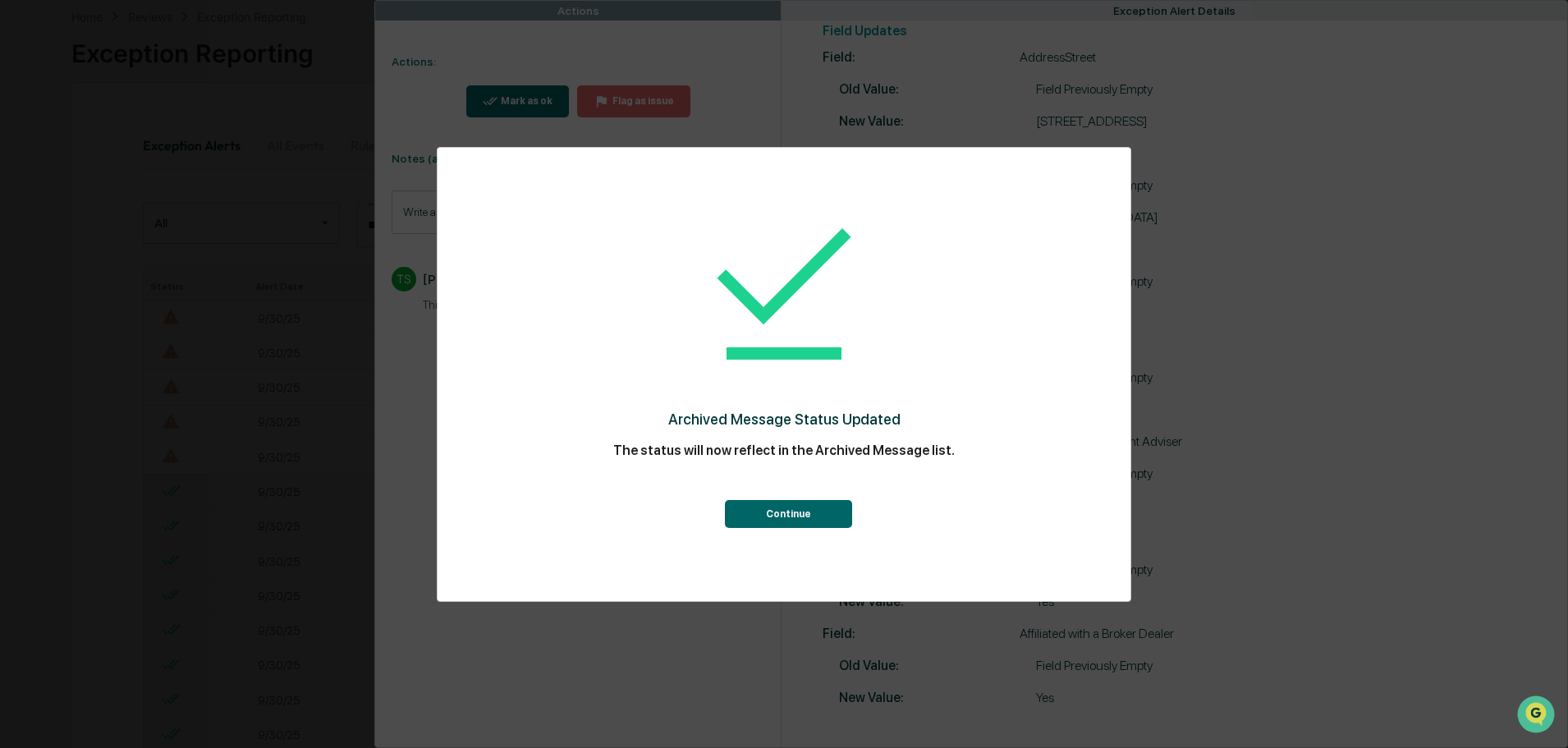
scroll to position [82, 0]
click at [787, 520] on button "Continue" at bounding box center [788, 514] width 128 height 28
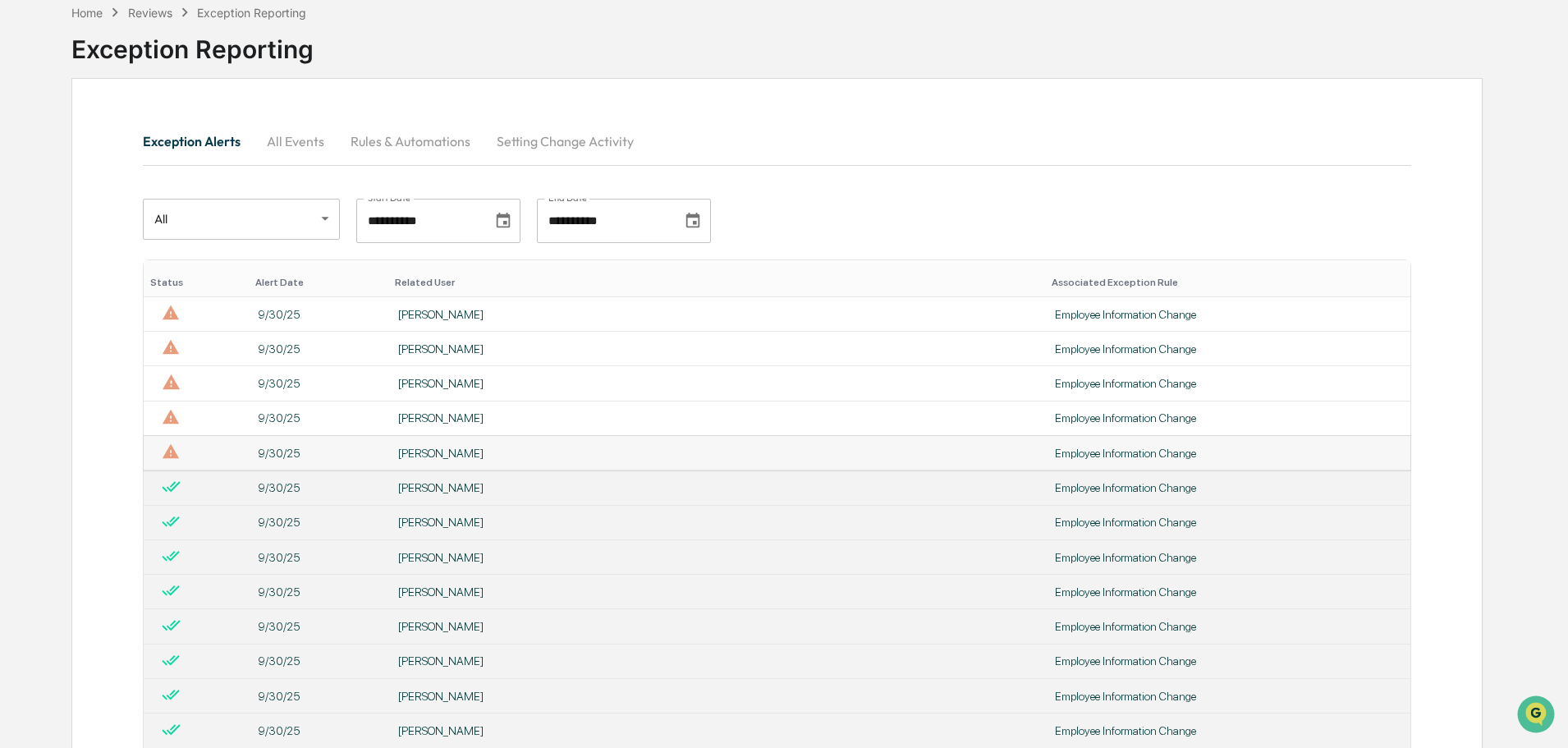
click at [534, 451] on div "[PERSON_NAME]" at bounding box center [716, 453] width 637 height 14
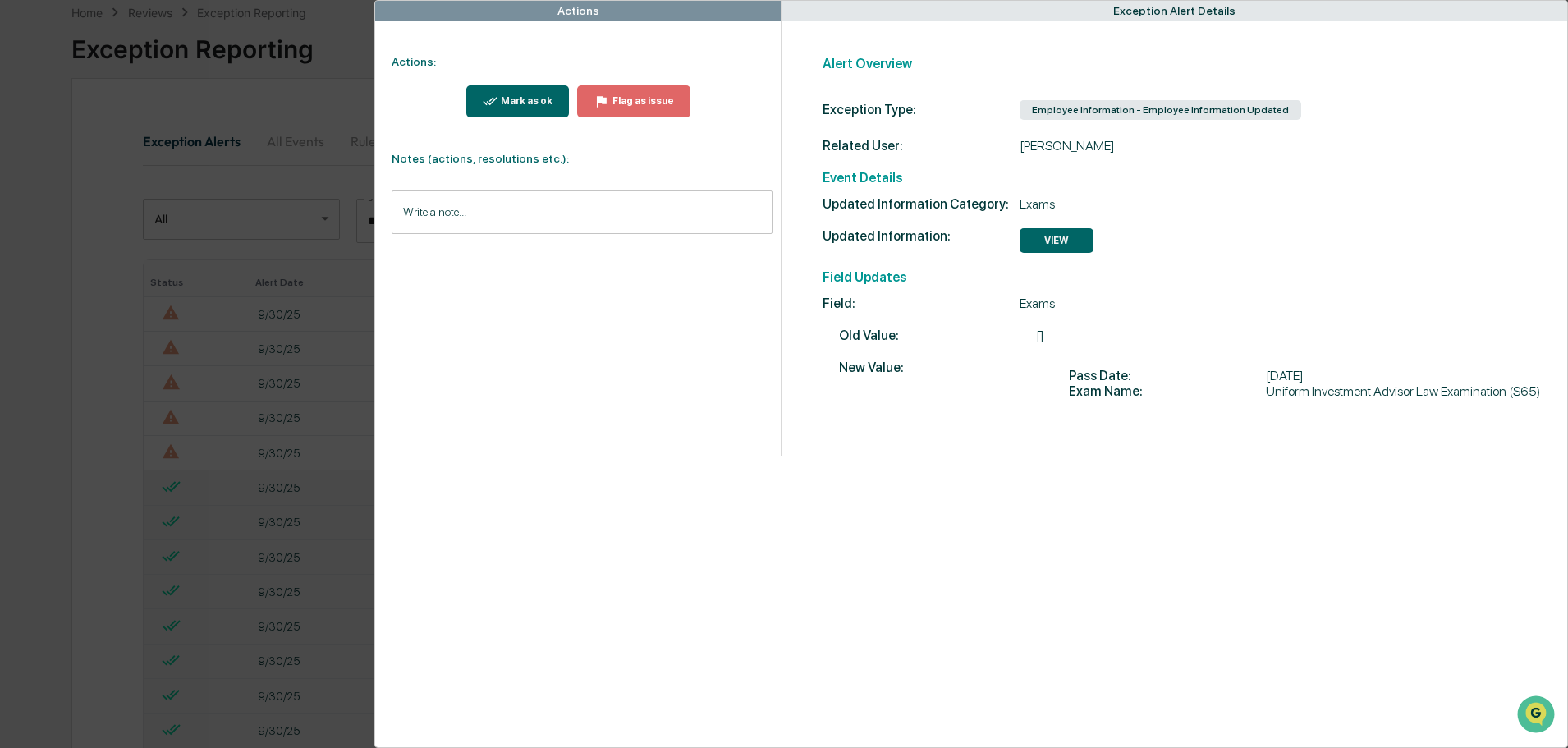
click at [533, 99] on div "Mark as ok" at bounding box center [524, 100] width 55 height 12
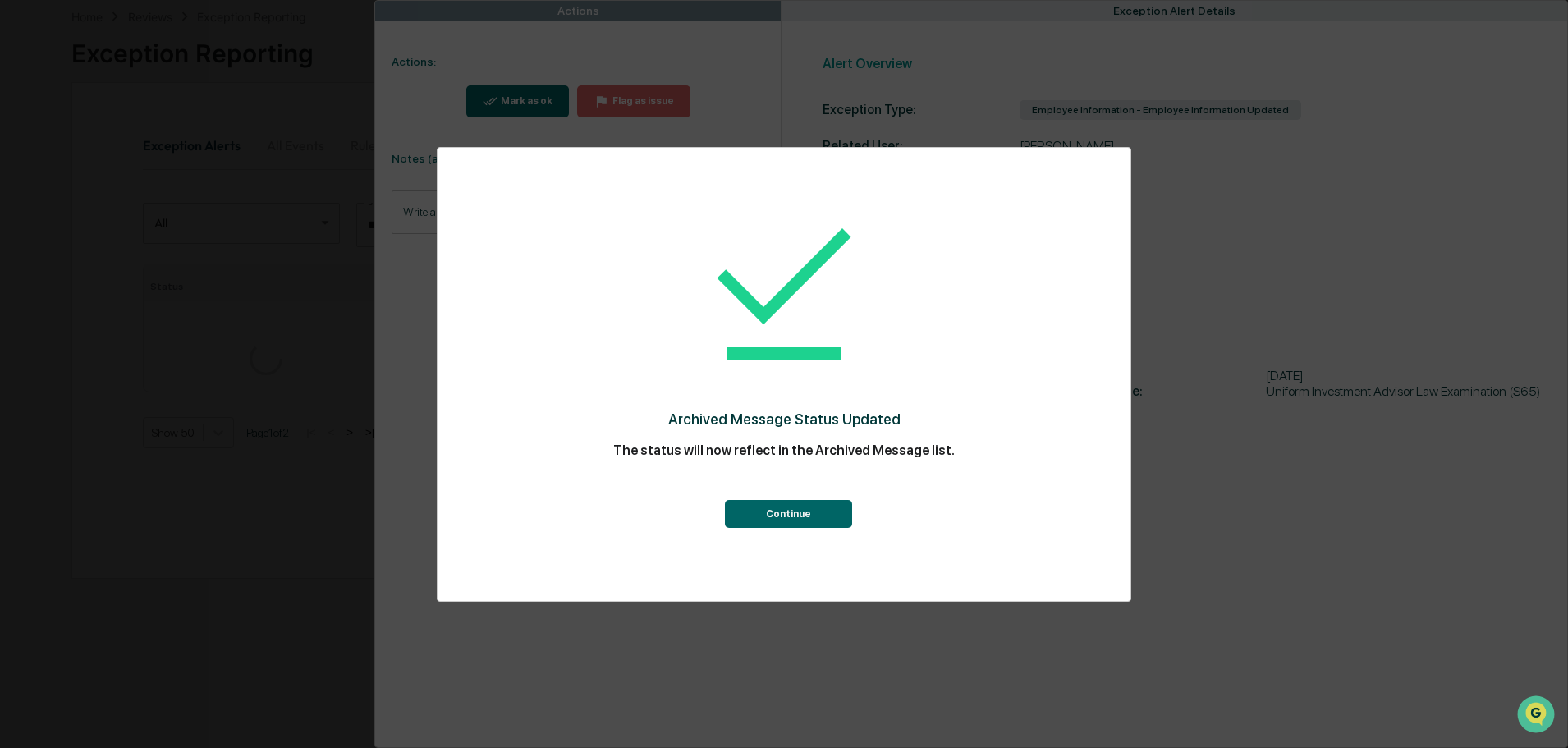
scroll to position [82, 0]
click at [760, 507] on button "Continue" at bounding box center [788, 514] width 128 height 28
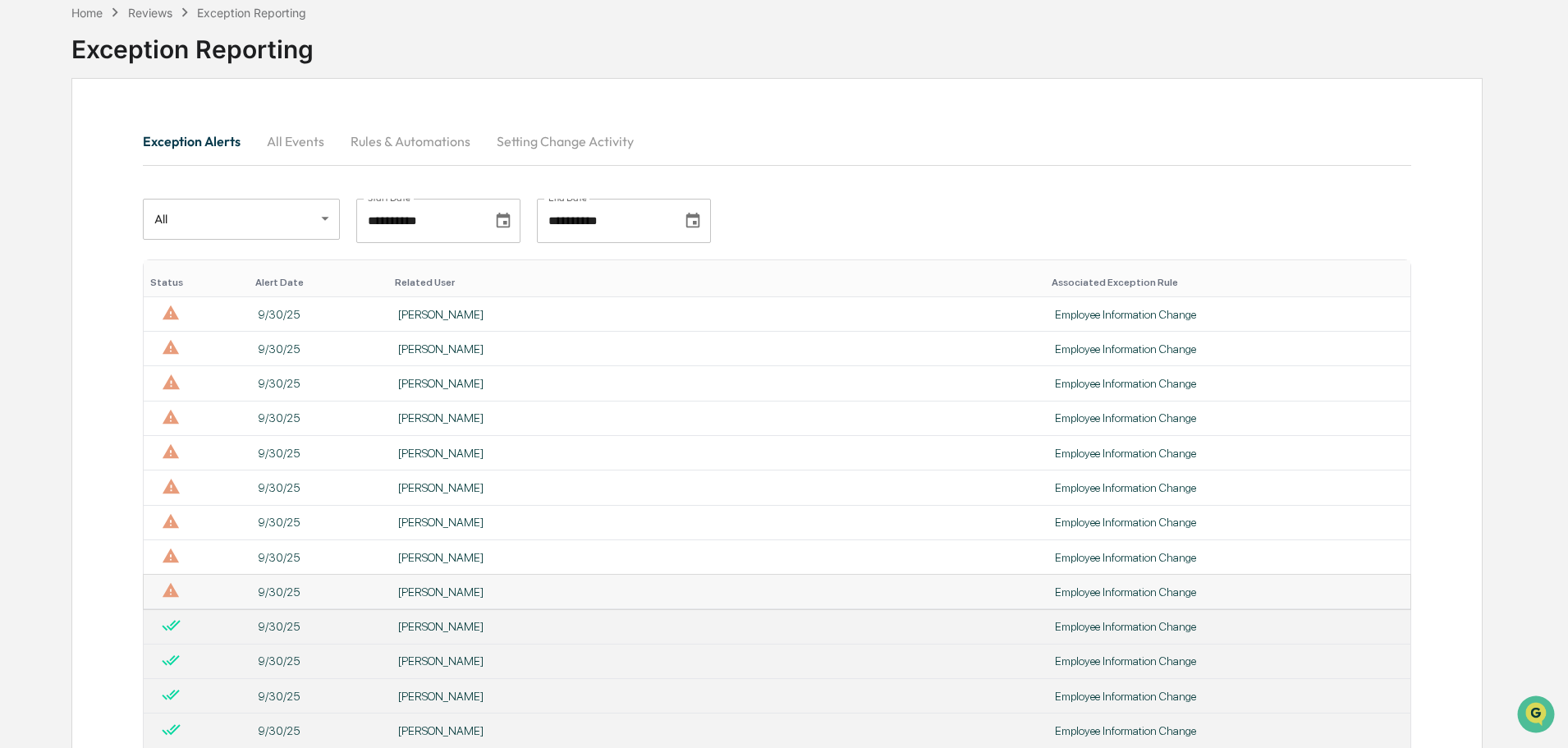
click at [525, 583] on td "[PERSON_NAME]" at bounding box center [716, 592] width 656 height 34
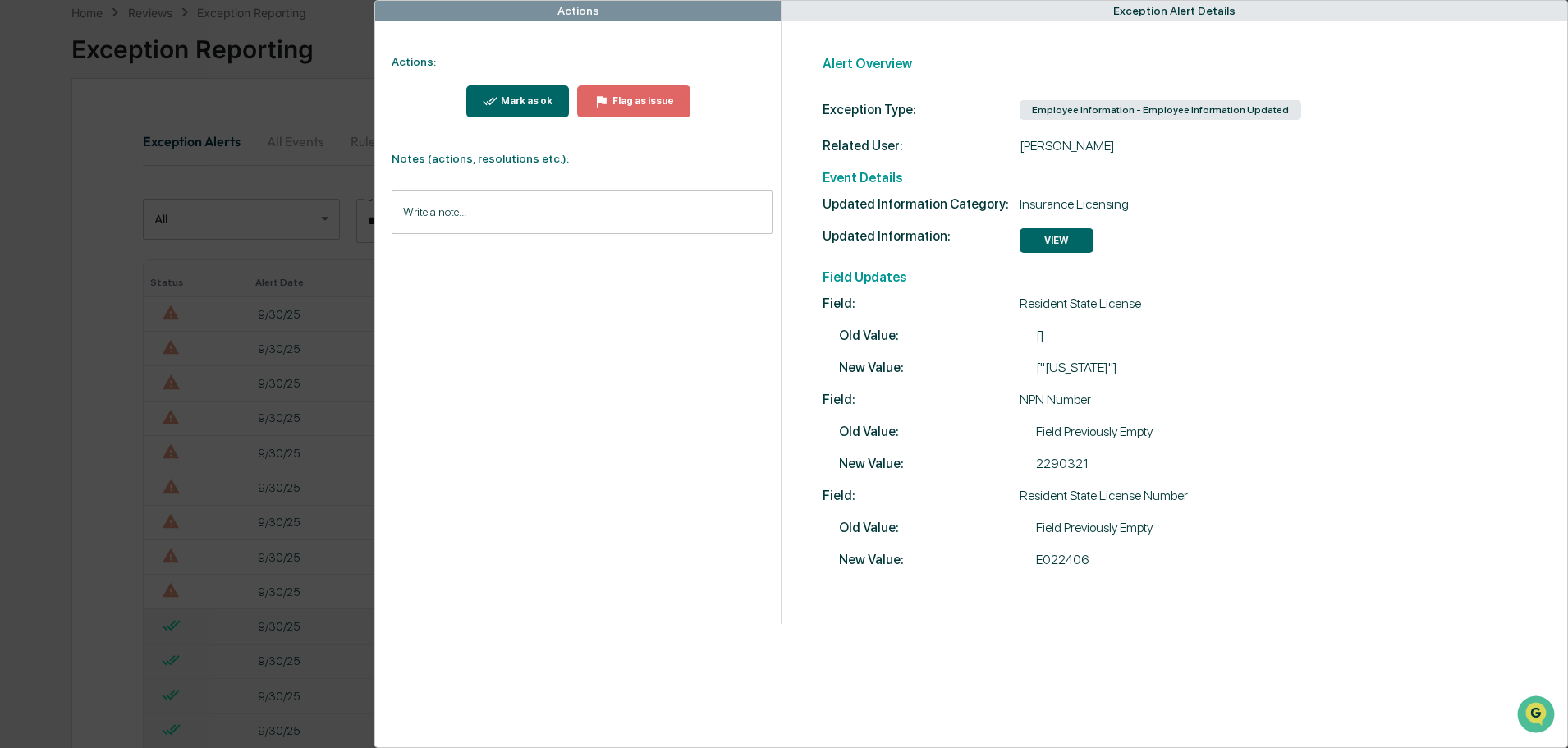
click at [529, 99] on div "Mark as ok" at bounding box center [524, 100] width 55 height 12
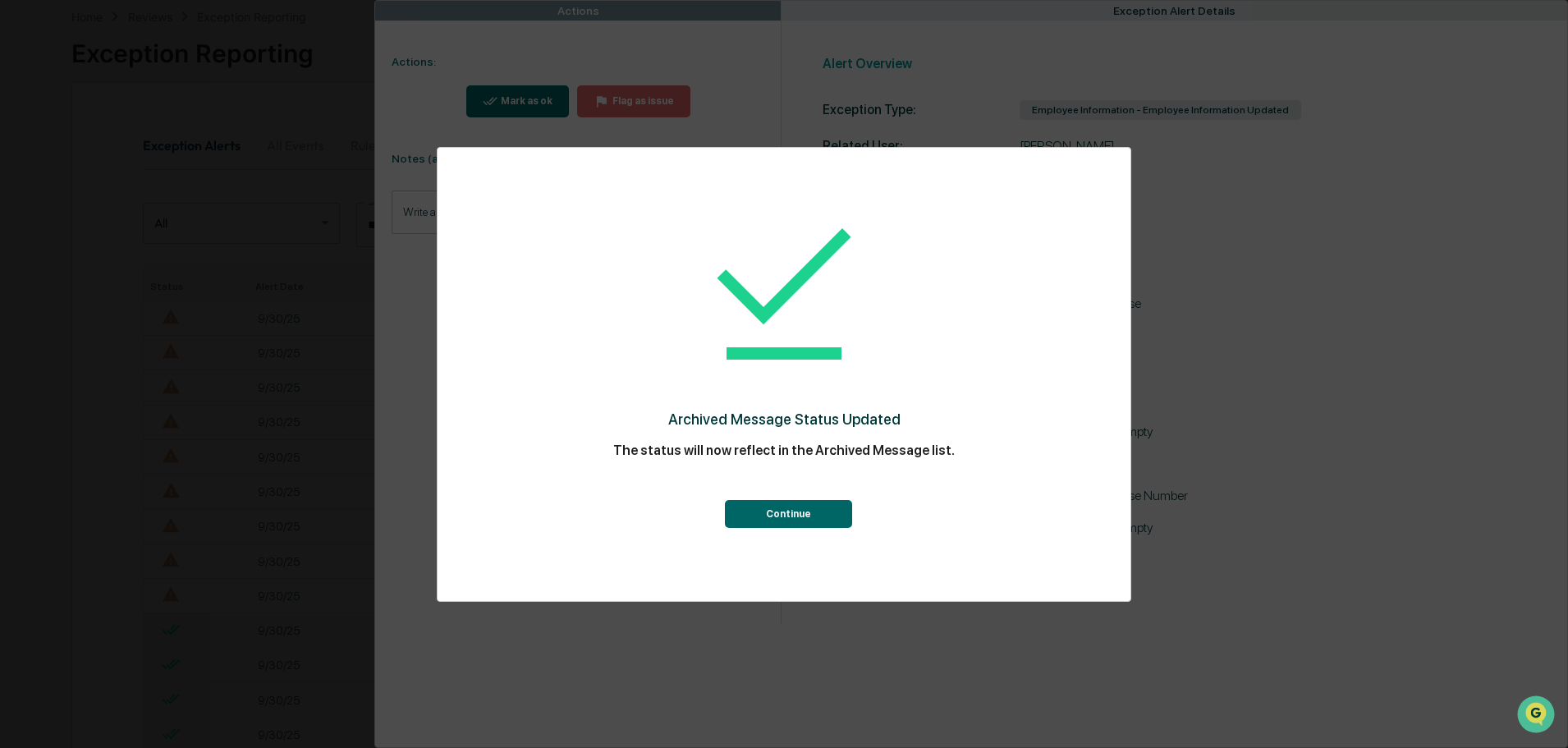
scroll to position [82, 0]
click at [774, 510] on button "Continue" at bounding box center [788, 514] width 128 height 28
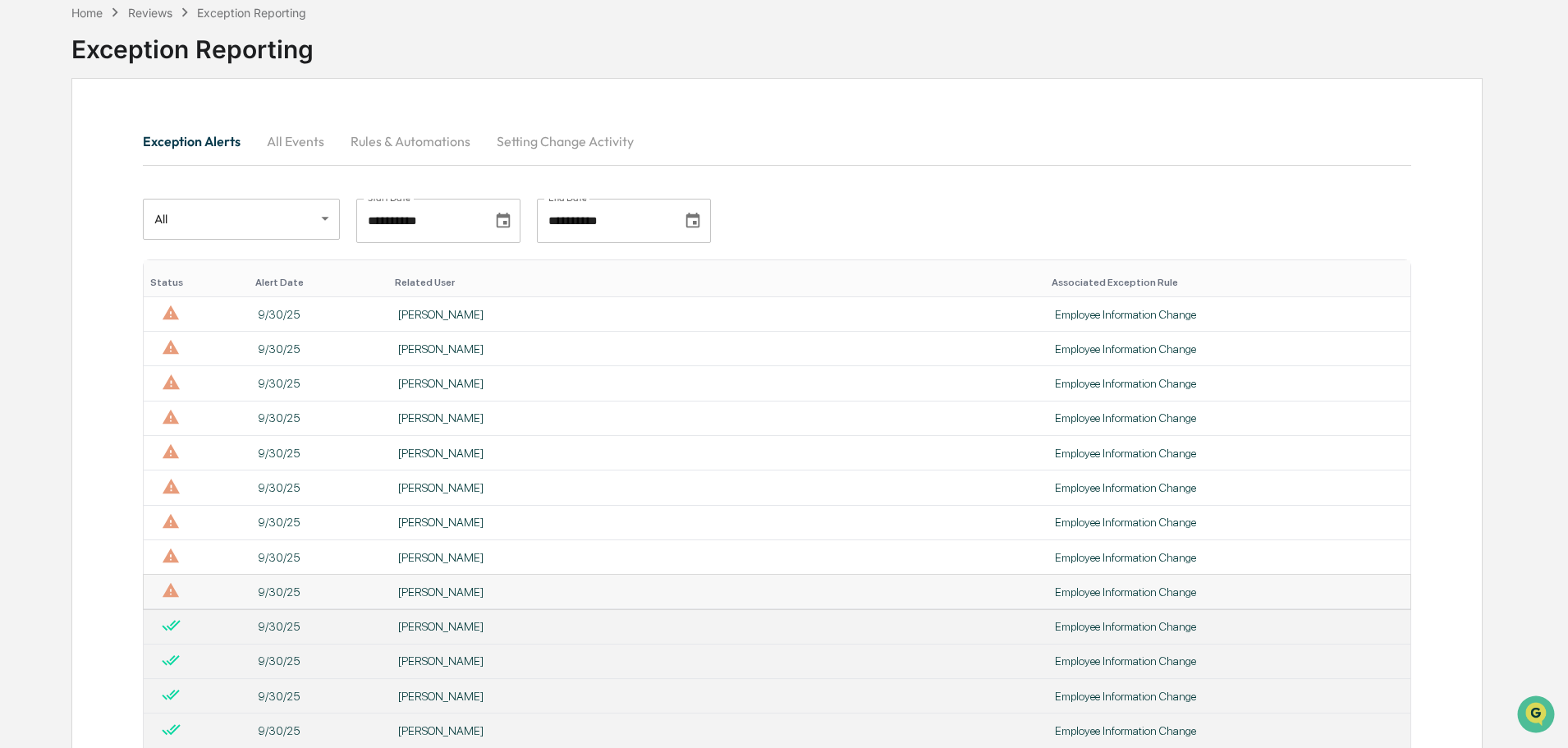
click at [547, 583] on td "[PERSON_NAME]" at bounding box center [716, 592] width 656 height 34
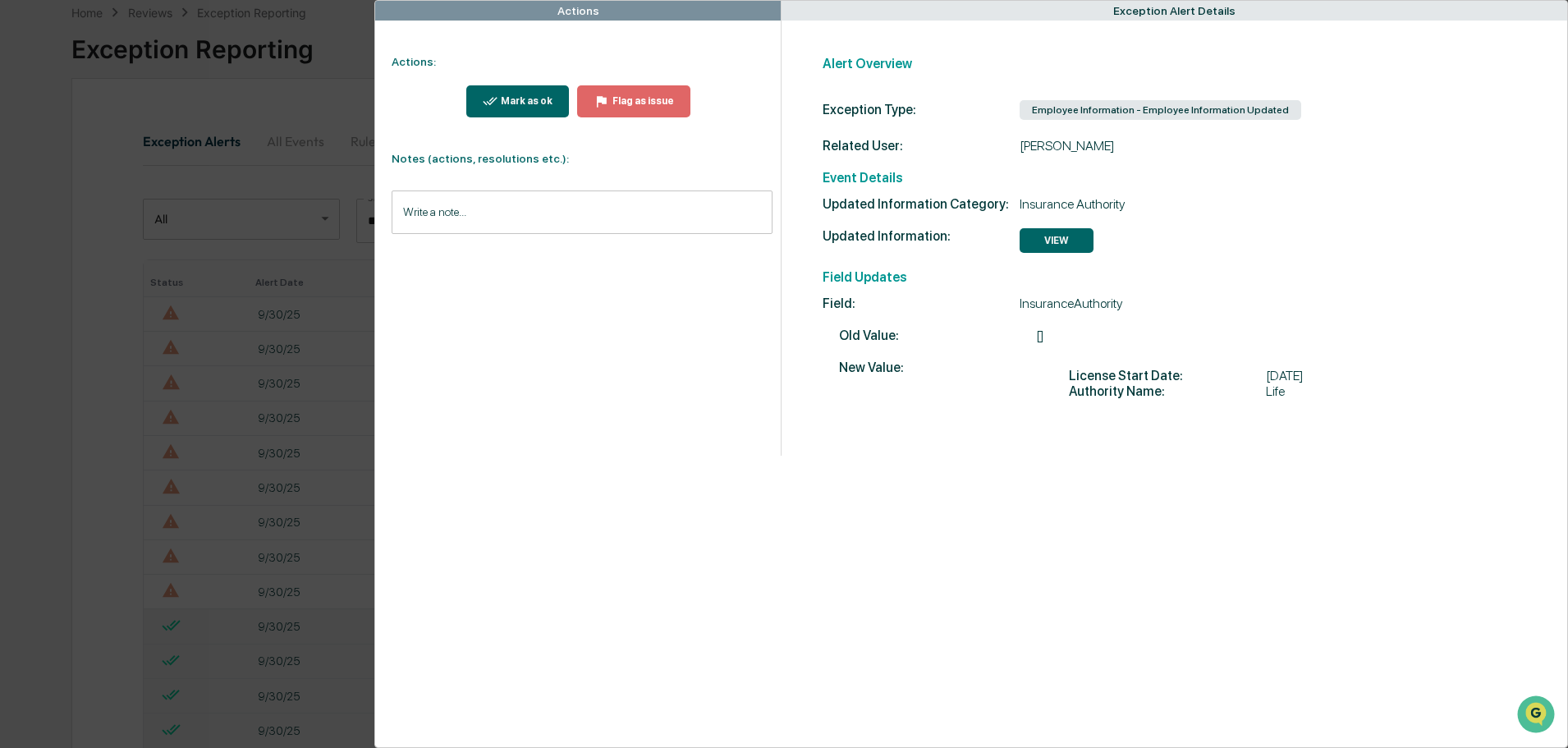
click at [534, 93] on button "Mark as ok" at bounding box center [518, 100] width 103 height 32
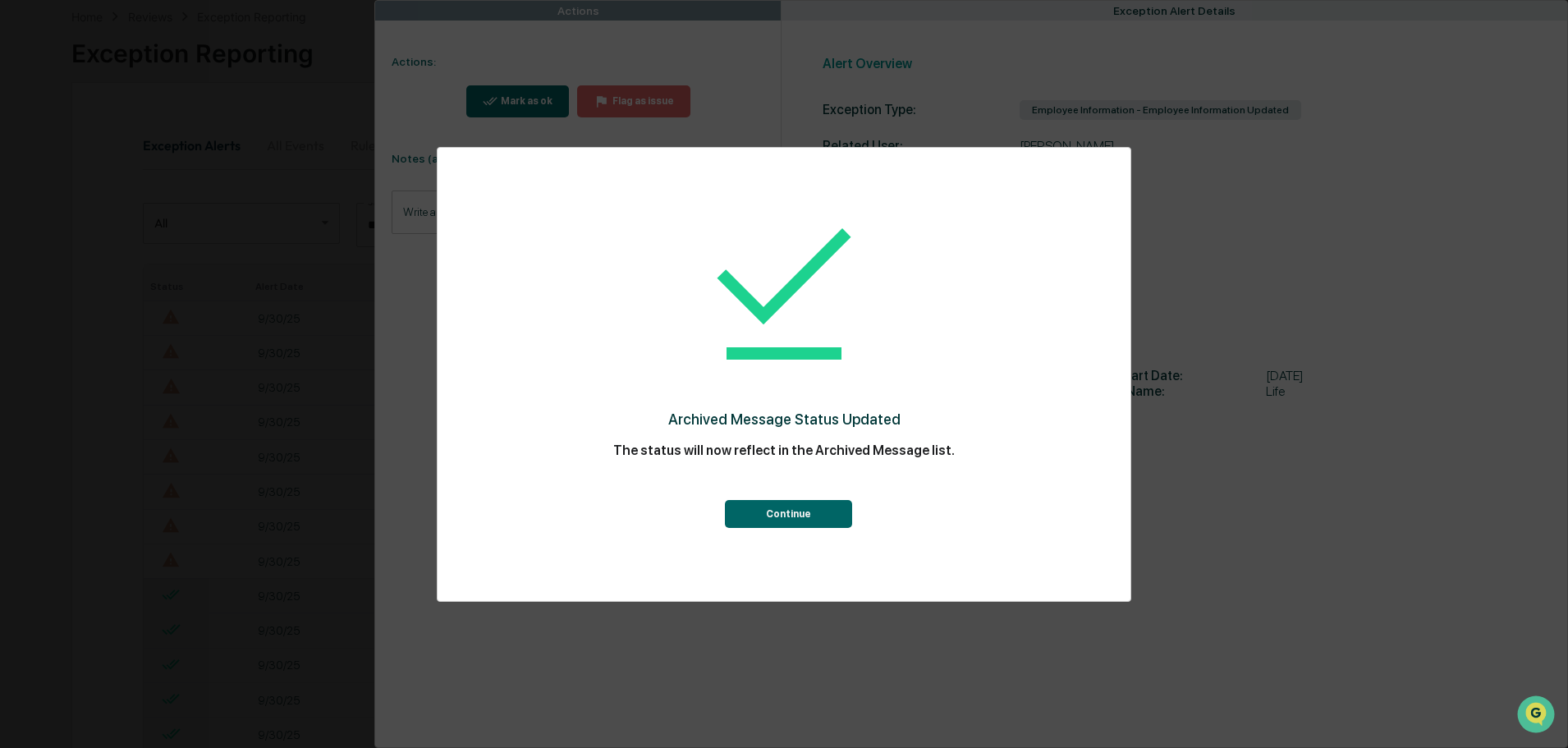
scroll to position [82, 0]
click at [754, 511] on button "Continue" at bounding box center [788, 514] width 128 height 28
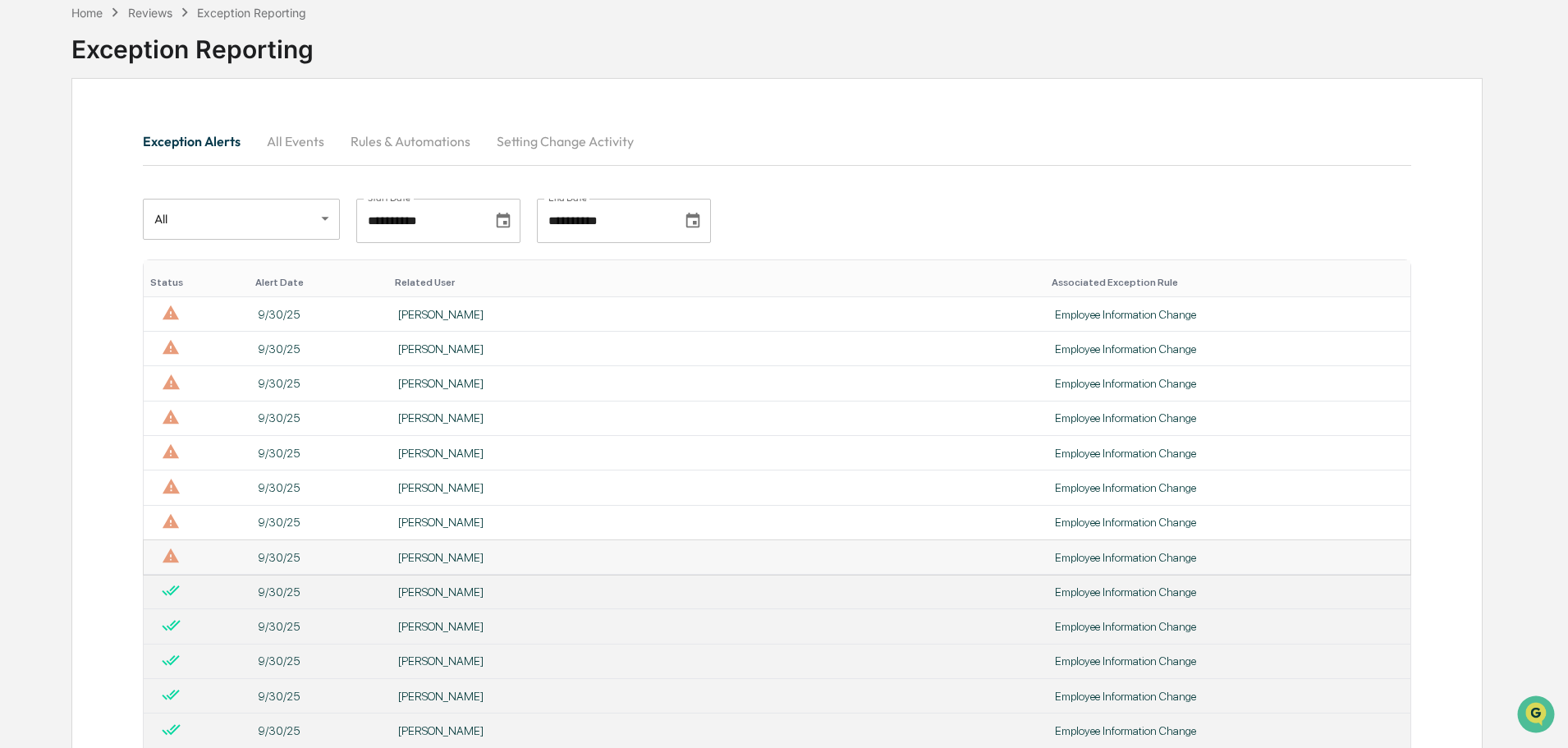
click at [551, 551] on div "[PERSON_NAME]" at bounding box center [716, 557] width 637 height 14
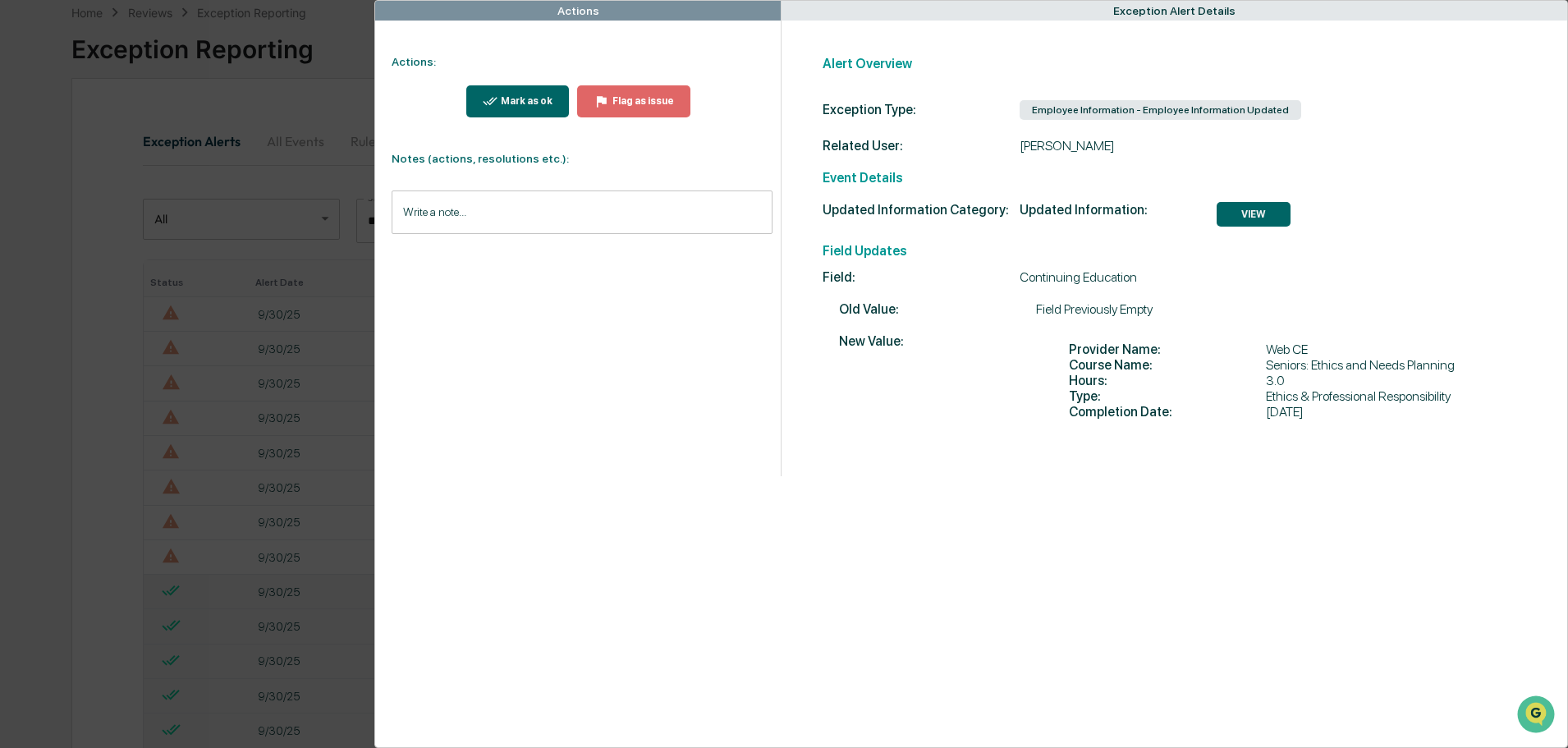
click at [522, 95] on div "Mark as ok" at bounding box center [524, 100] width 55 height 12
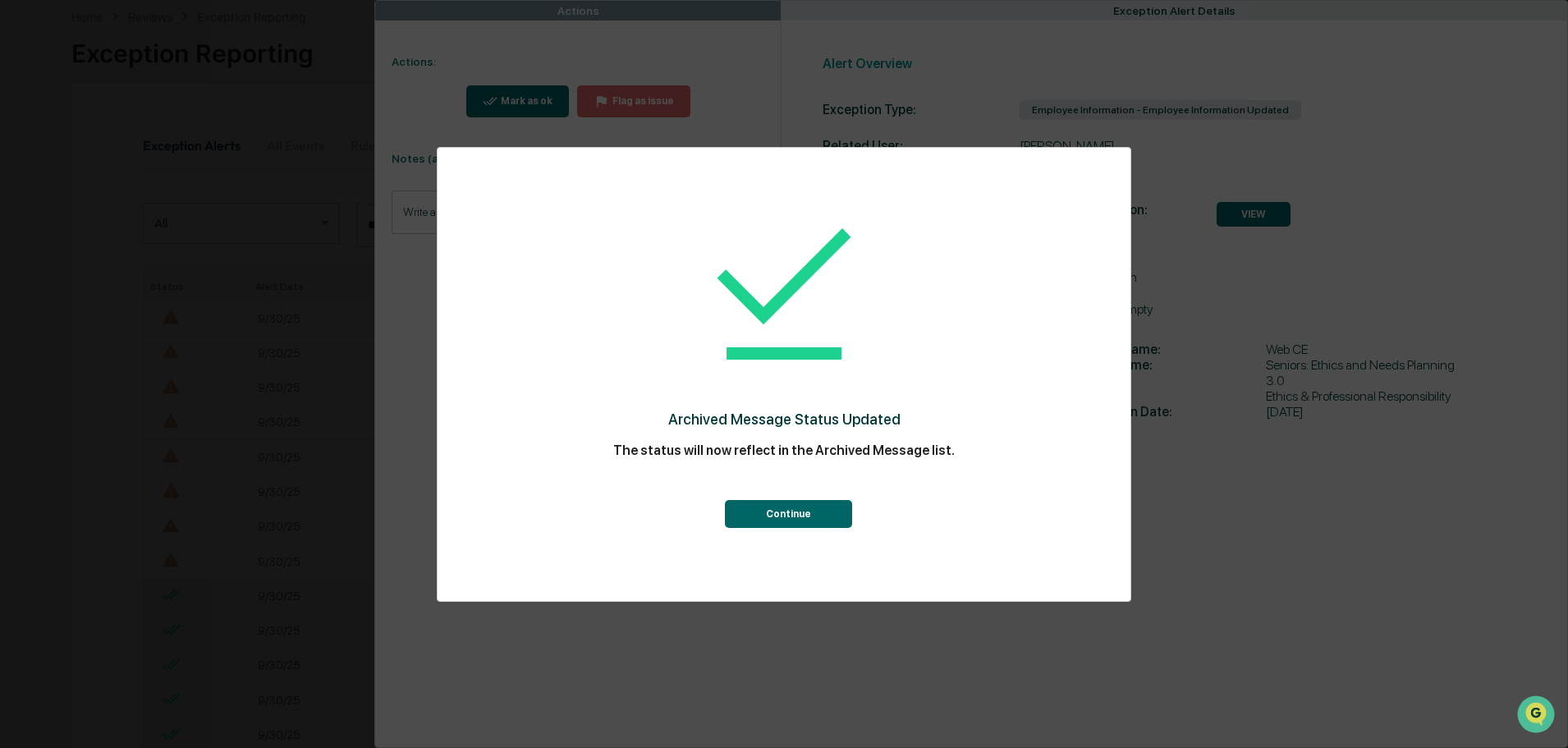
scroll to position [82, 0]
click at [776, 516] on button "Continue" at bounding box center [788, 514] width 128 height 28
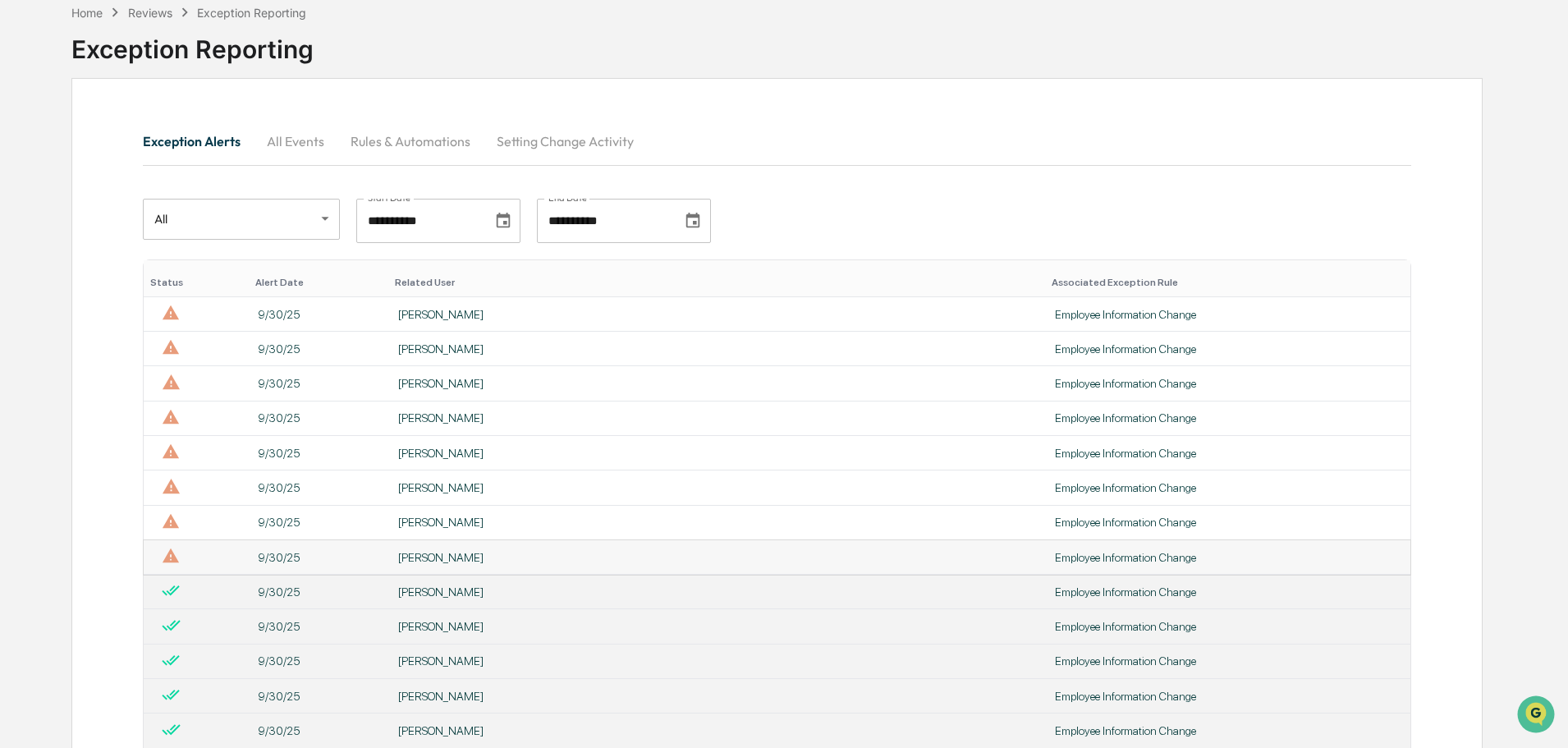
click at [522, 554] on div "[PERSON_NAME]" at bounding box center [716, 557] width 637 height 14
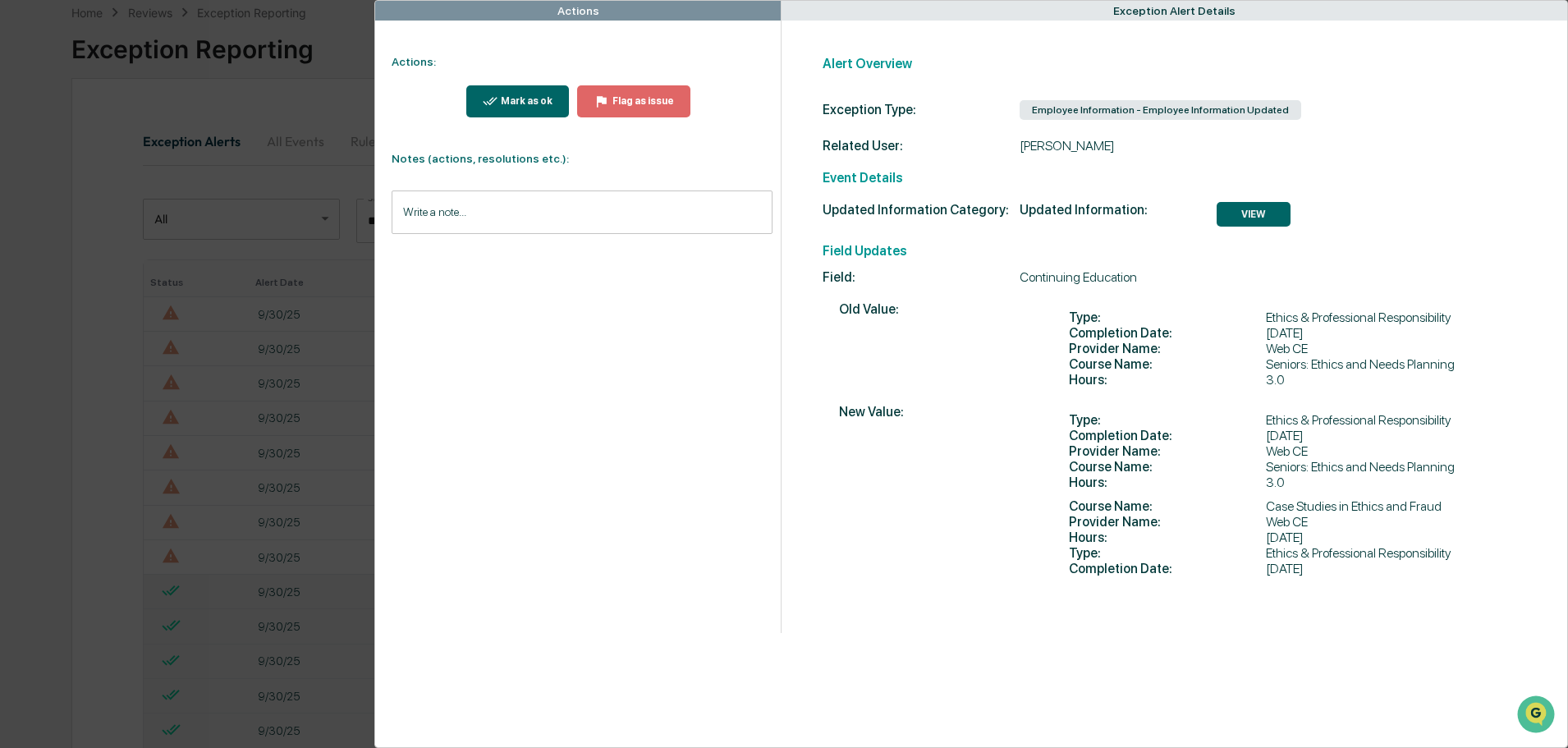
click at [524, 100] on div "Mark as ok" at bounding box center [524, 100] width 55 height 12
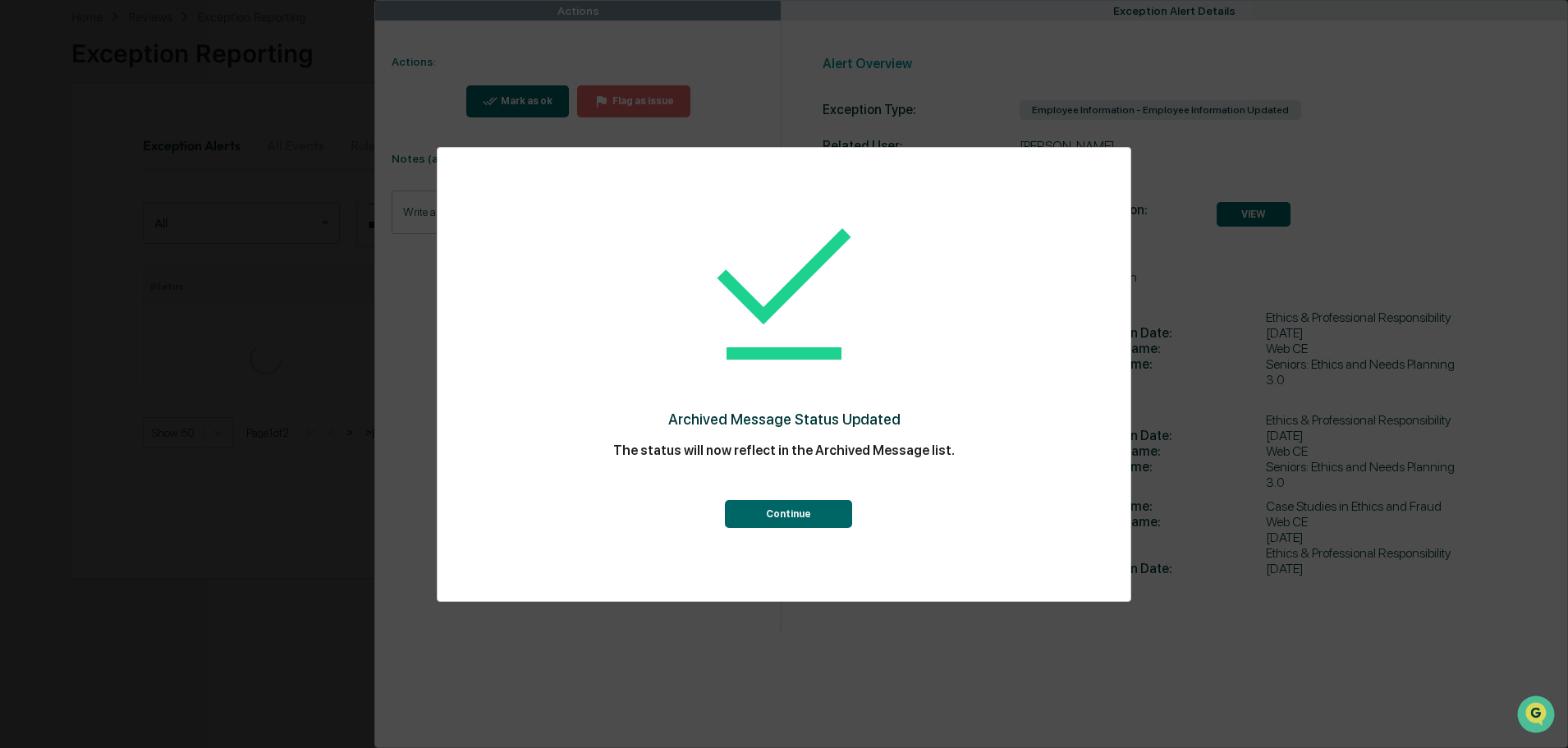
scroll to position [82, 0]
click at [796, 522] on button "Continue" at bounding box center [788, 514] width 128 height 28
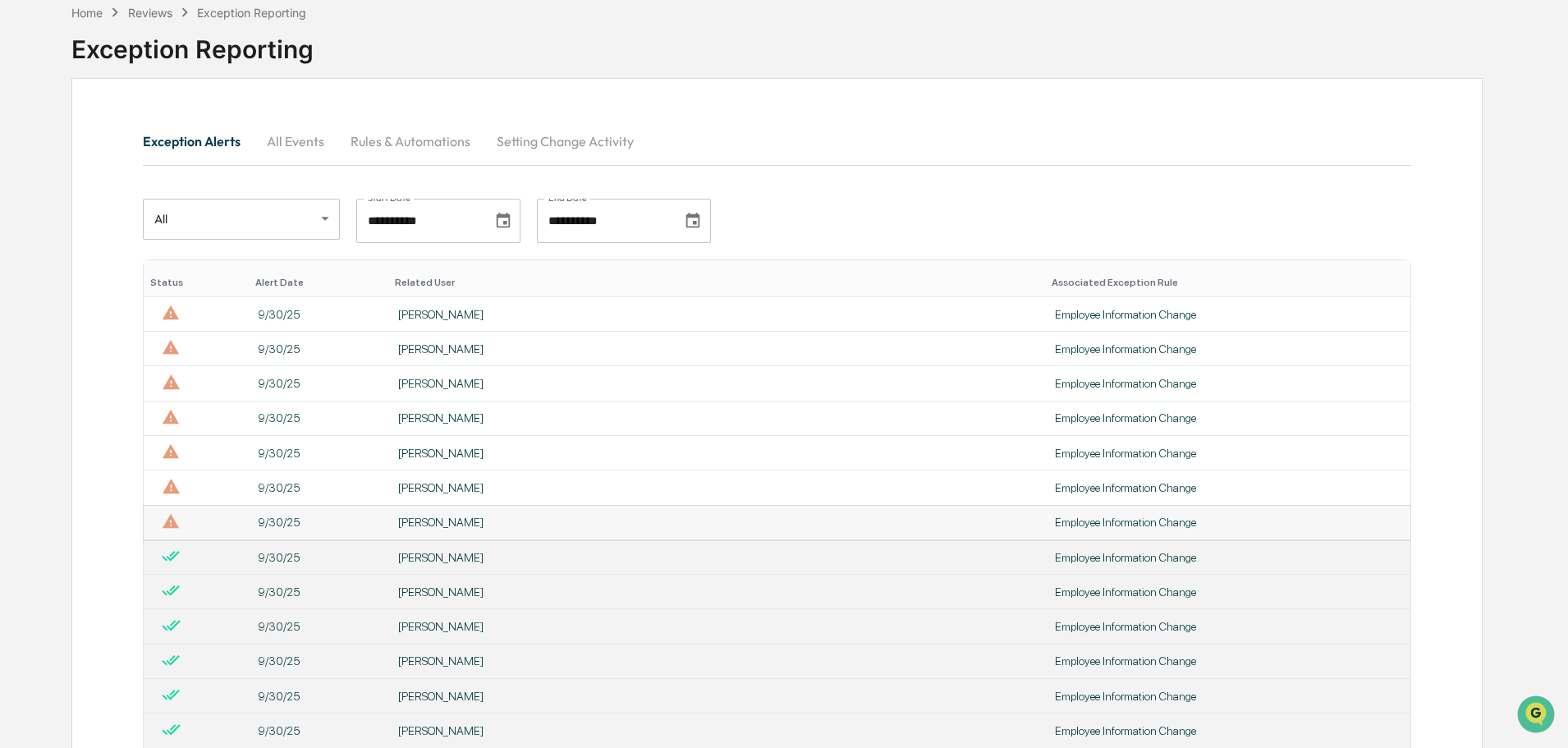
click at [564, 520] on div "[PERSON_NAME]" at bounding box center [716, 522] width 637 height 14
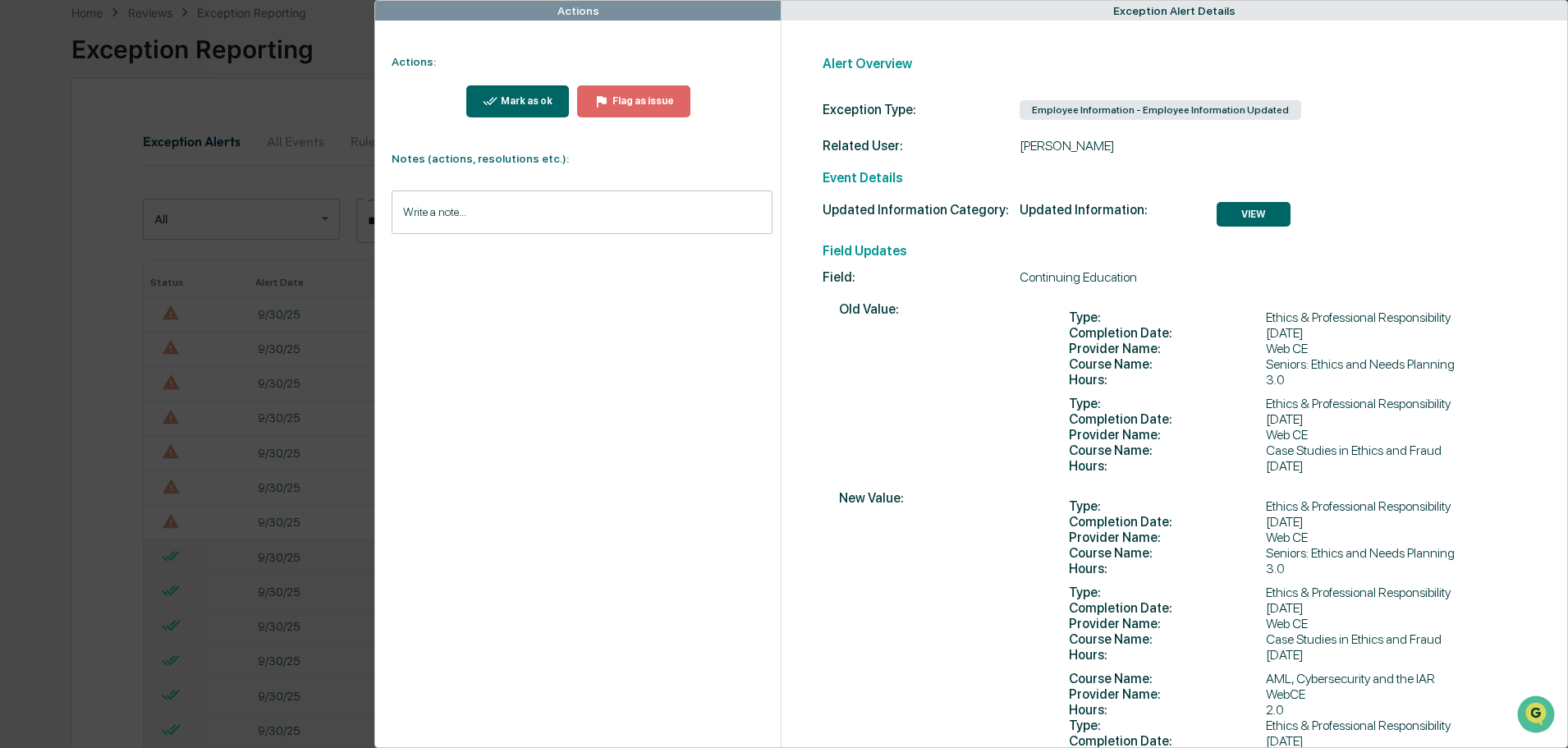
scroll to position [67, 0]
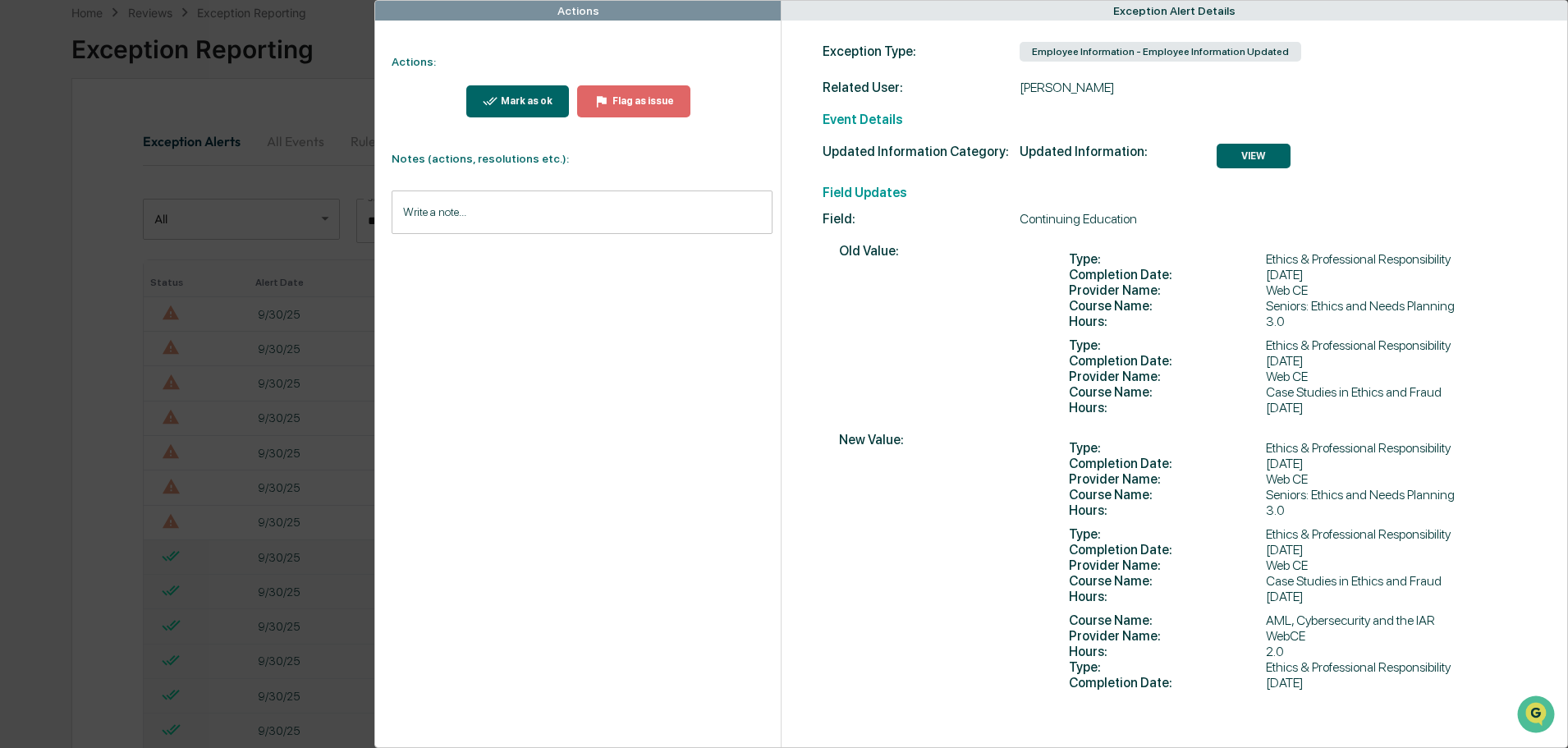
click at [526, 98] on div "Mark as ok" at bounding box center [524, 100] width 55 height 12
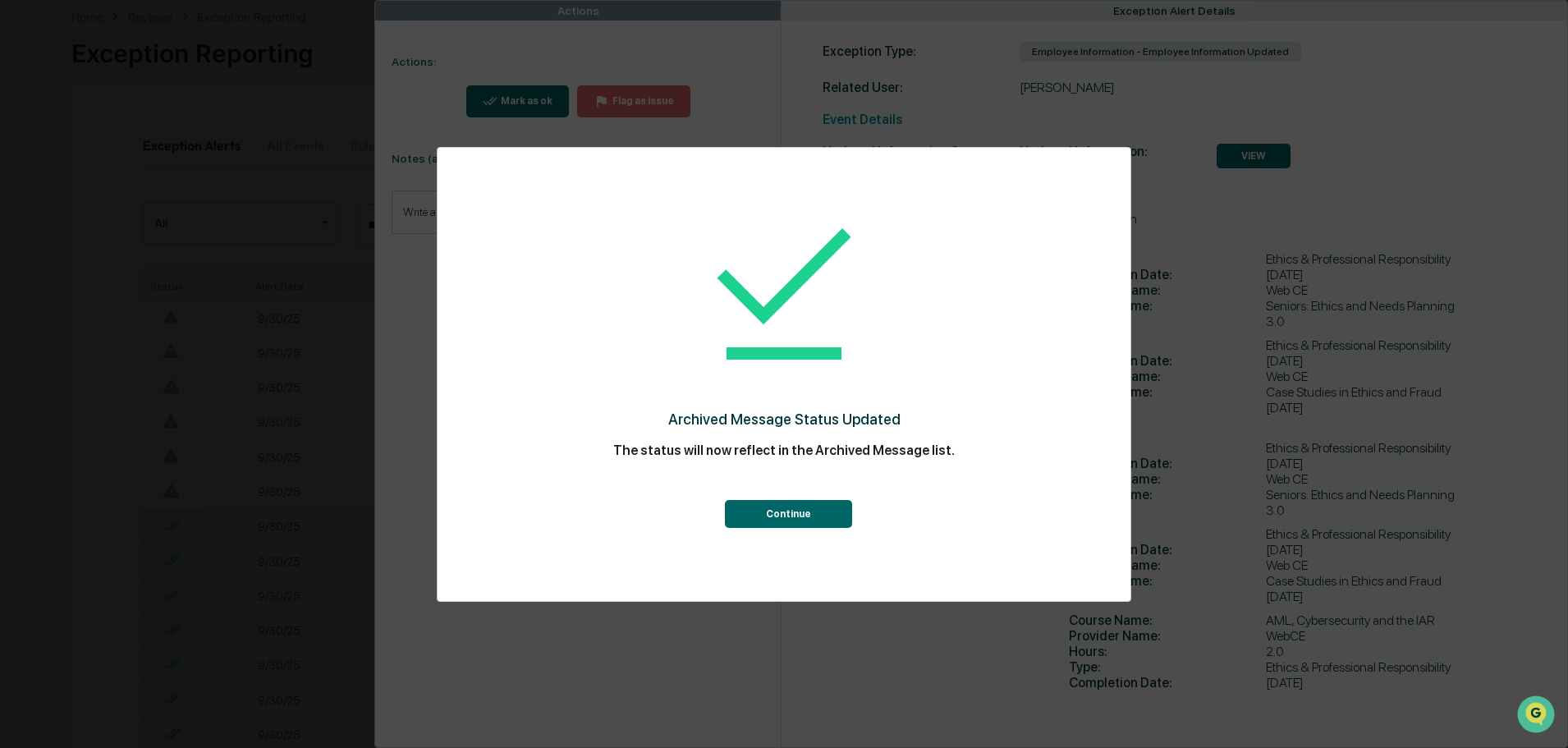
scroll to position [82, 0]
click at [783, 513] on button "Continue" at bounding box center [788, 514] width 128 height 28
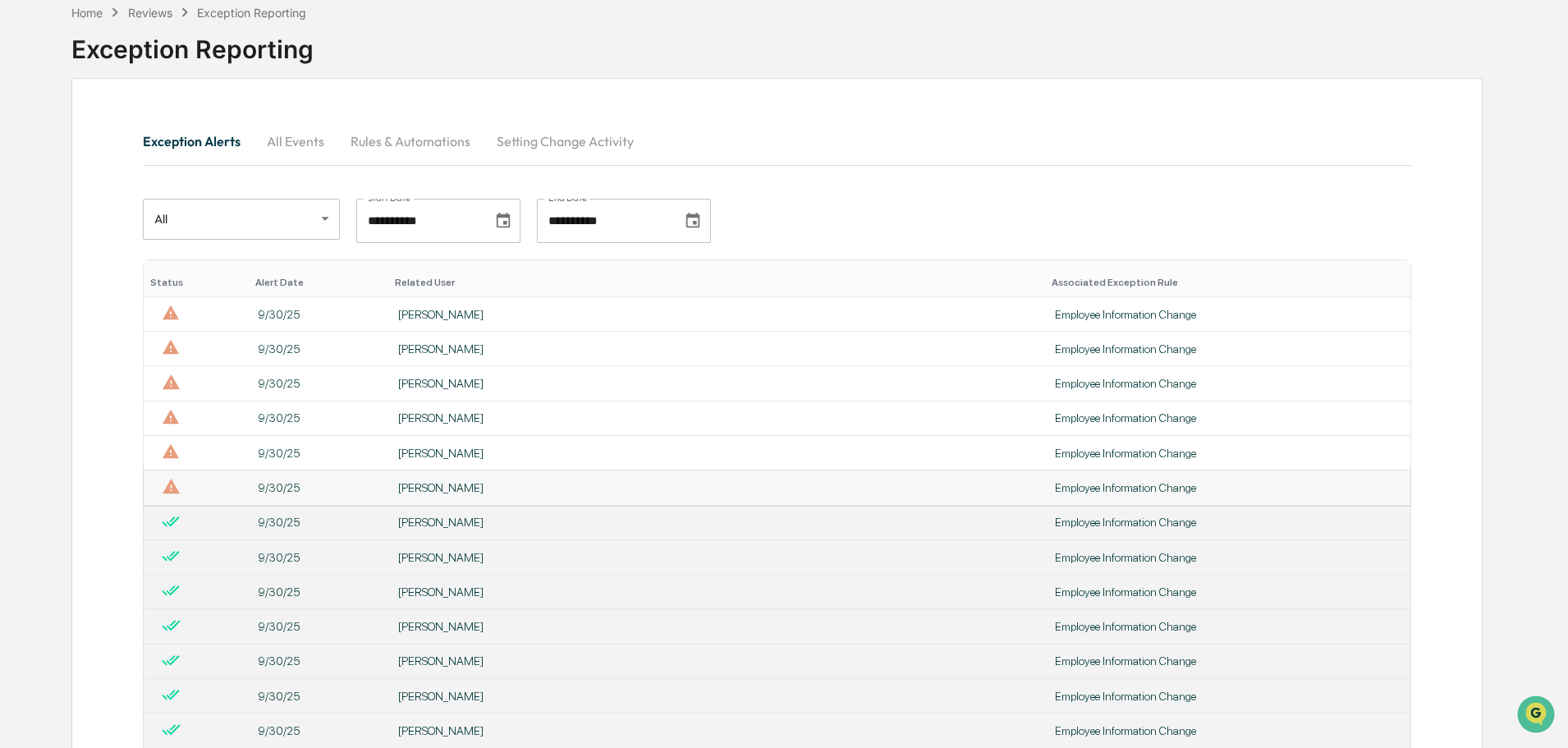
click at [528, 485] on div "[PERSON_NAME]" at bounding box center [716, 488] width 637 height 14
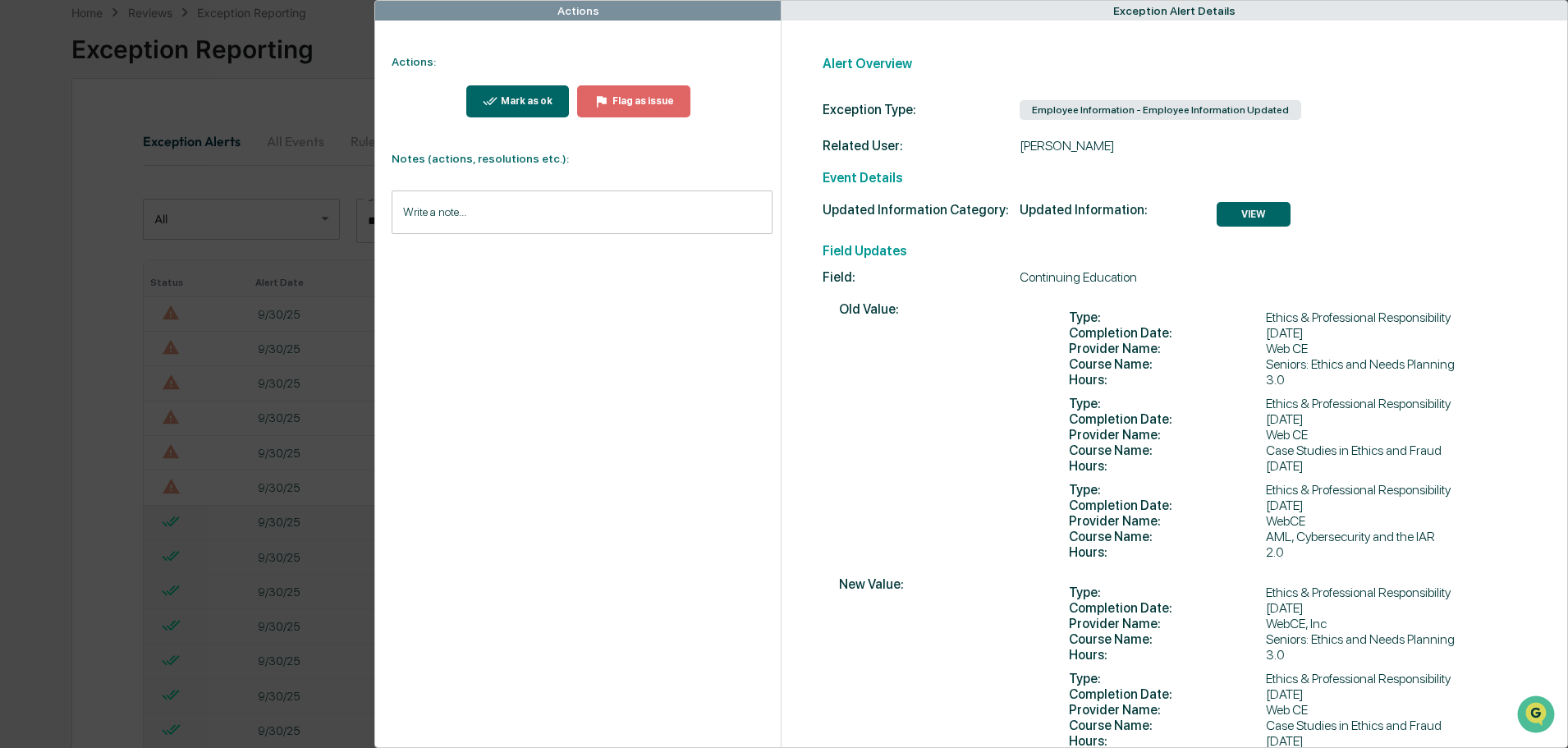
click at [520, 98] on div "Mark as ok" at bounding box center [524, 100] width 55 height 12
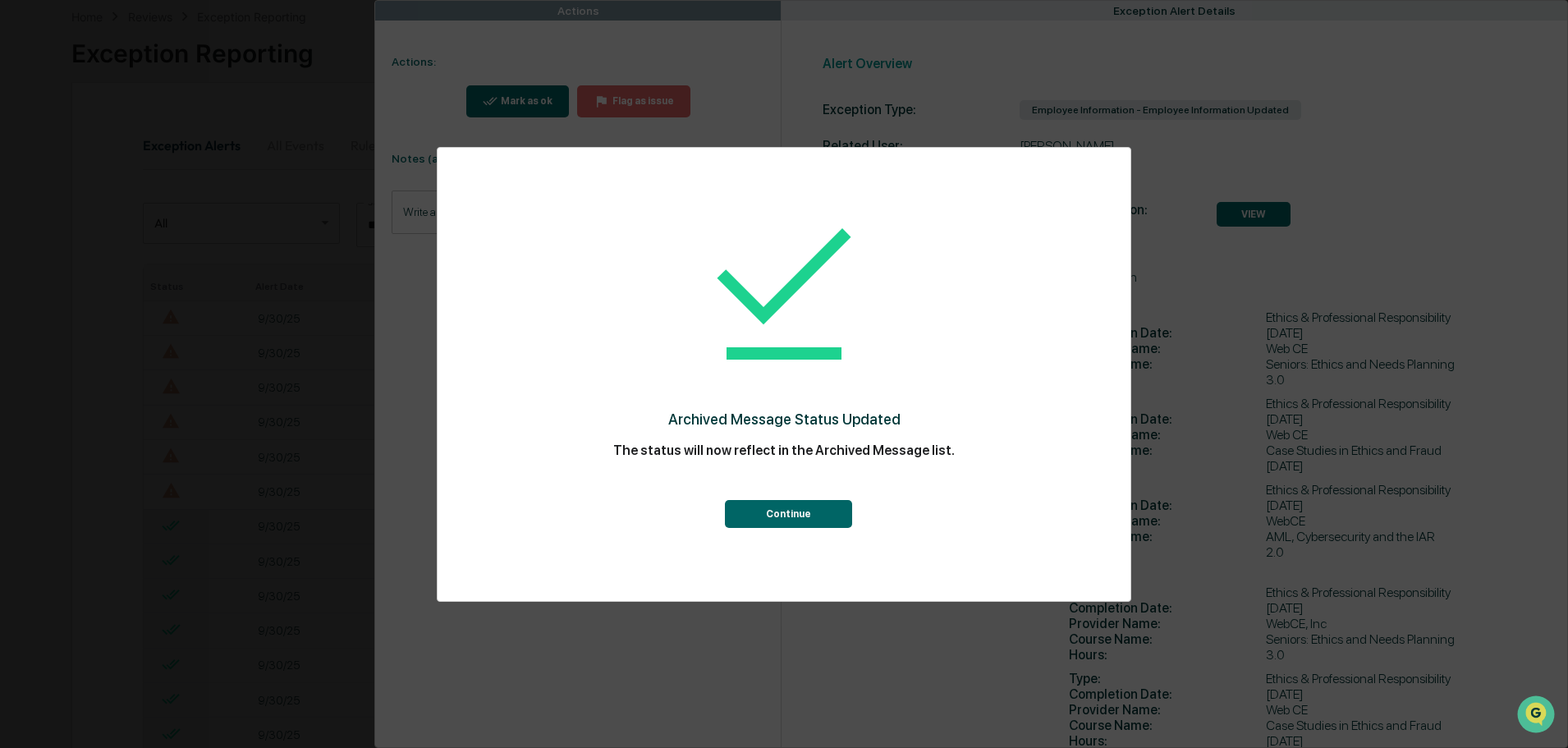
scroll to position [82, 0]
click at [776, 509] on button "Continue" at bounding box center [788, 514] width 128 height 28
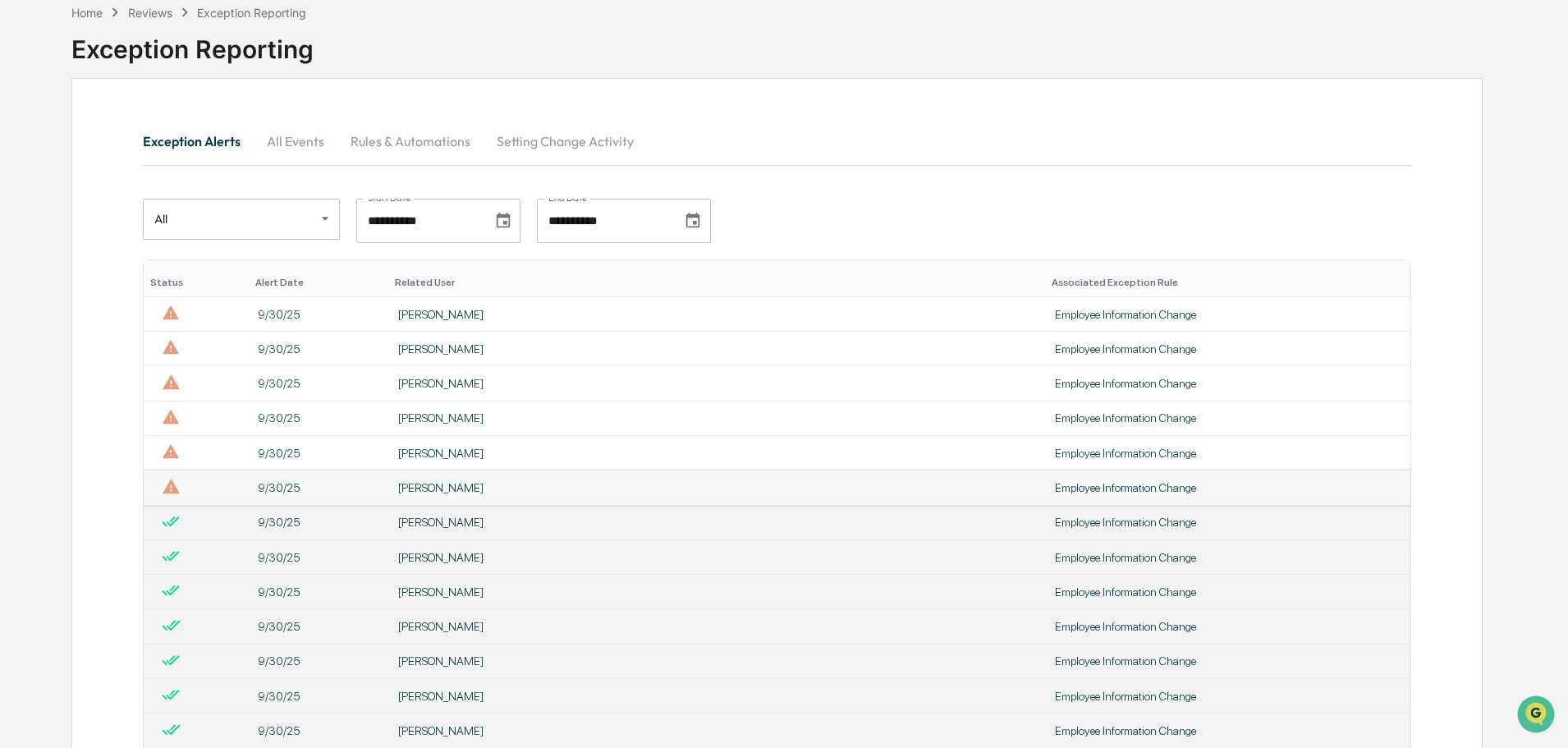
click at [558, 484] on div "[PERSON_NAME]" at bounding box center [716, 488] width 637 height 14
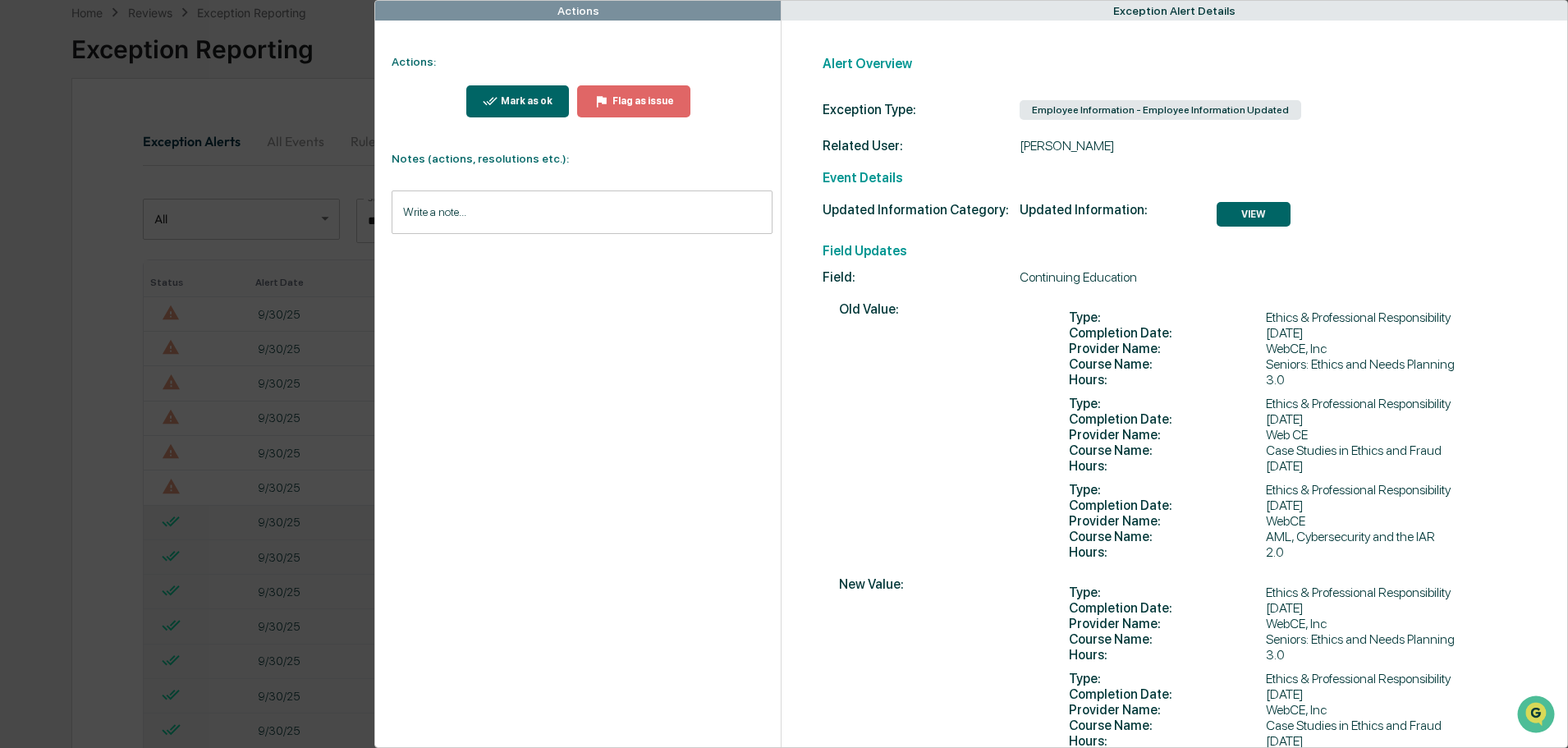
click at [512, 100] on div "Mark as ok" at bounding box center [524, 100] width 55 height 12
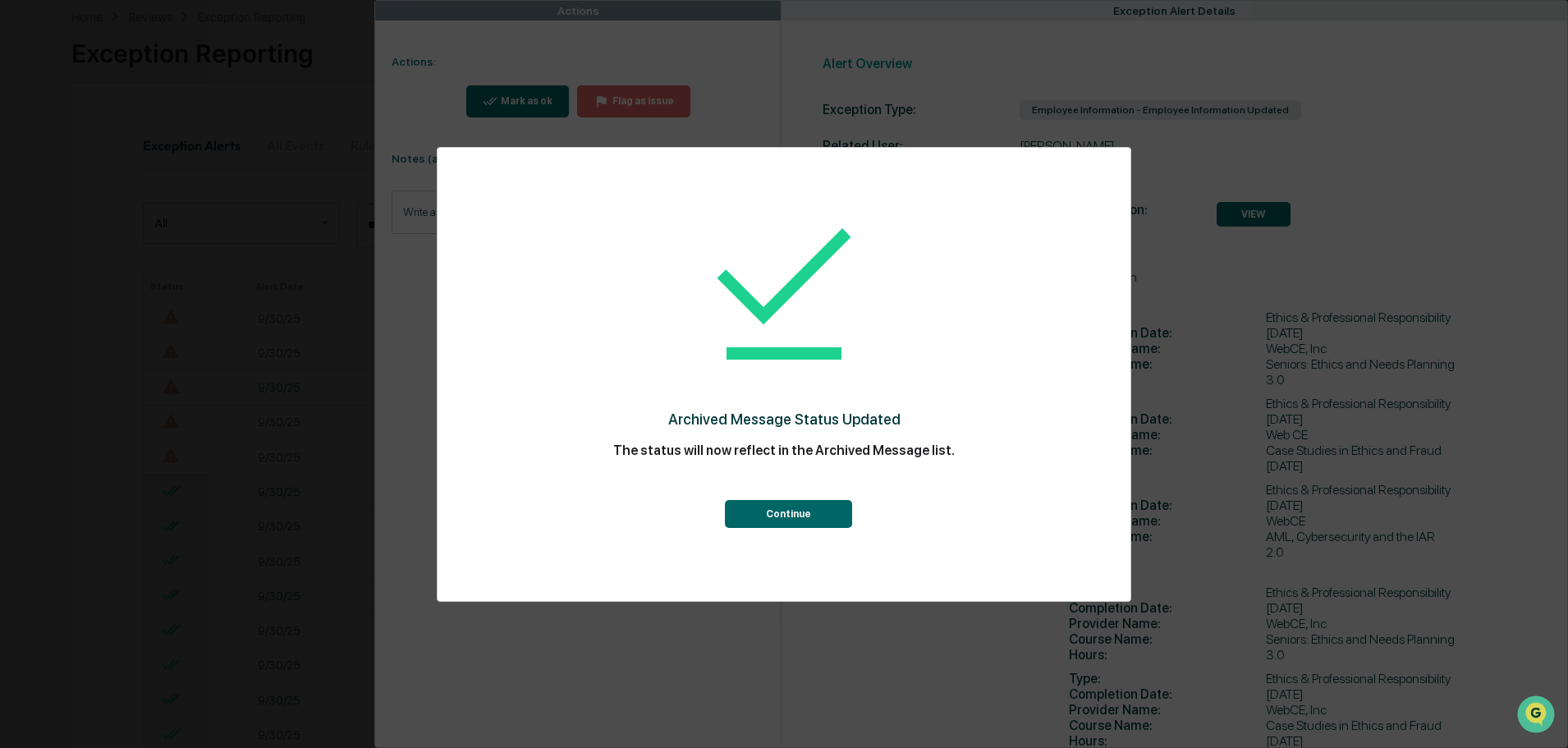
scroll to position [82, 0]
click at [787, 514] on button "Continue" at bounding box center [788, 514] width 128 height 28
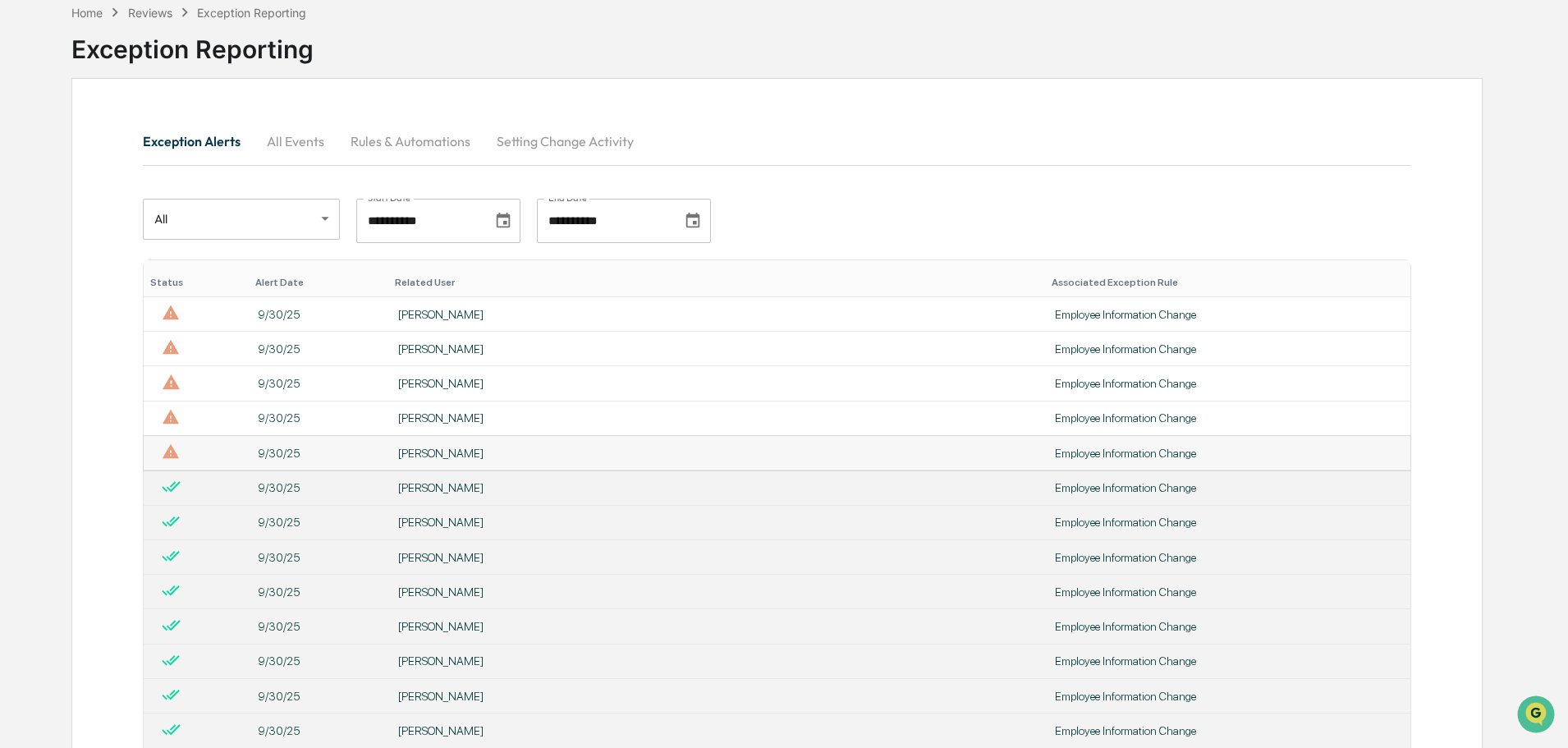
click at [565, 442] on td "[PERSON_NAME]" at bounding box center [716, 453] width 656 height 34
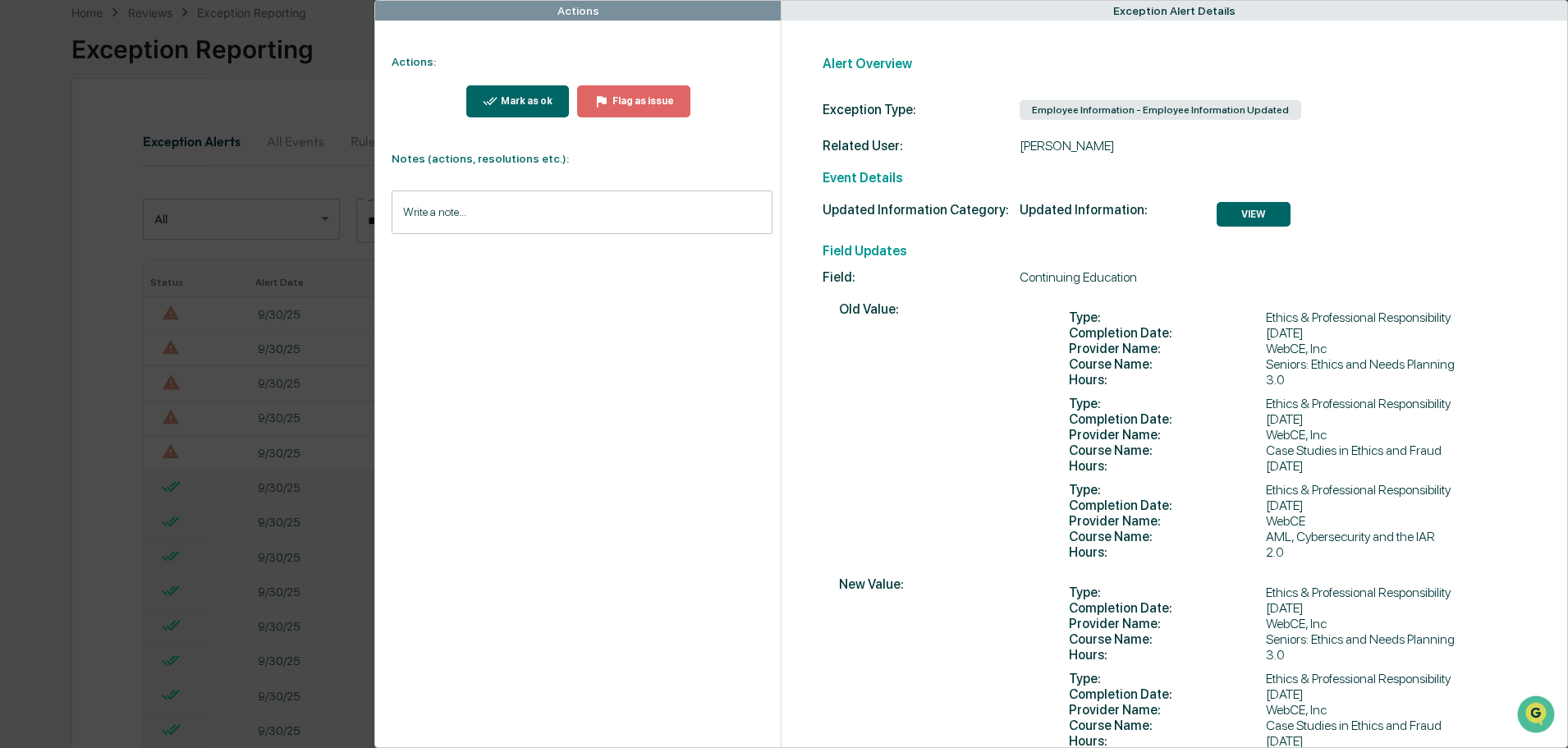
click at [513, 96] on div "Mark as ok" at bounding box center [524, 100] width 55 height 12
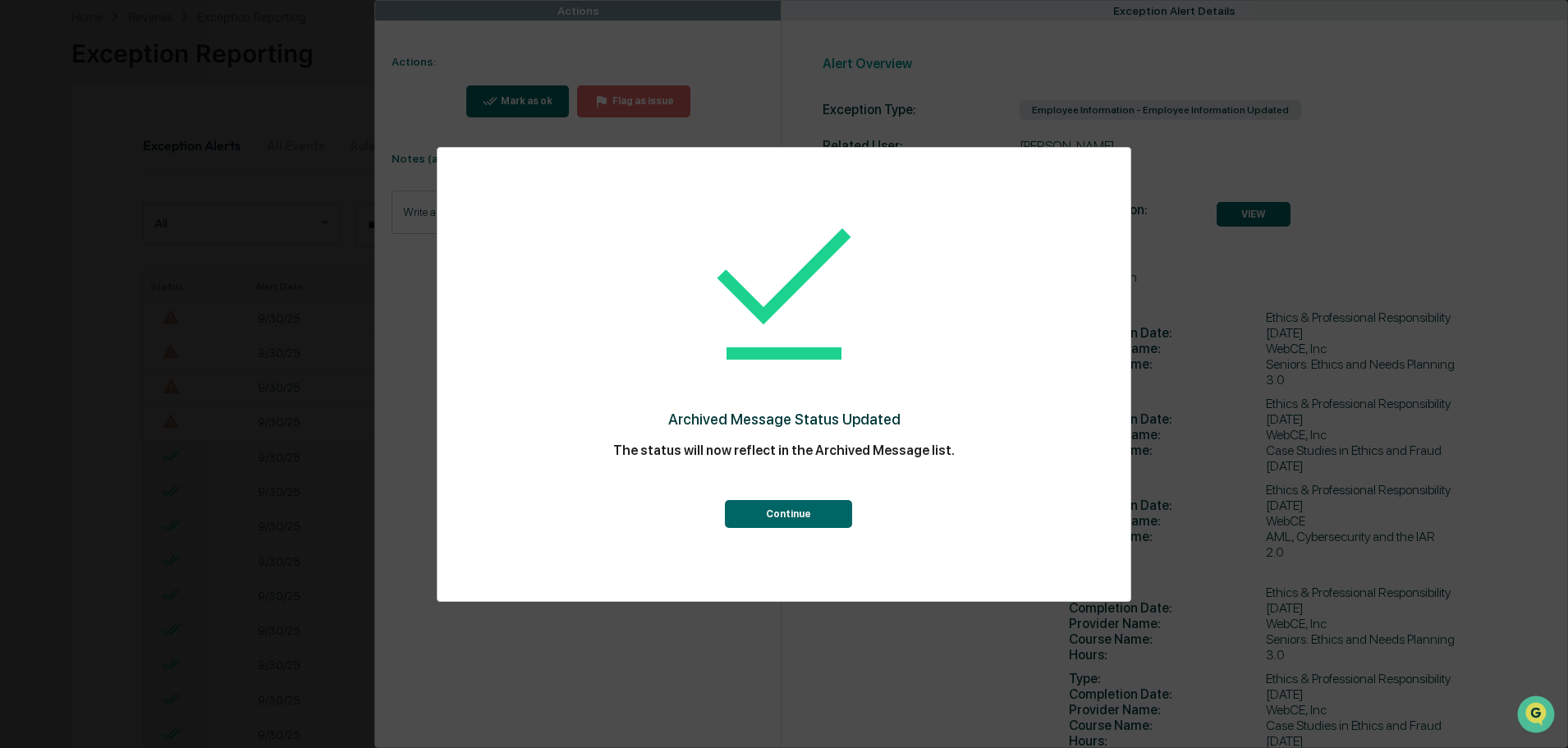
scroll to position [82, 0]
click at [770, 508] on button "Continue" at bounding box center [788, 514] width 128 height 28
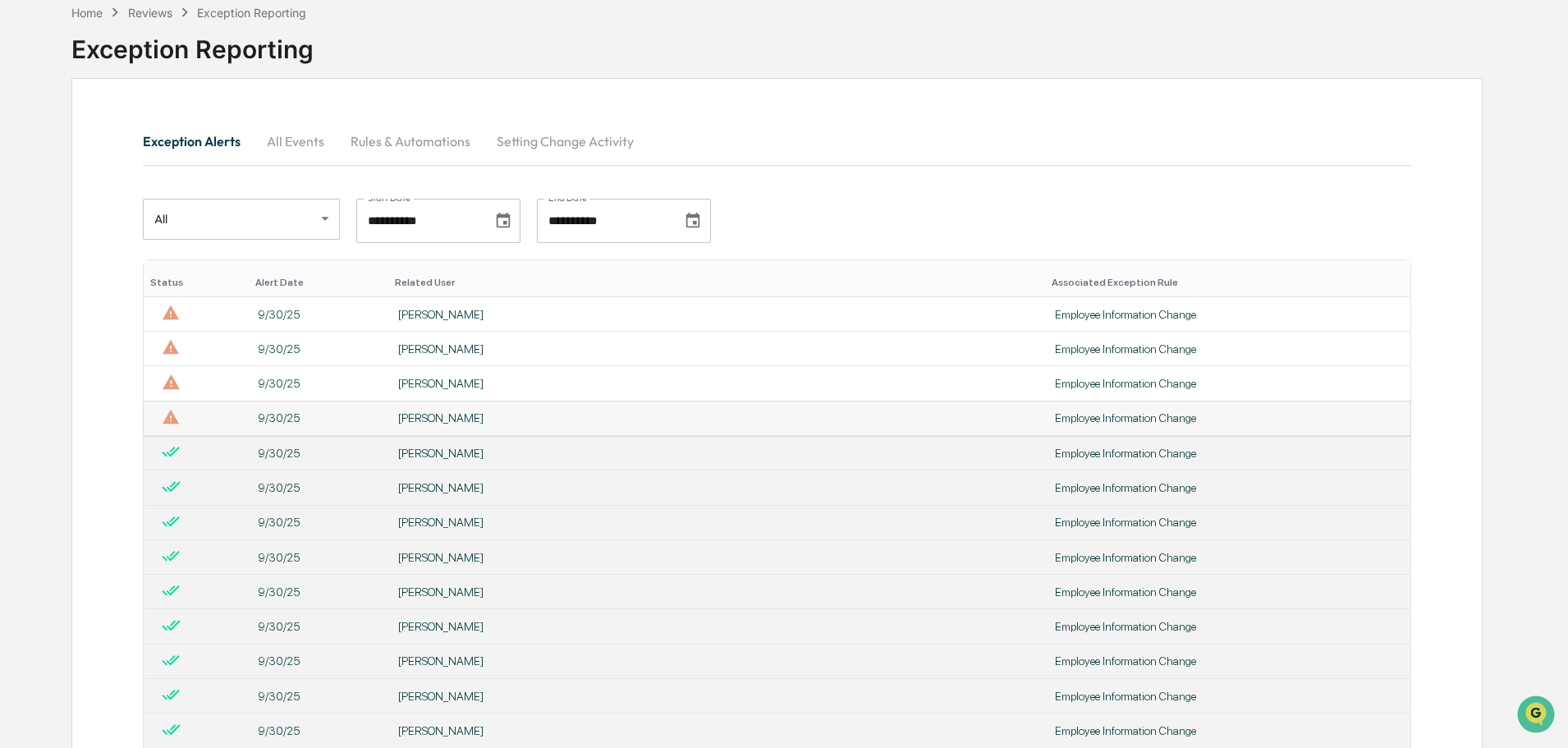
click at [578, 419] on div "[PERSON_NAME]" at bounding box center [716, 418] width 637 height 14
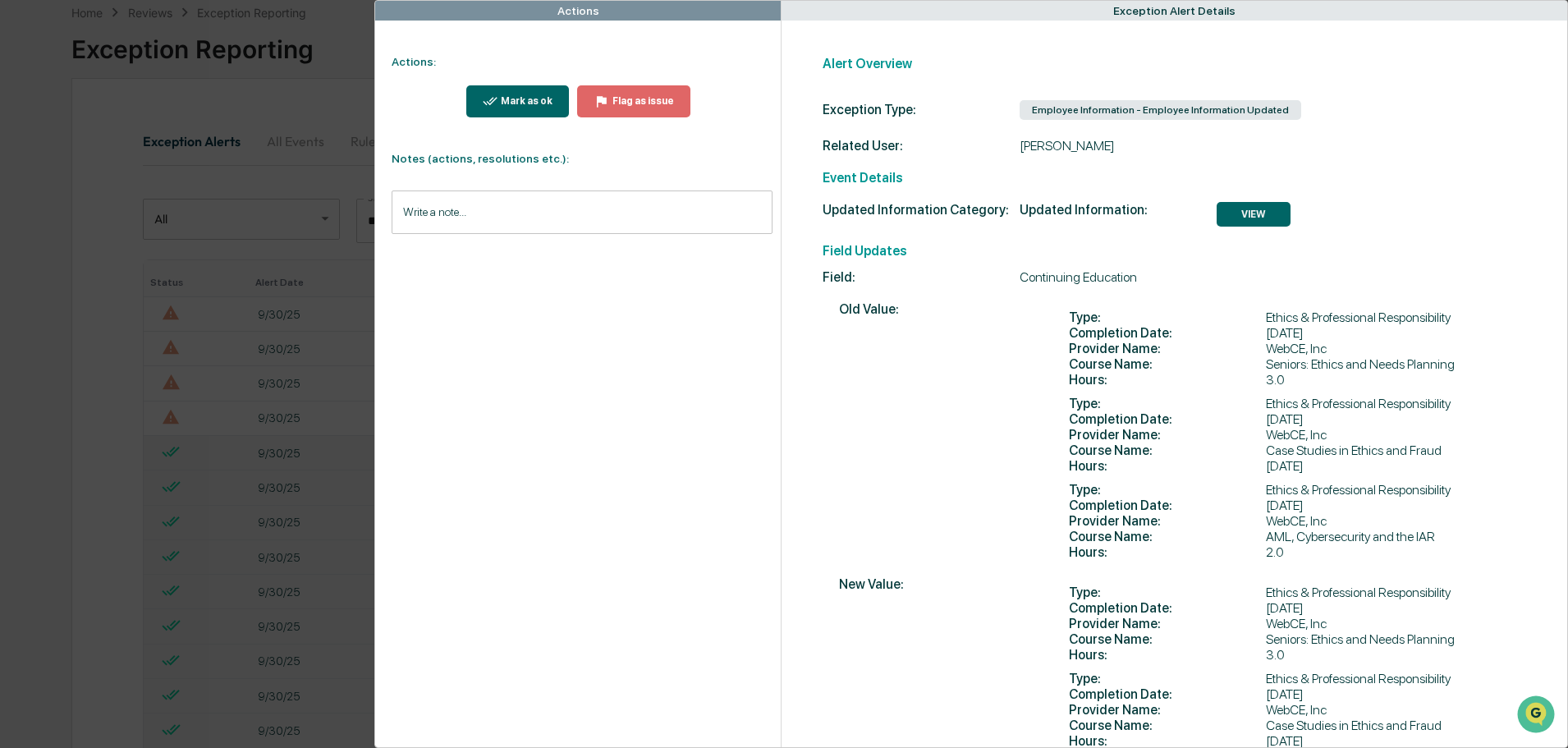
click at [520, 98] on div "Mark as ok" at bounding box center [524, 100] width 55 height 12
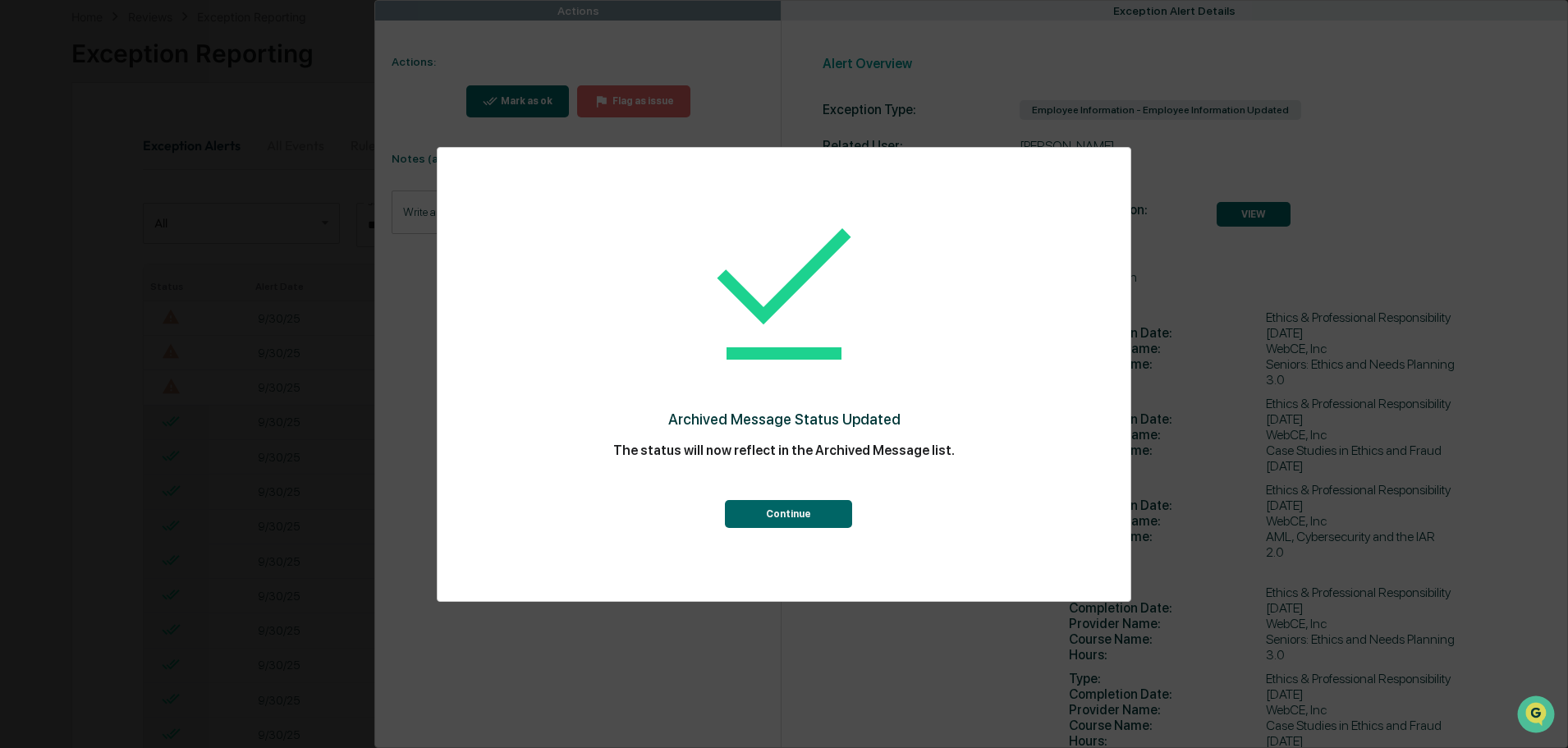
scroll to position [82, 0]
click at [778, 511] on button "Continue" at bounding box center [788, 514] width 128 height 28
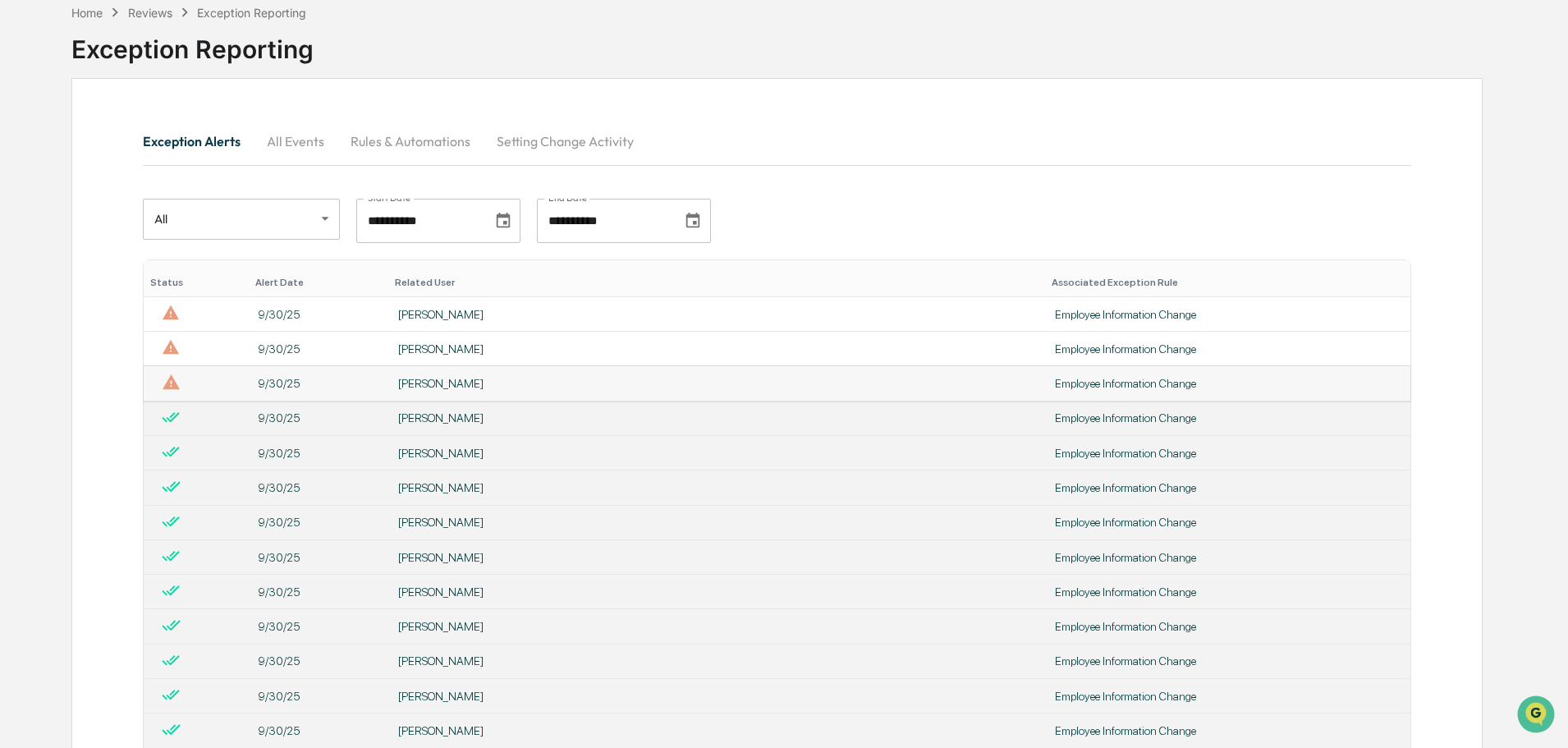
click at [562, 382] on div "[PERSON_NAME]" at bounding box center [716, 383] width 637 height 14
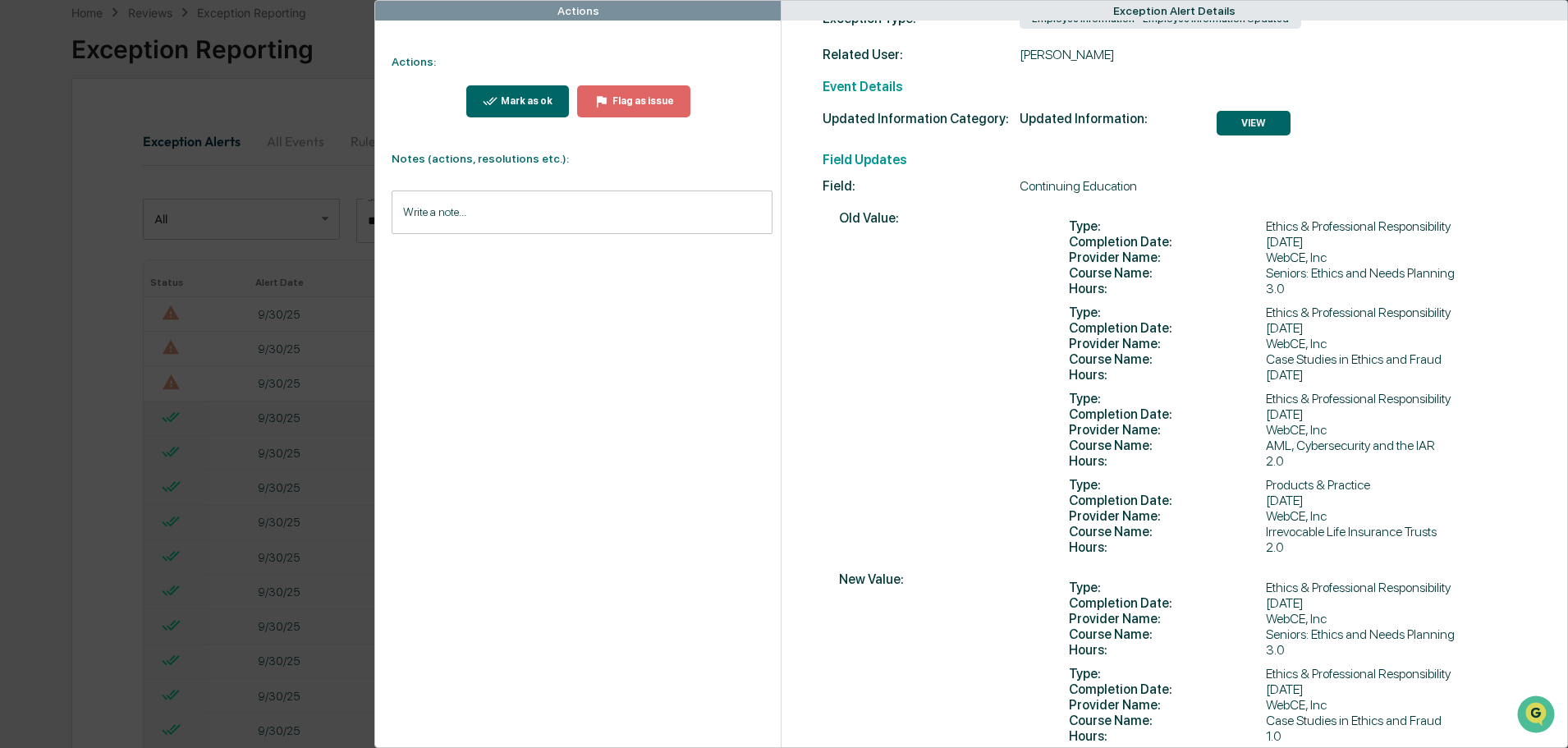
scroll to position [79, 0]
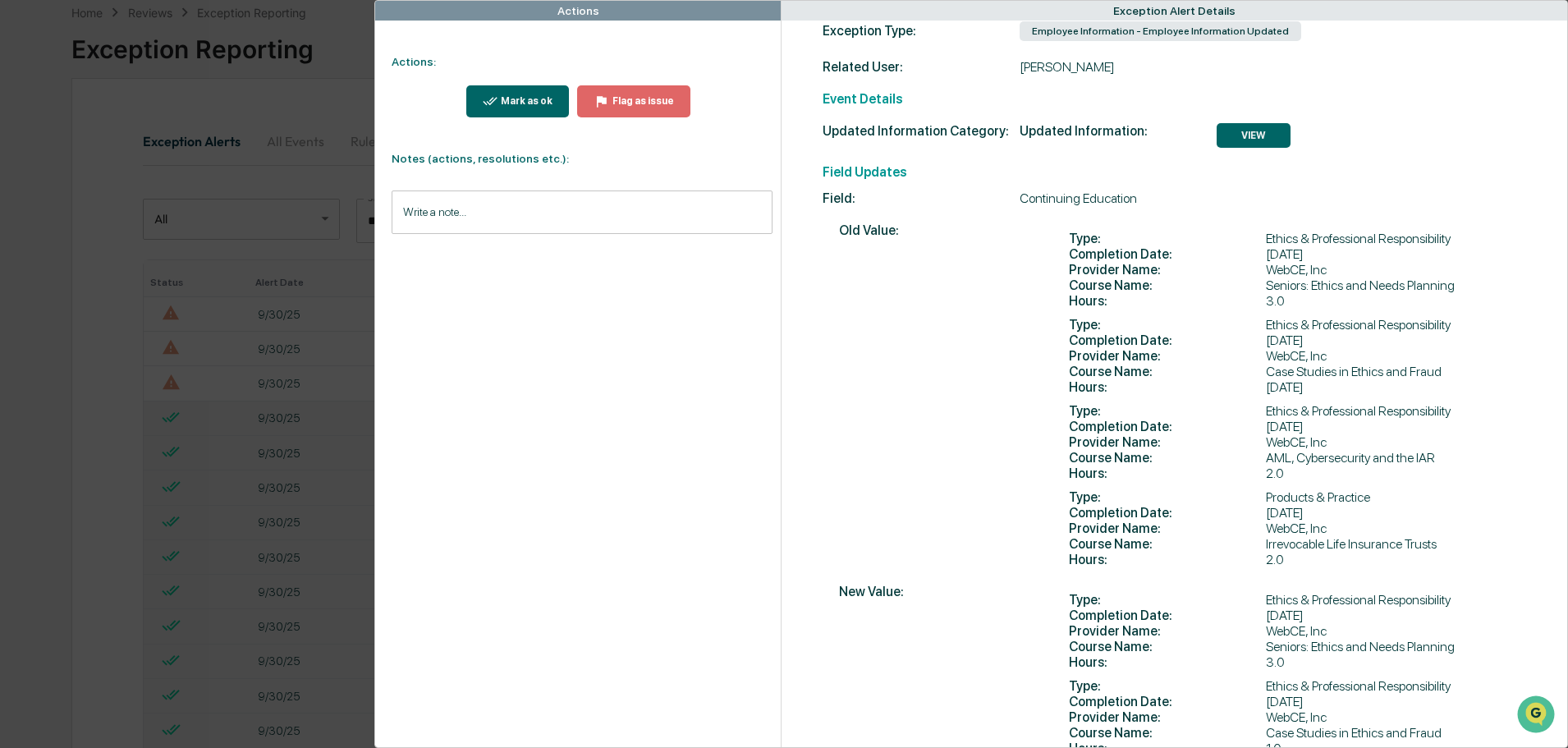
click at [509, 102] on div "Mark as ok" at bounding box center [524, 100] width 55 height 12
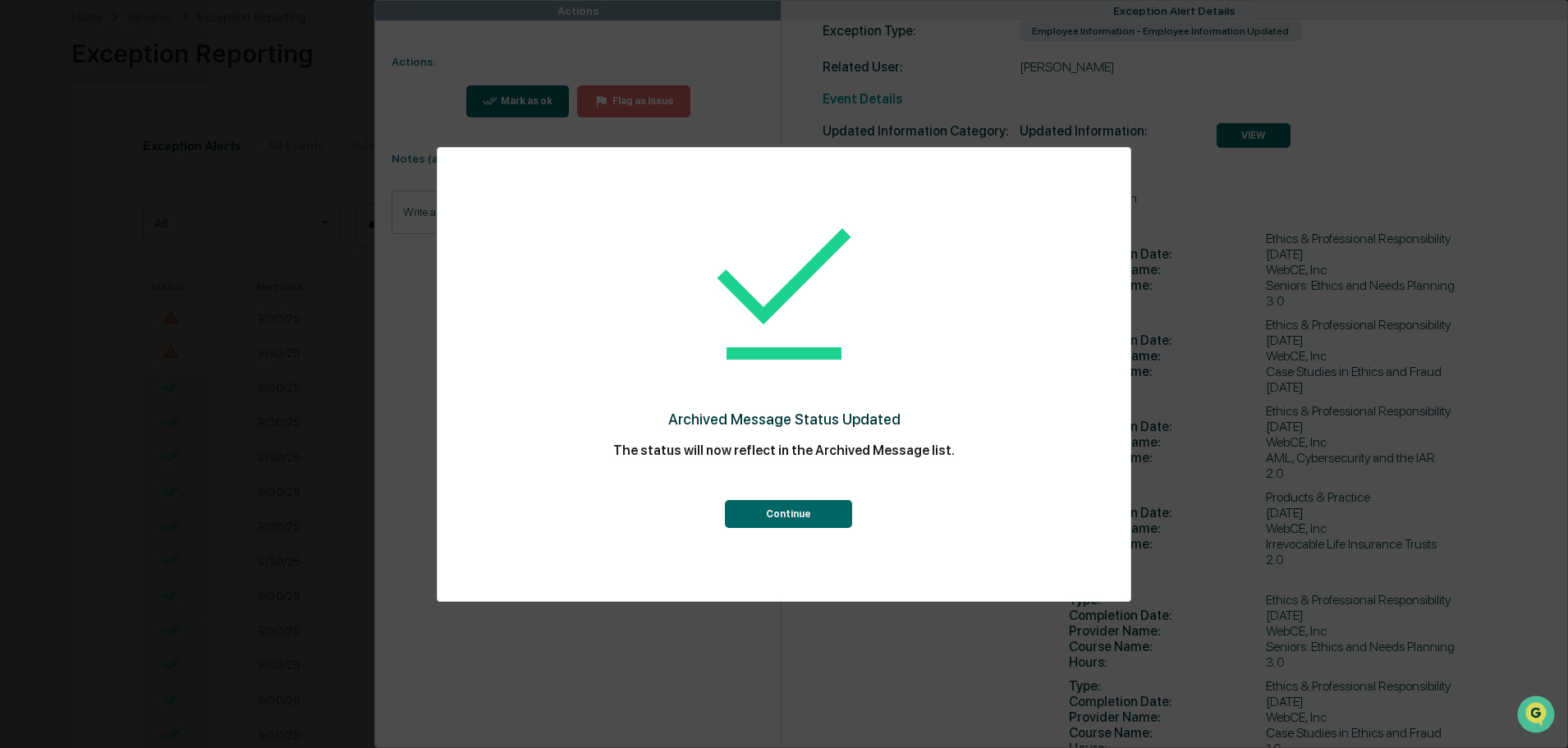
scroll to position [82, 0]
click at [783, 507] on button "Continue" at bounding box center [788, 514] width 128 height 28
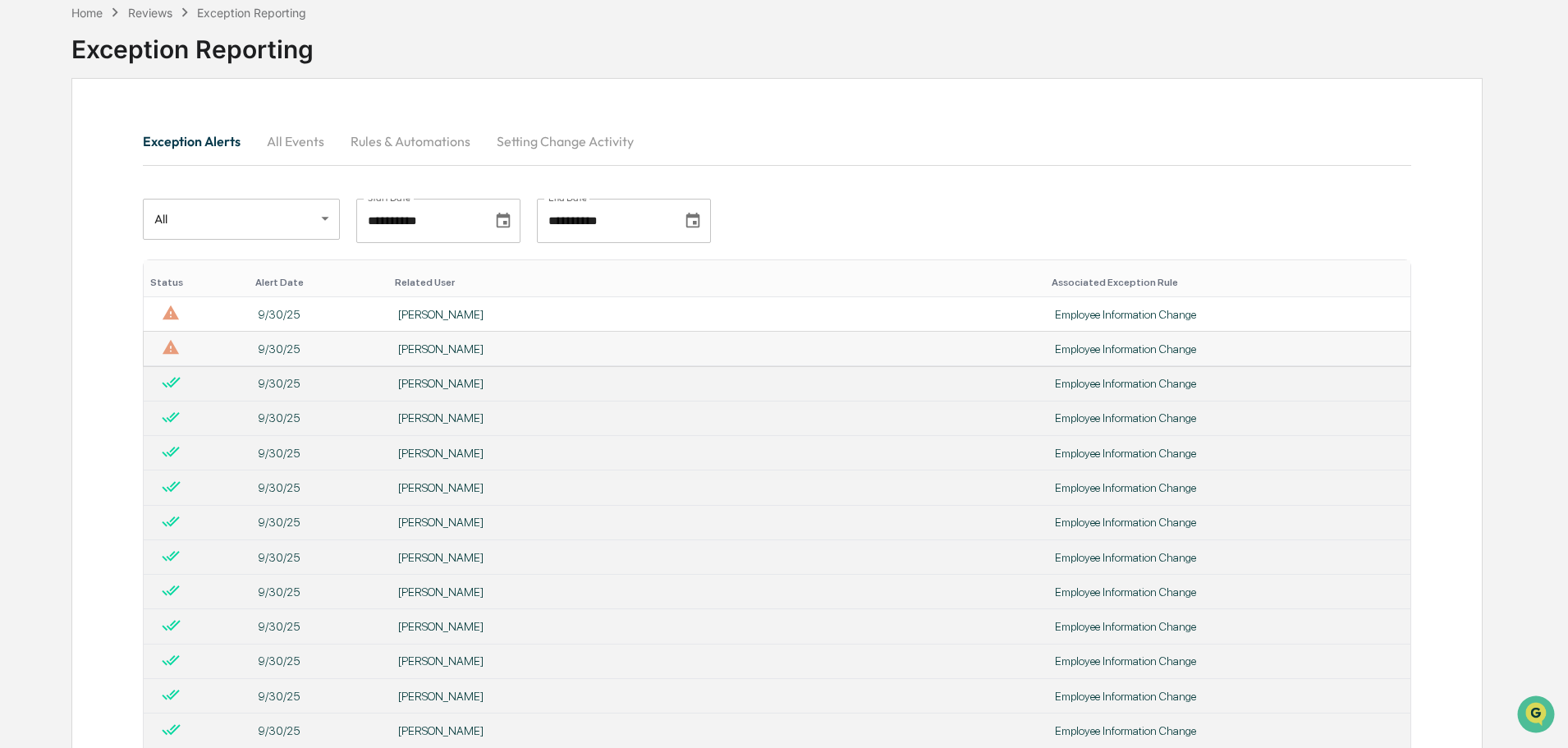
click at [585, 347] on div "[PERSON_NAME]" at bounding box center [716, 348] width 637 height 14
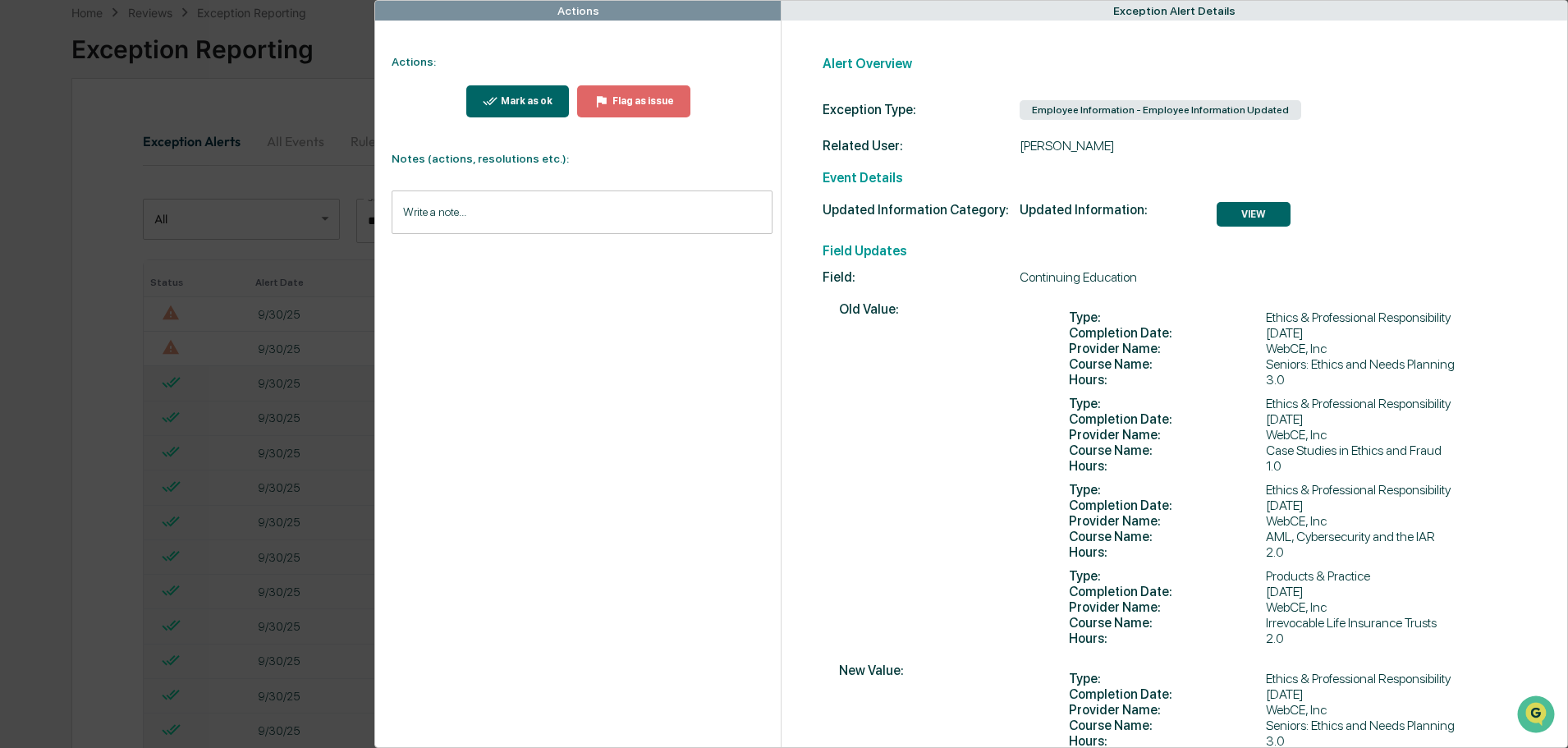
click at [530, 99] on div "Mark as ok" at bounding box center [524, 100] width 55 height 12
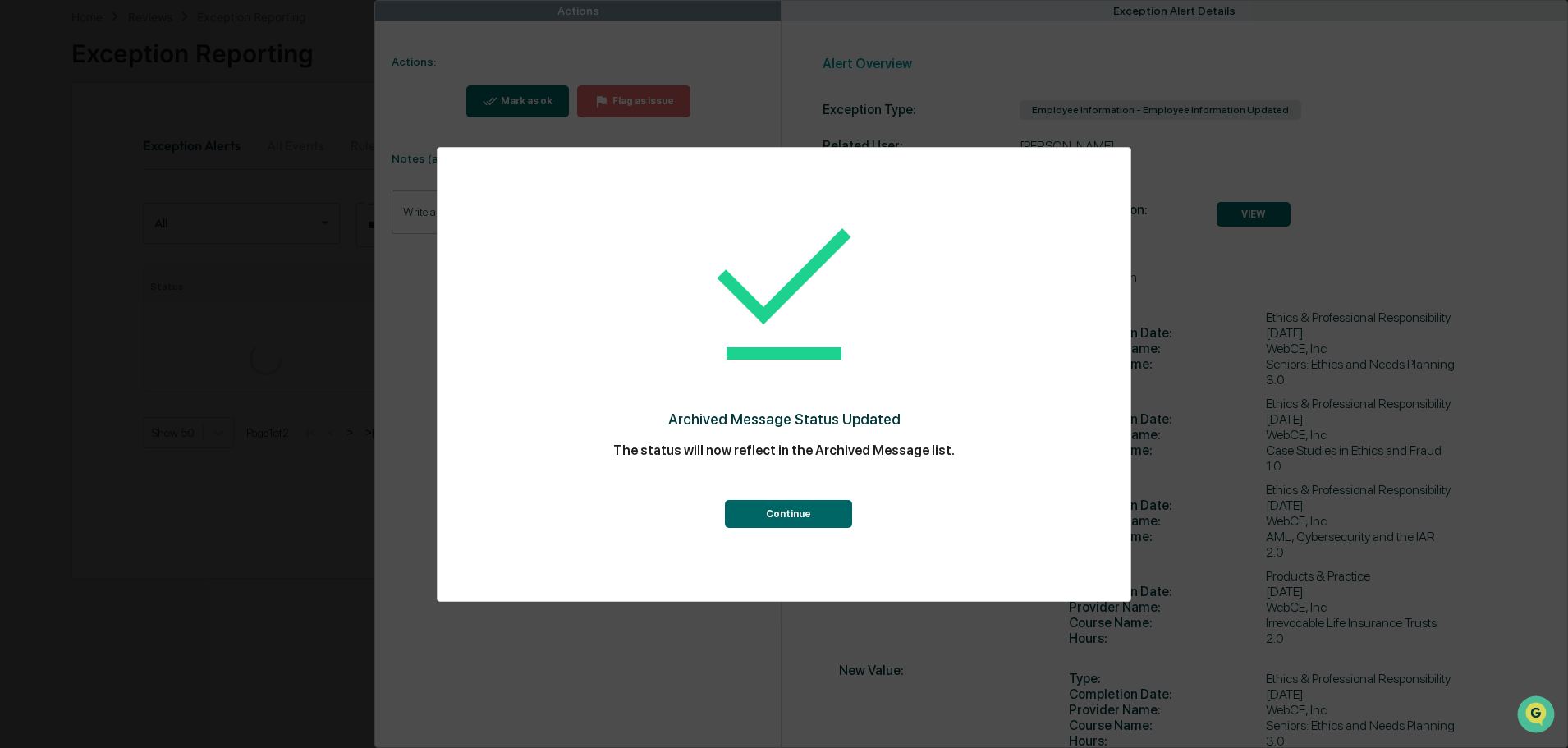
scroll to position [82, 0]
click at [768, 507] on button "Continue" at bounding box center [788, 514] width 128 height 28
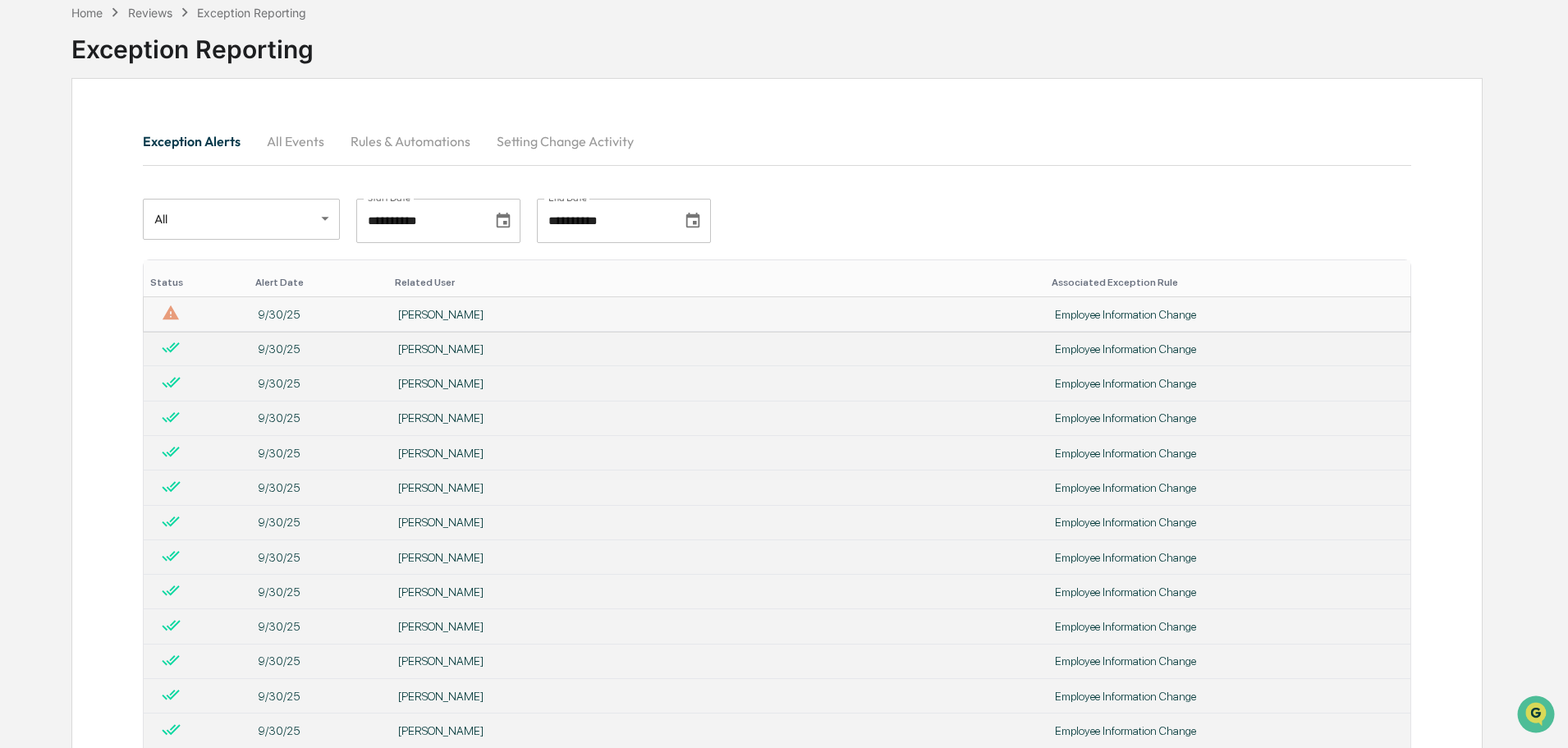
click at [521, 308] on div "[PERSON_NAME]" at bounding box center [716, 314] width 637 height 14
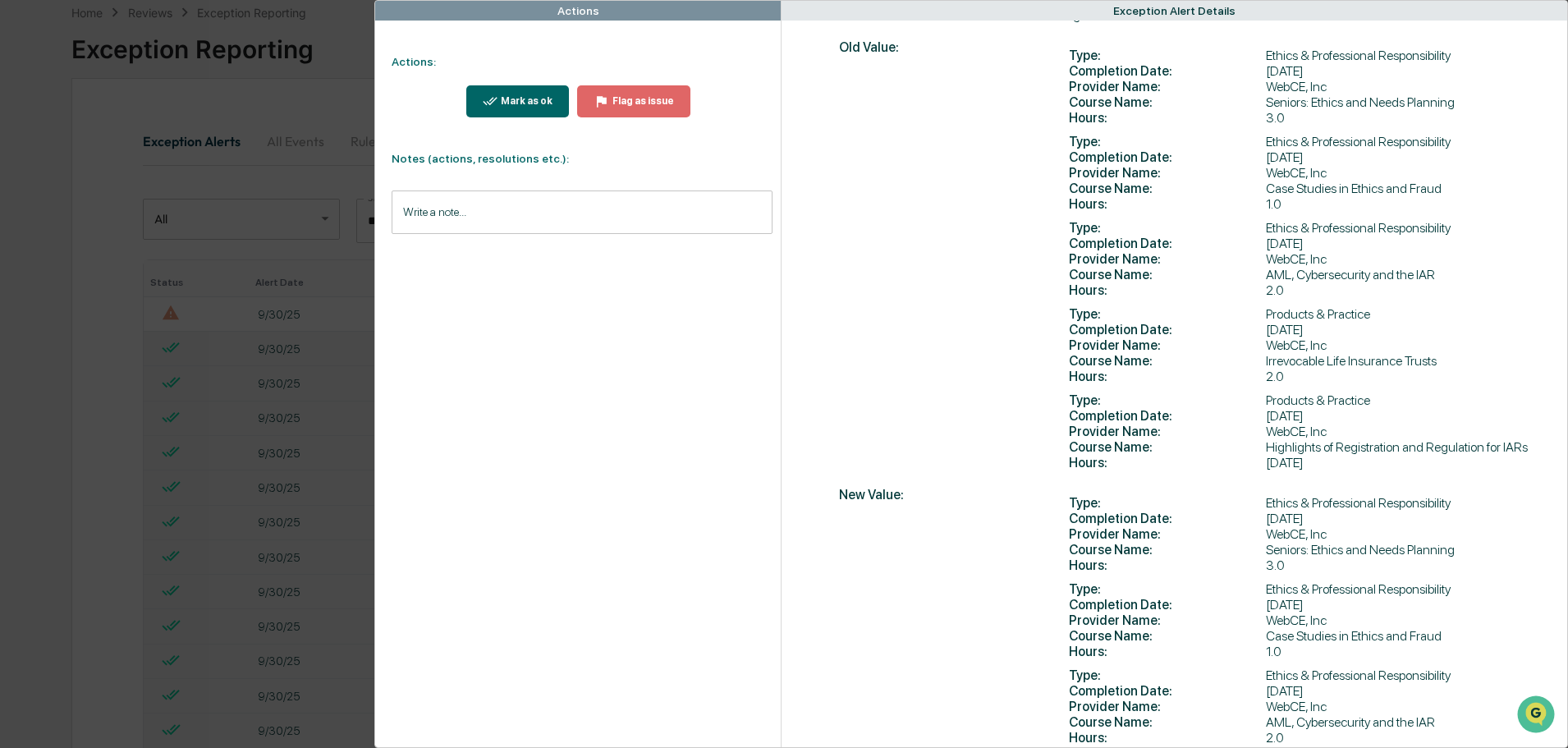
scroll to position [328, 0]
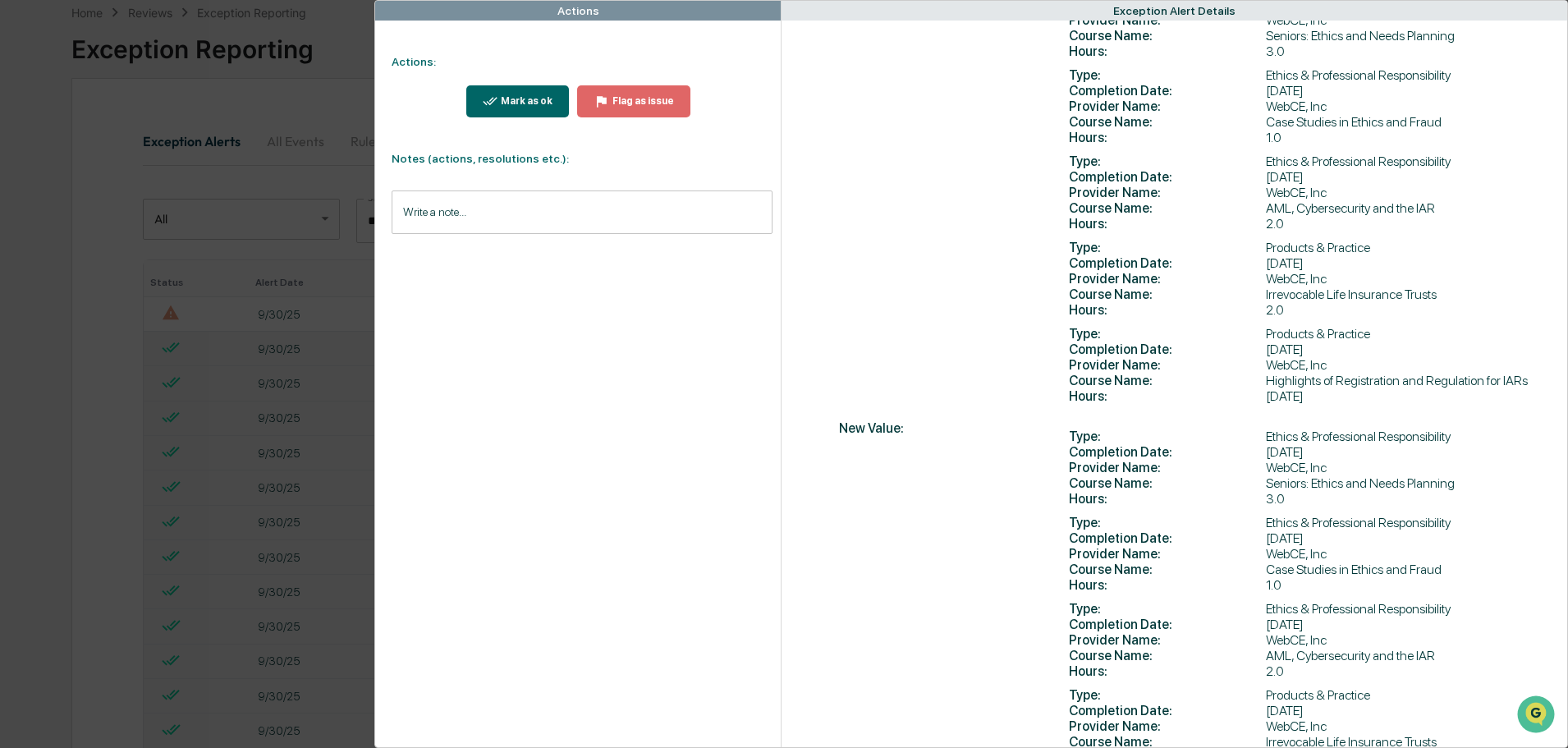
click at [526, 99] on div "Mark as ok" at bounding box center [524, 100] width 55 height 12
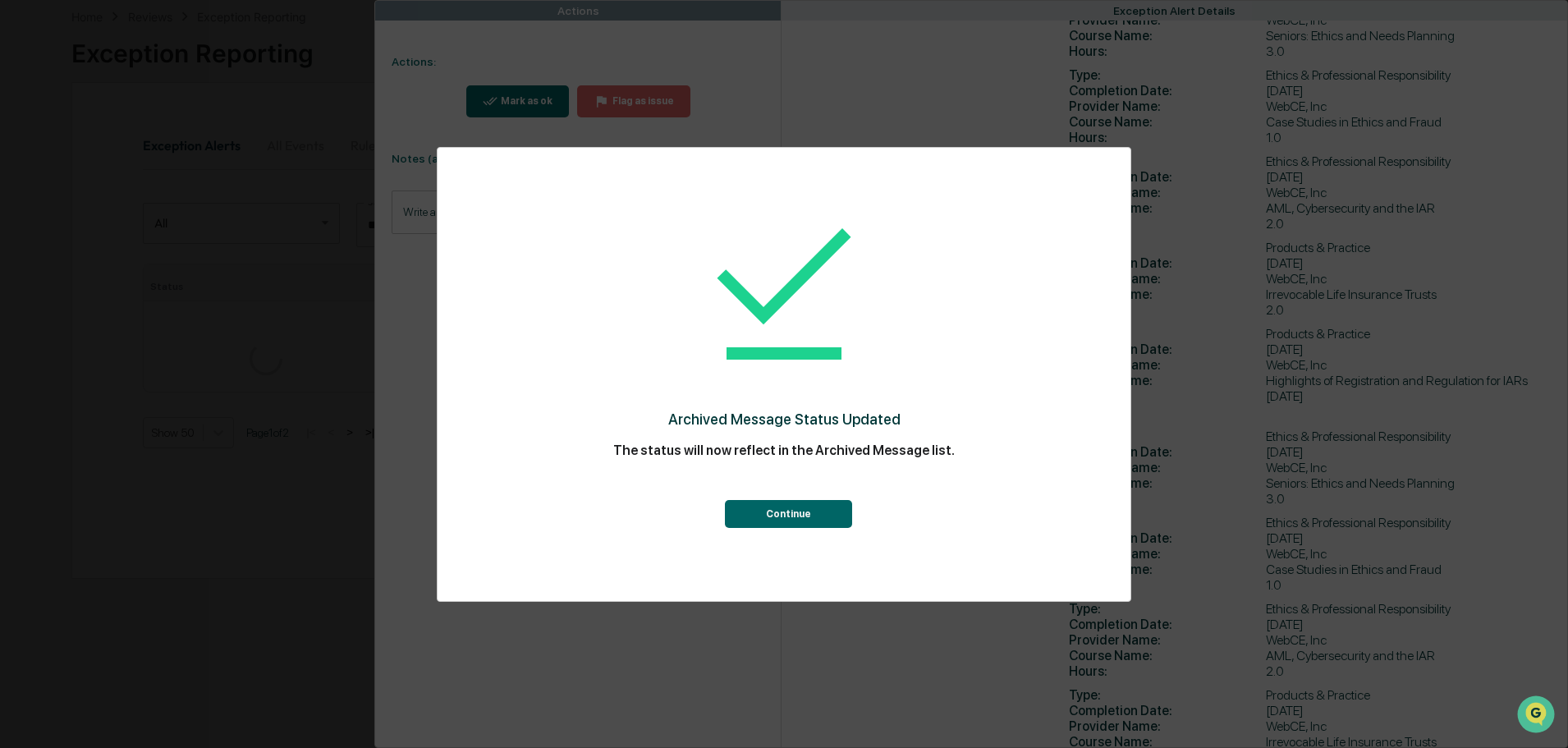
scroll to position [82, 0]
click at [769, 511] on button "Continue" at bounding box center [788, 514] width 128 height 28
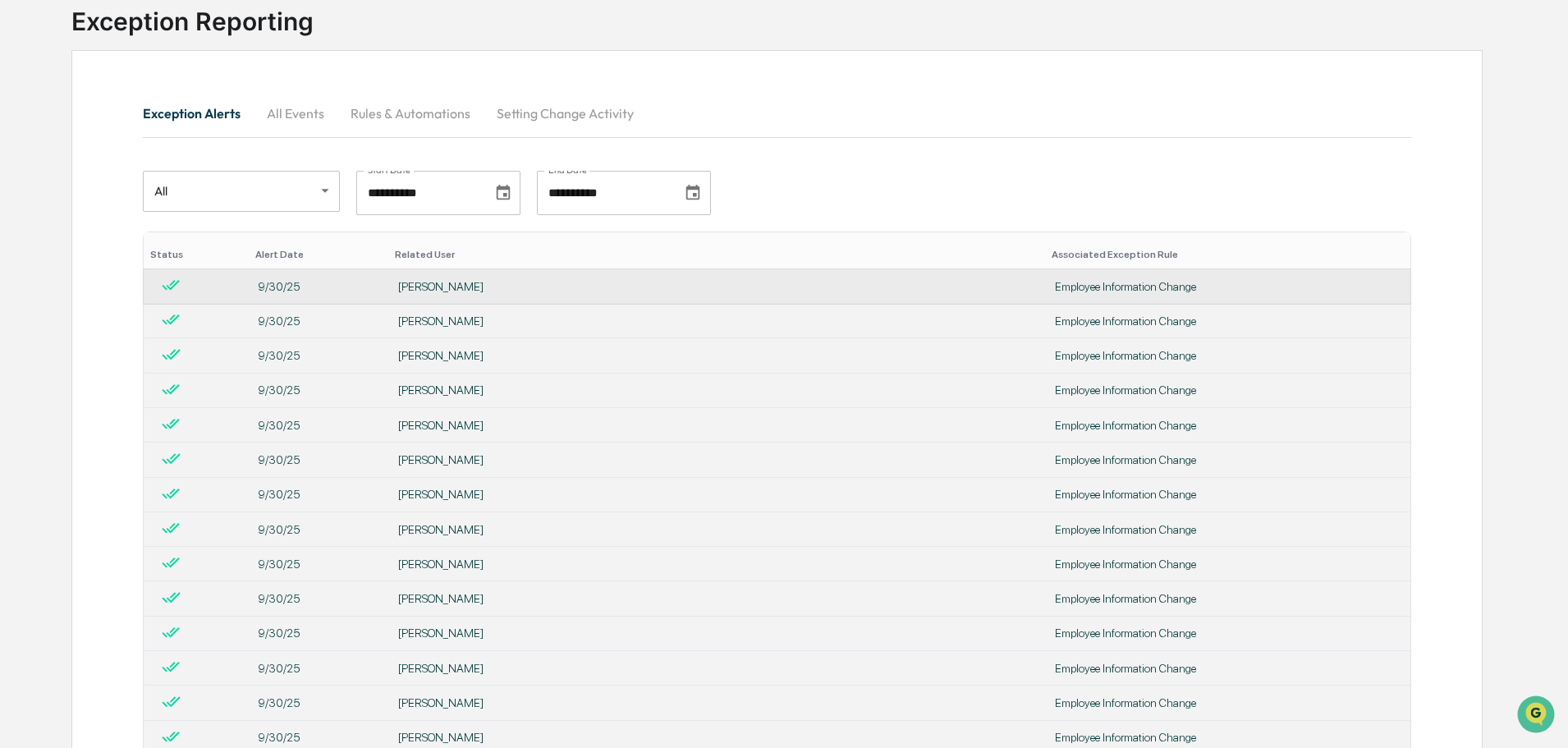
scroll to position [0, 0]
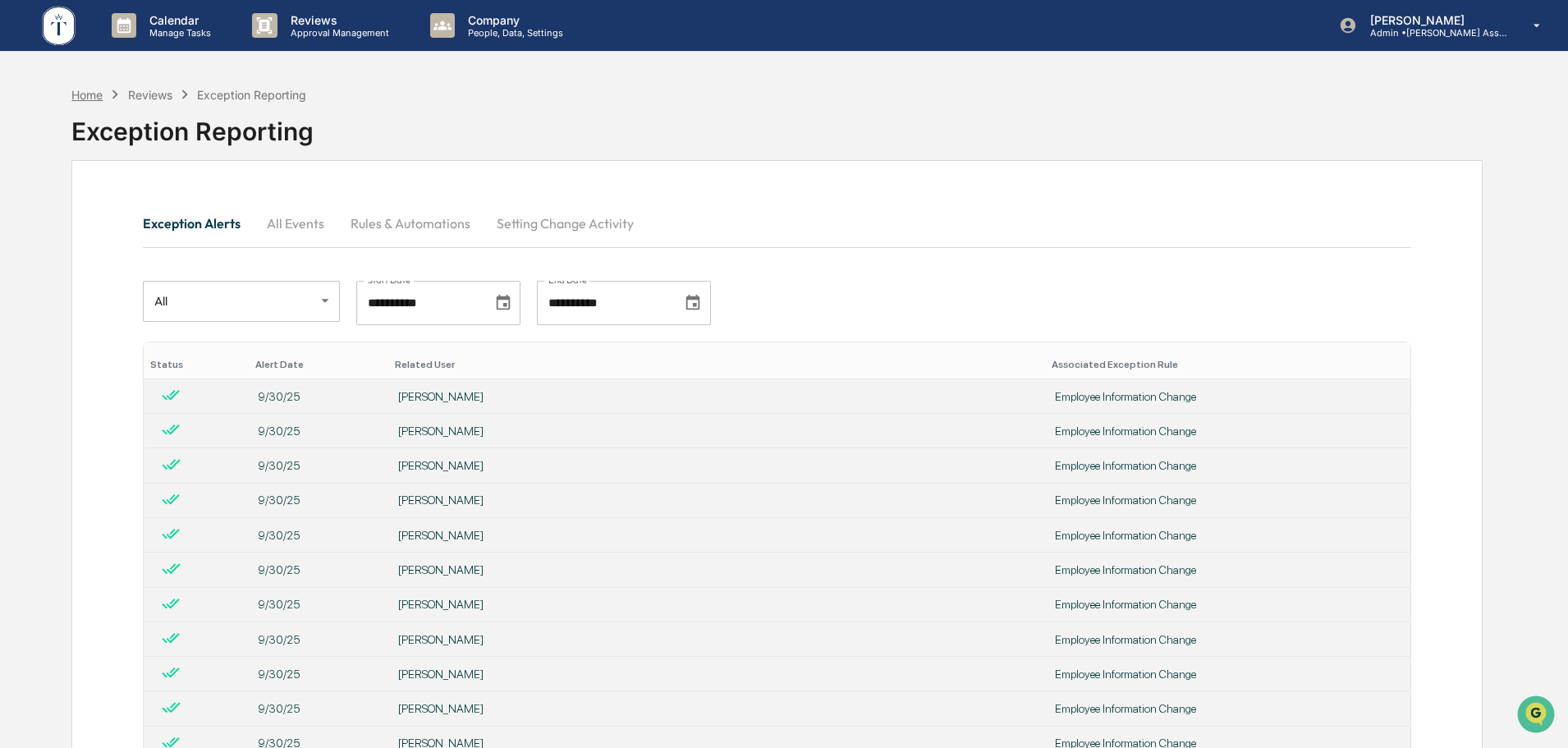
click at [91, 92] on div "Home" at bounding box center [87, 94] width 31 height 14
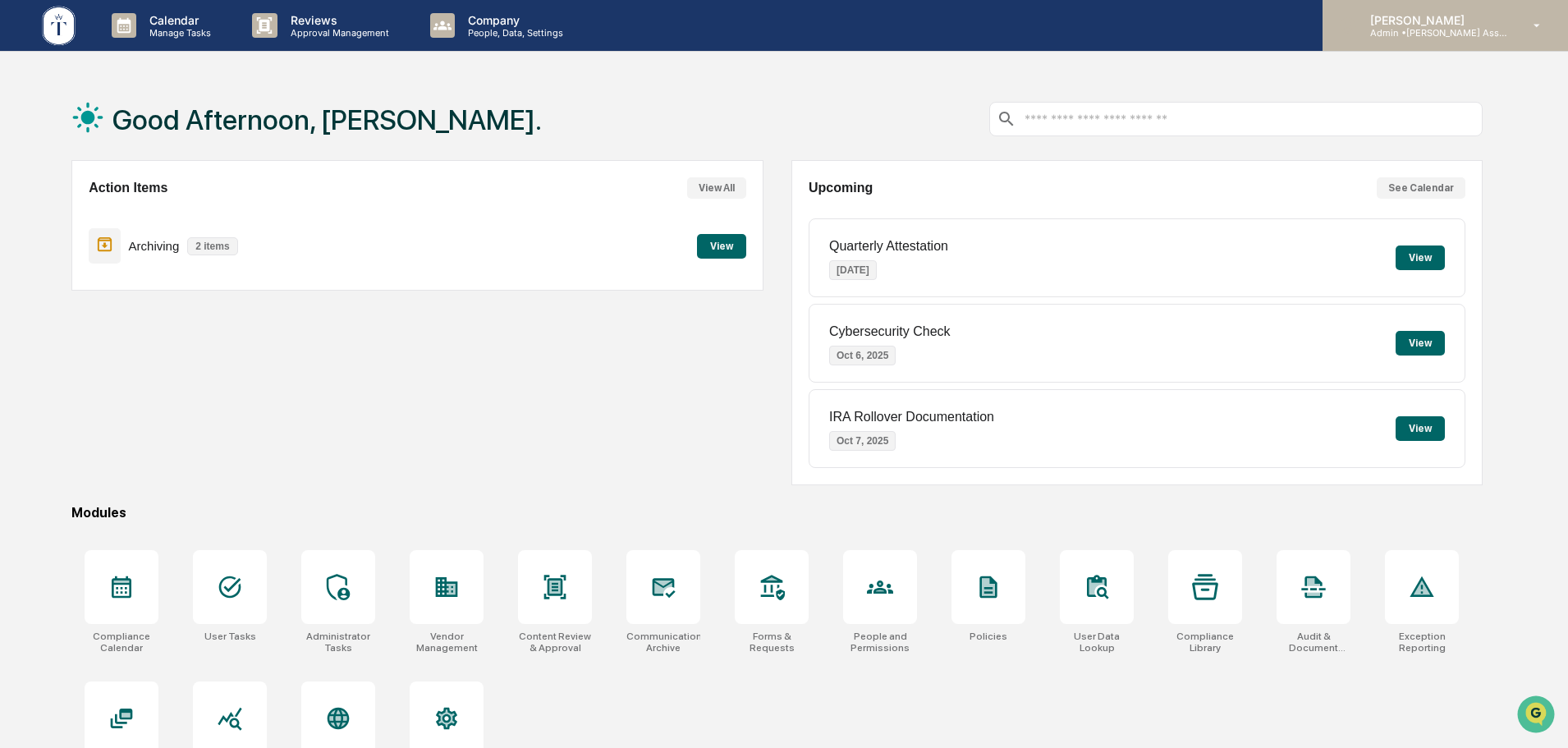
click at [1423, 27] on div "[PERSON_NAME] Admin • [PERSON_NAME] Asset Management LLC" at bounding box center [1432, 26] width 153 height 25
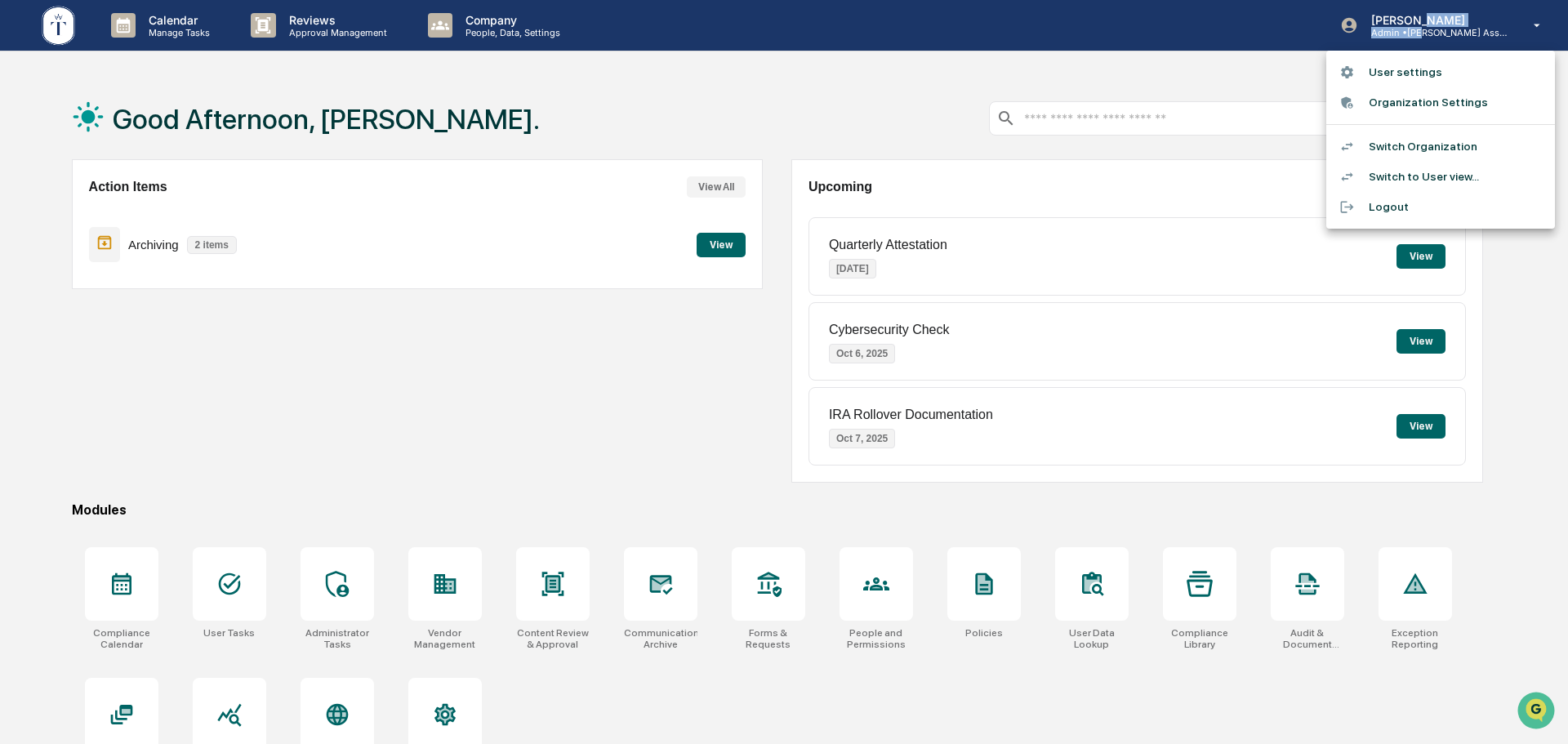
click at [1411, 146] on li "Switch Organization" at bounding box center [1440, 147] width 228 height 31
